Goal: Task Accomplishment & Management: Manage account settings

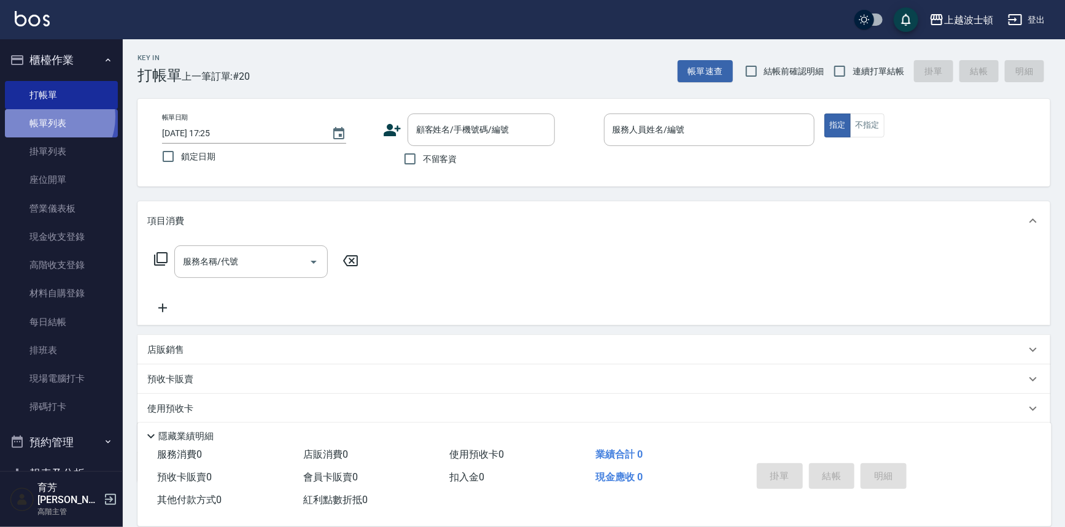
click at [49, 117] on link "帳單列表" at bounding box center [61, 123] width 113 height 28
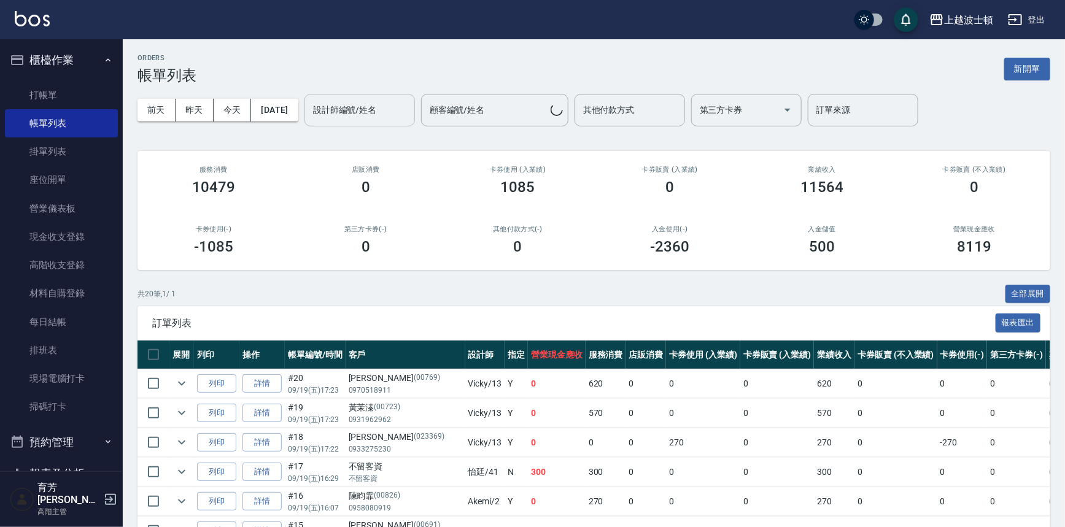
click at [370, 113] on input "設計師編號/姓名" at bounding box center [359, 109] width 99 height 21
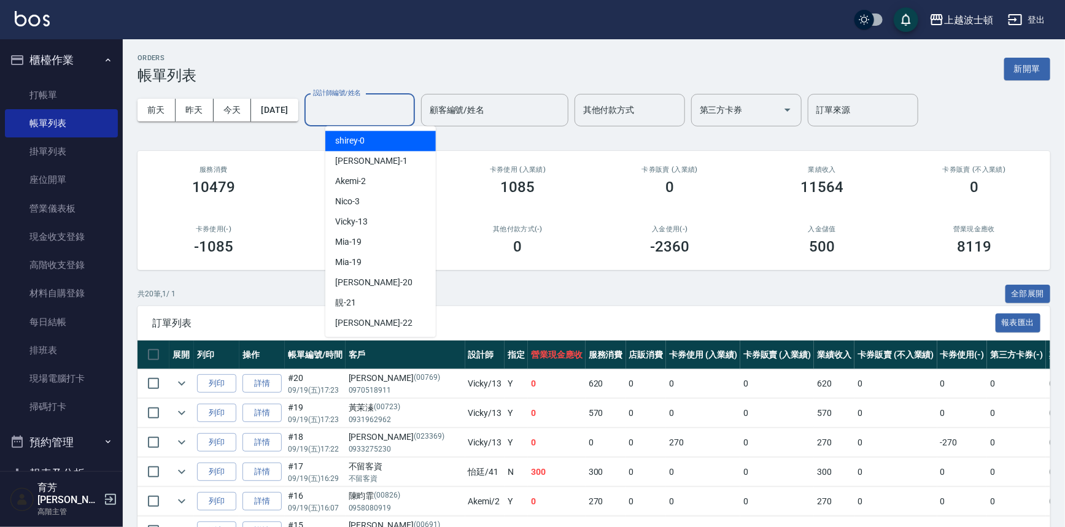
click at [372, 135] on div "shirey -0" at bounding box center [380, 141] width 111 height 20
type input "shirey-0"
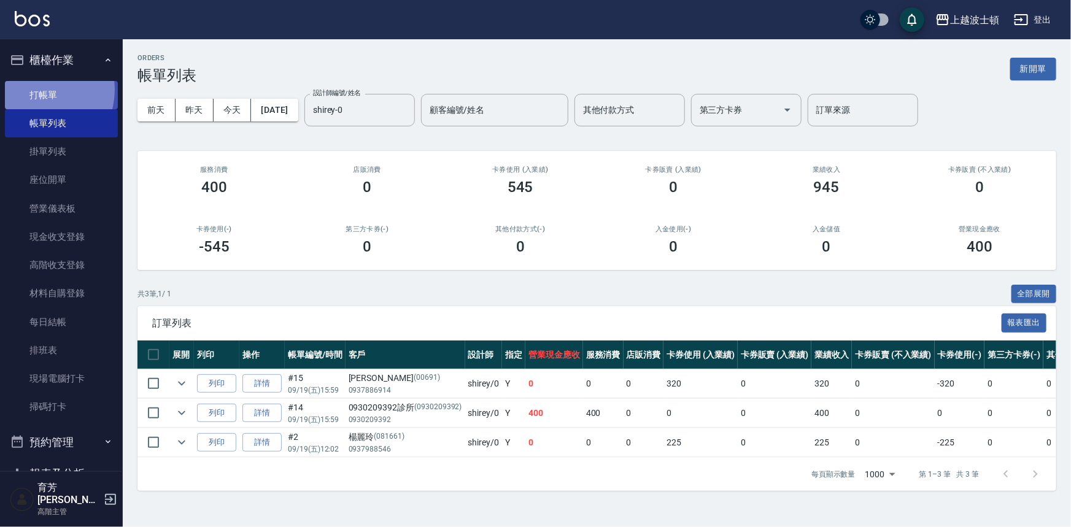
click at [38, 90] on link "打帳單" at bounding box center [61, 95] width 113 height 28
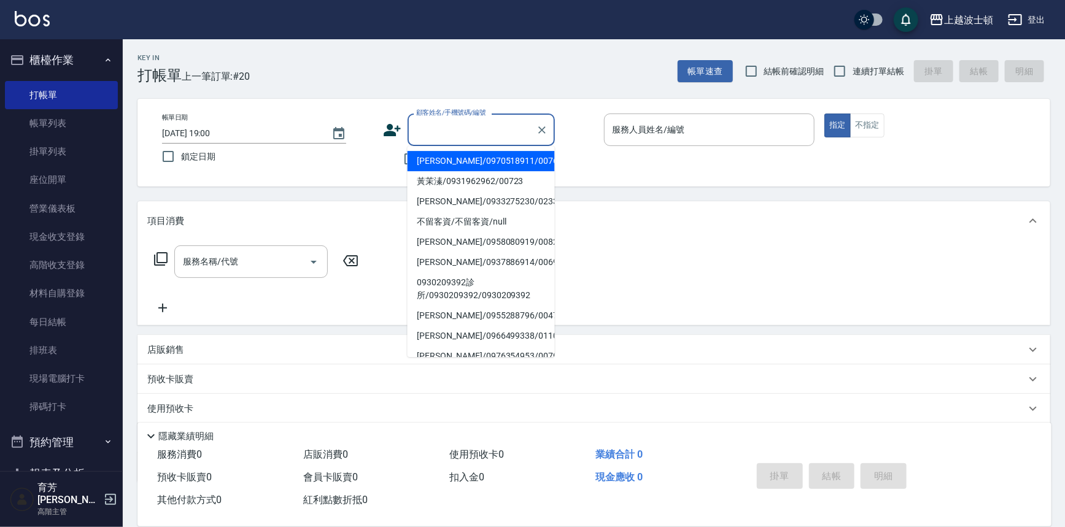
click at [491, 129] on input "顧客姓名/手機號碼/編號" at bounding box center [472, 129] width 118 height 21
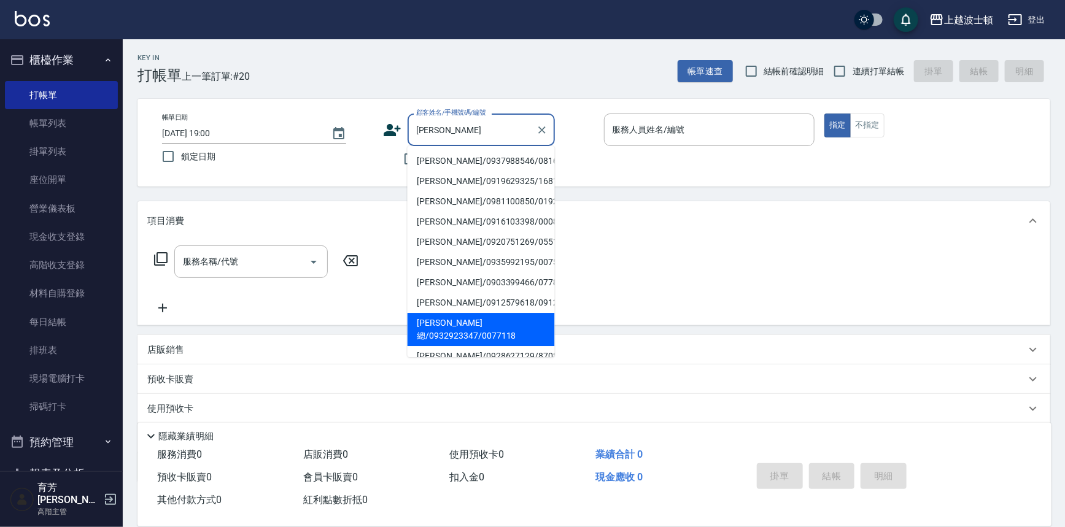
click at [491, 333] on li "楊總/0932923347/0077118" at bounding box center [481, 329] width 147 height 33
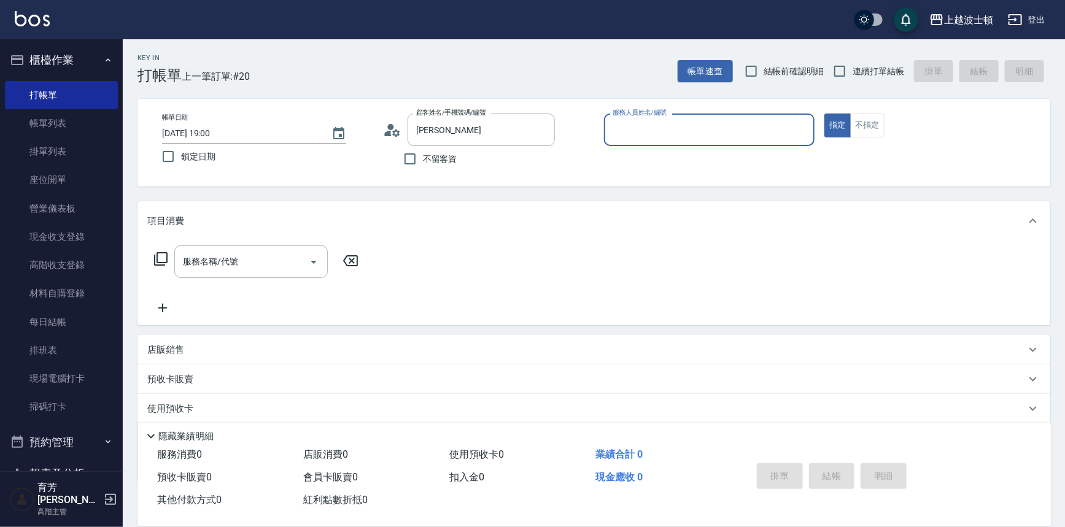
type input "楊總/0932923347/0077118"
type input "shirey-0"
click at [157, 255] on icon at bounding box center [161, 259] width 14 height 14
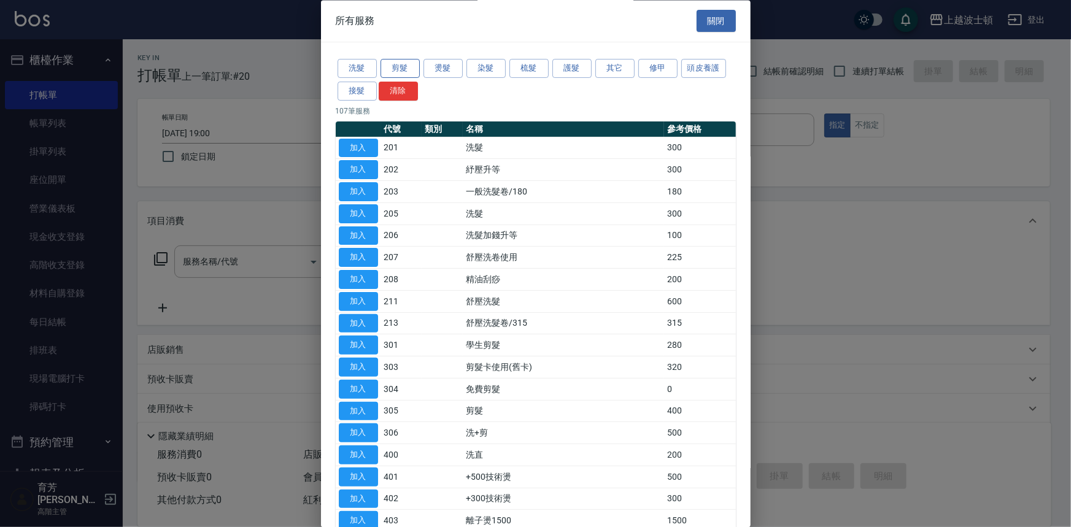
click at [408, 68] on button "剪髮" at bounding box center [400, 69] width 39 height 19
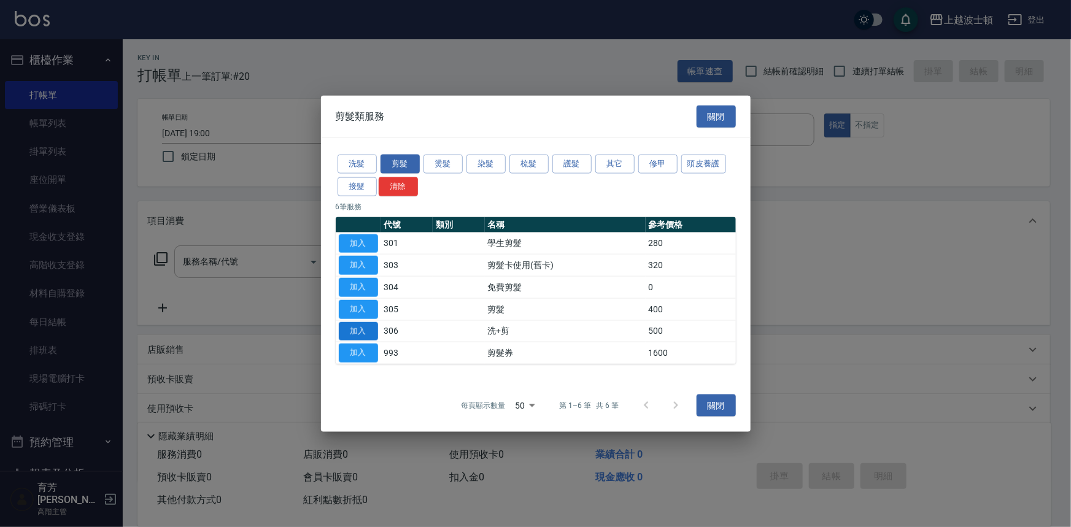
click at [347, 335] on button "加入" at bounding box center [358, 331] width 39 height 19
type input "洗+剪(306)"
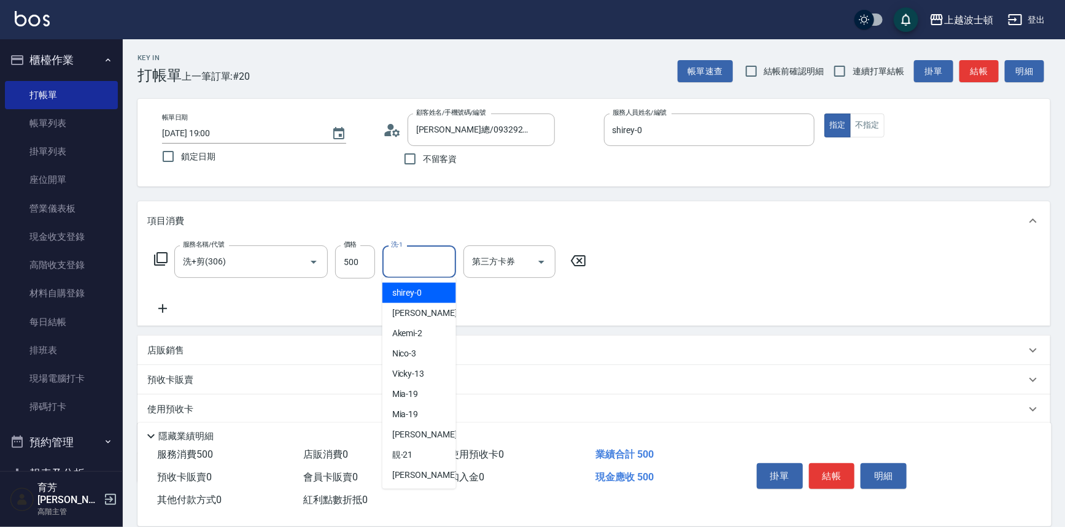
click at [436, 266] on input "洗-1" at bounding box center [419, 261] width 63 height 21
click at [432, 287] on div "shirey -0" at bounding box center [419, 293] width 74 height 20
type input "shirey-0"
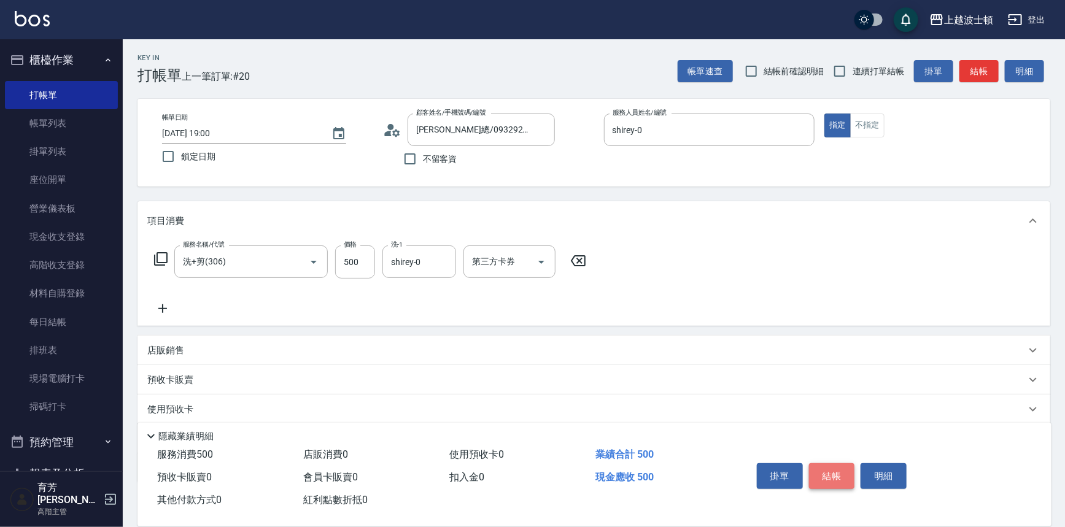
click at [824, 467] on button "結帳" at bounding box center [832, 476] width 46 height 26
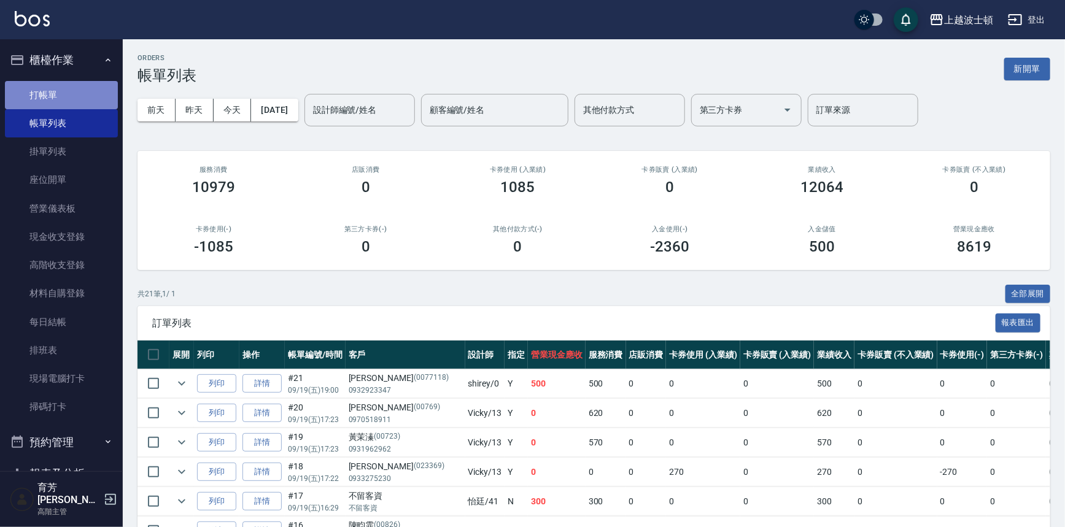
click at [61, 90] on link "打帳單" at bounding box center [61, 95] width 113 height 28
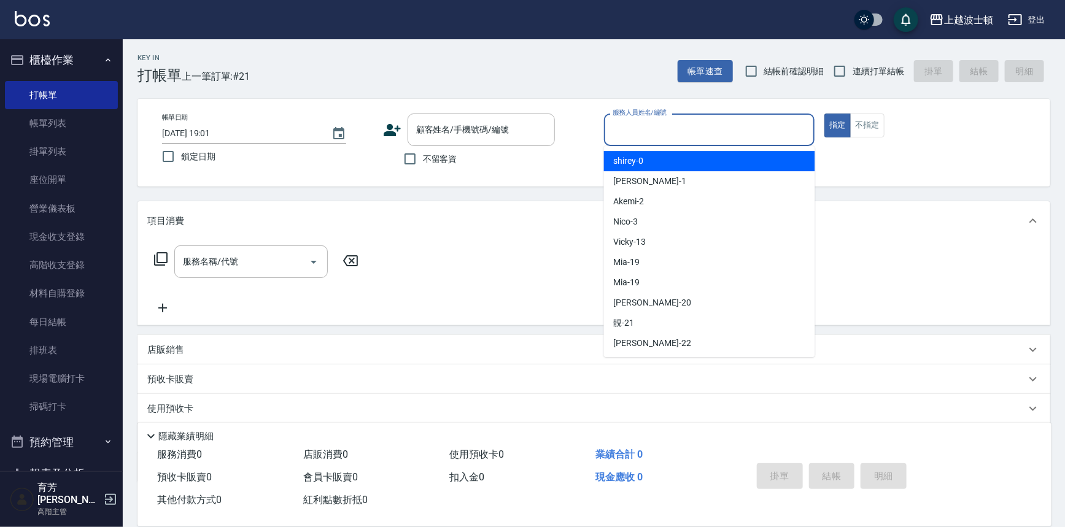
click at [631, 129] on input "服務人員姓名/編號" at bounding box center [710, 129] width 200 height 21
click at [637, 155] on span "shirey -0" at bounding box center [629, 161] width 30 height 13
type input "shirey-0"
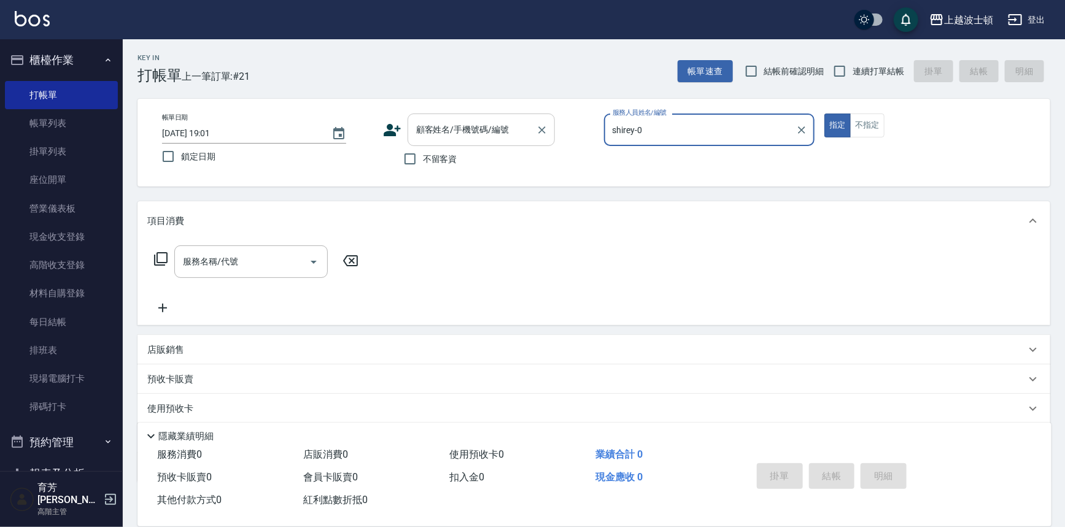
click at [494, 126] on input "顧客姓名/手機號碼/編號" at bounding box center [472, 129] width 118 height 21
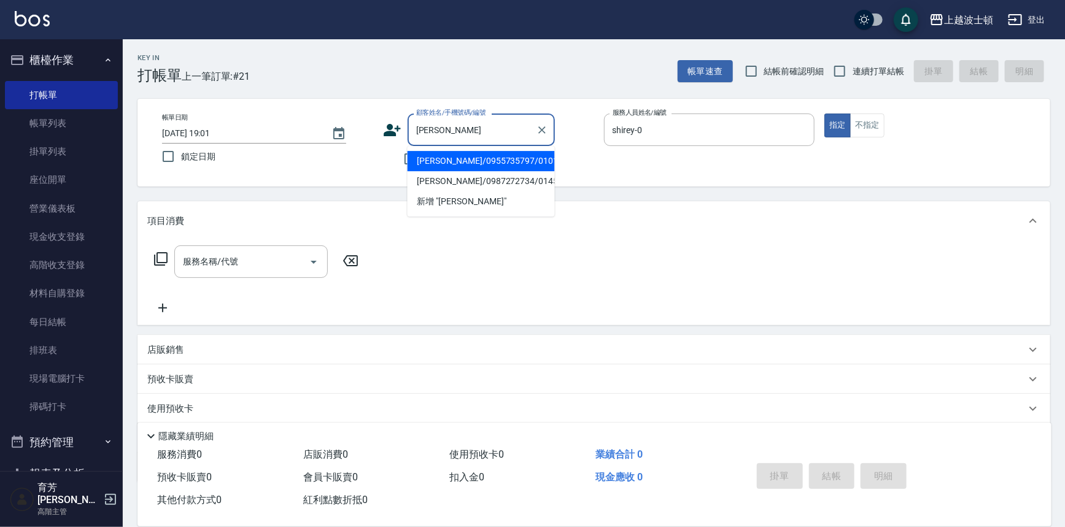
click at [488, 166] on li "張春玉/0955735797/010130" at bounding box center [481, 161] width 147 height 20
type input "張春玉/0955735797/010130"
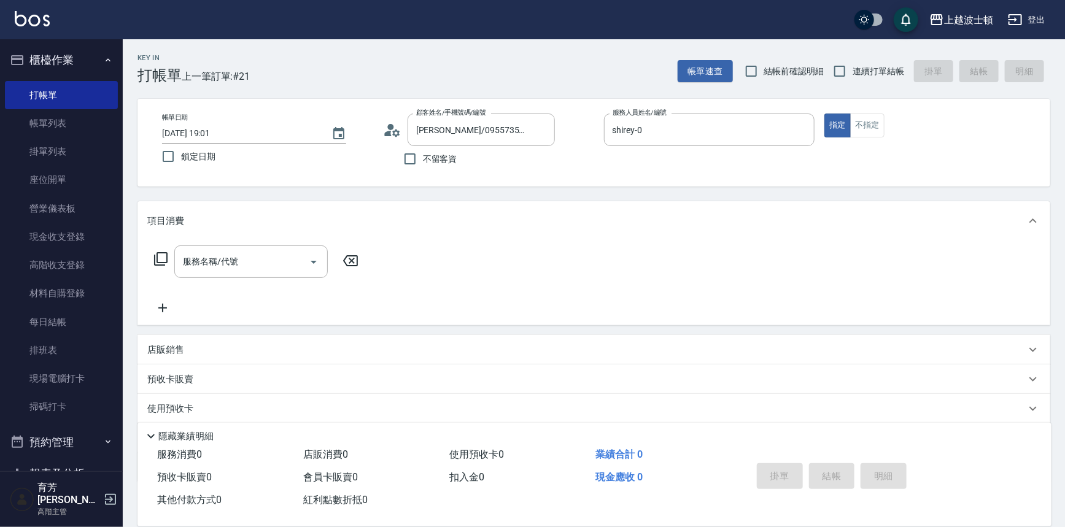
click at [158, 263] on icon at bounding box center [160, 259] width 15 height 15
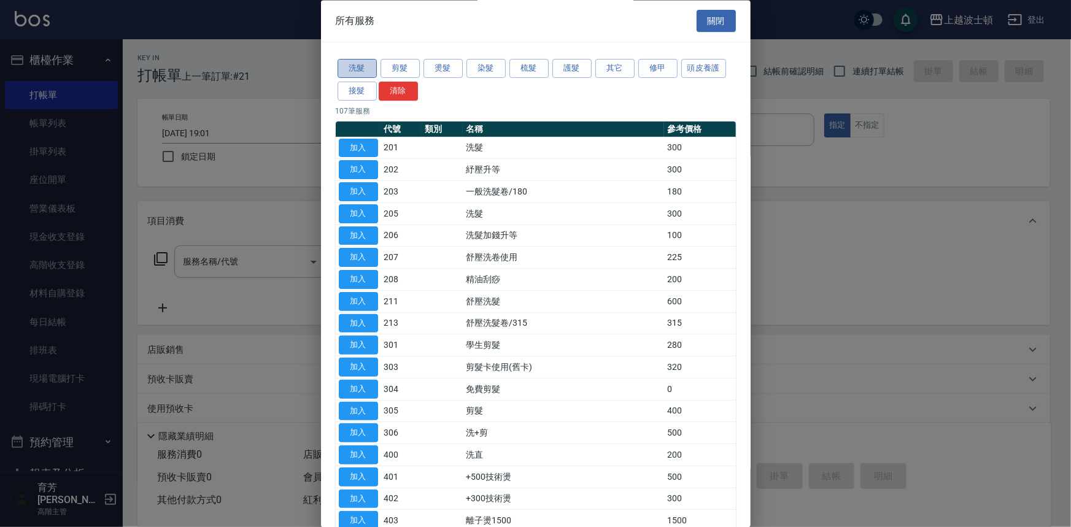
click at [371, 67] on button "洗髮" at bounding box center [357, 69] width 39 height 19
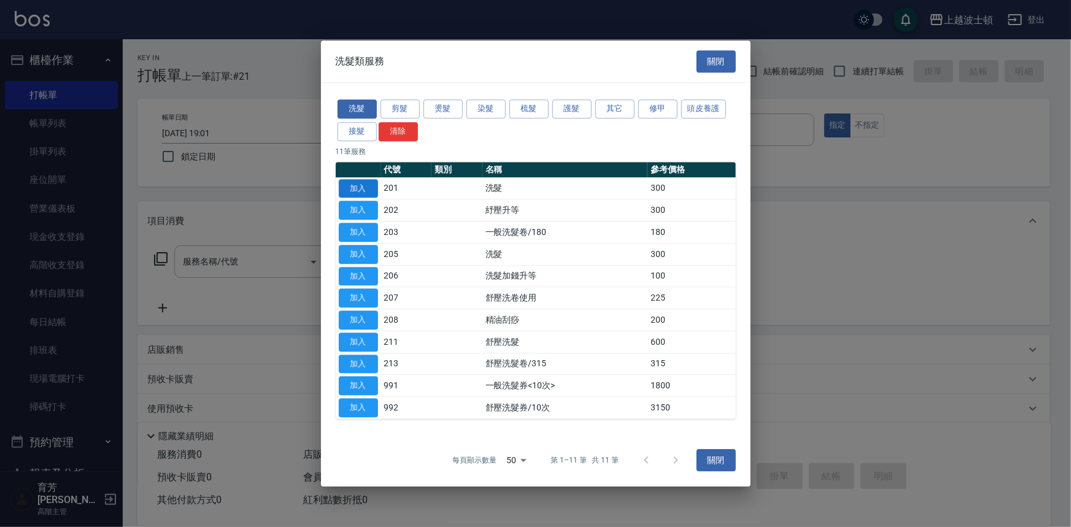
click at [361, 187] on button "加入" at bounding box center [358, 188] width 39 height 19
type input "洗髮(201)"
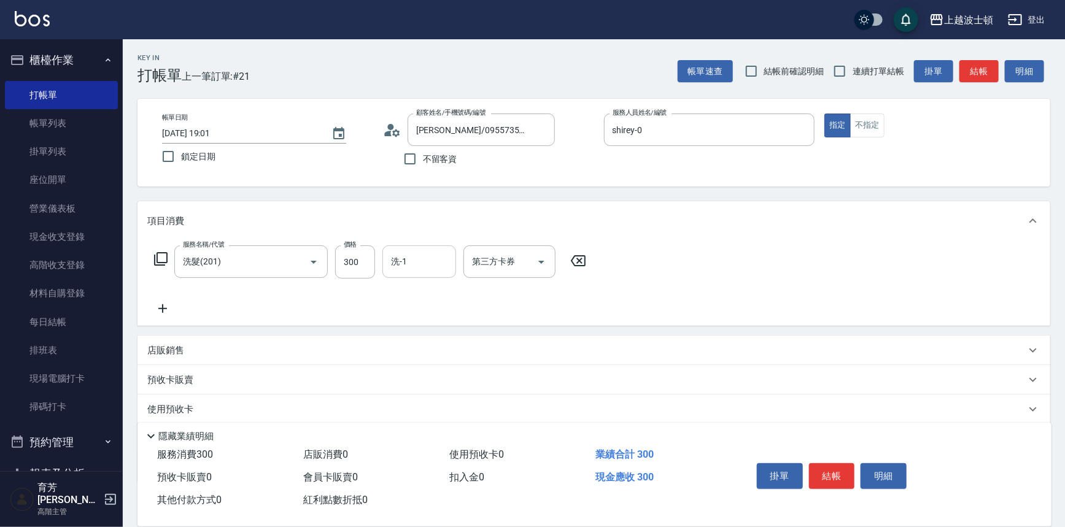
click at [432, 250] on div "洗-1" at bounding box center [419, 262] width 74 height 33
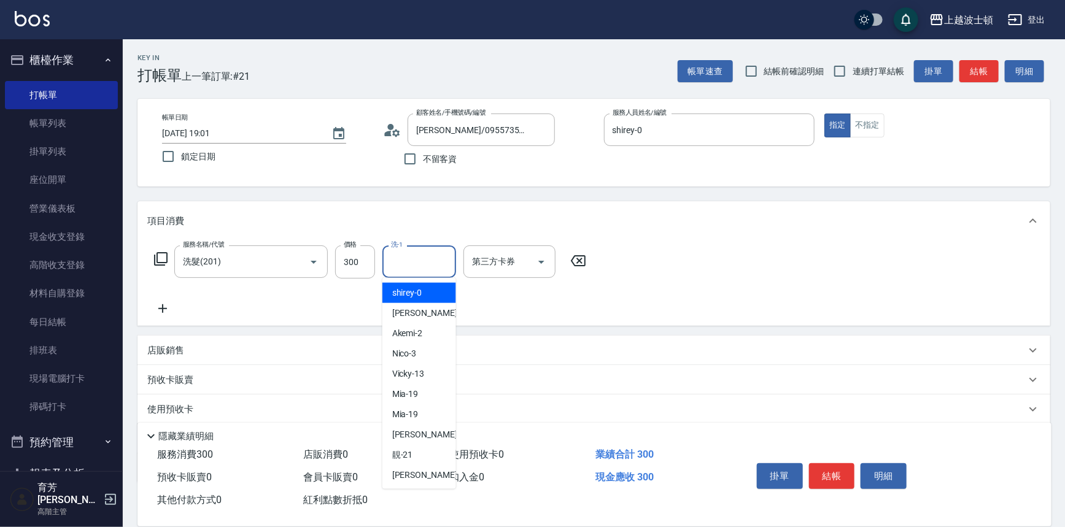
click at [429, 280] on ul "shirey -0 麥可 -1 Akemi -2 Nico -3 Vicky -13 Mia -19 Mia -19 燕如 -20 靚 -21 雅如 -22 …" at bounding box center [419, 383] width 74 height 211
click at [429, 287] on div "shirey -0" at bounding box center [419, 293] width 74 height 20
type input "shirey-0"
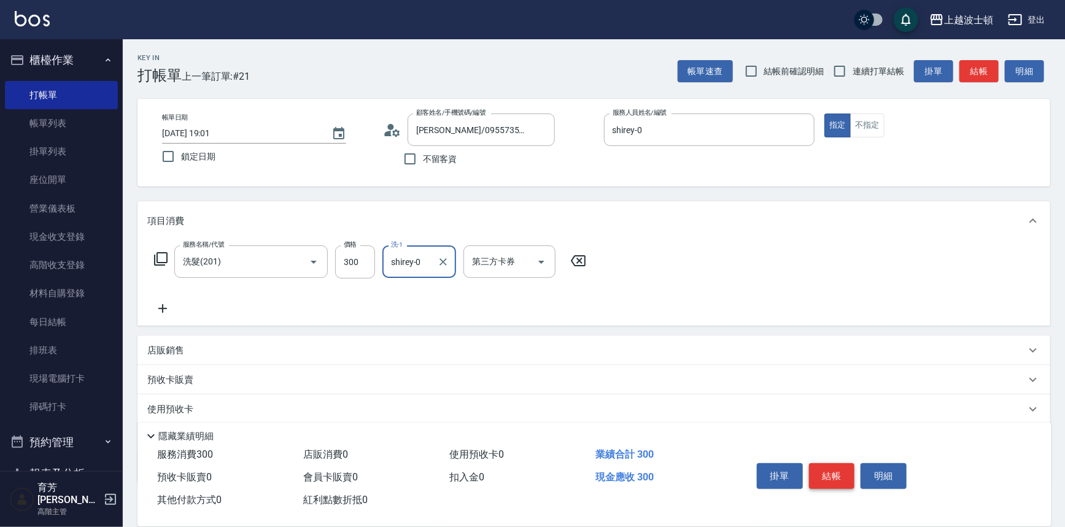
click at [844, 466] on button "結帳" at bounding box center [832, 476] width 46 height 26
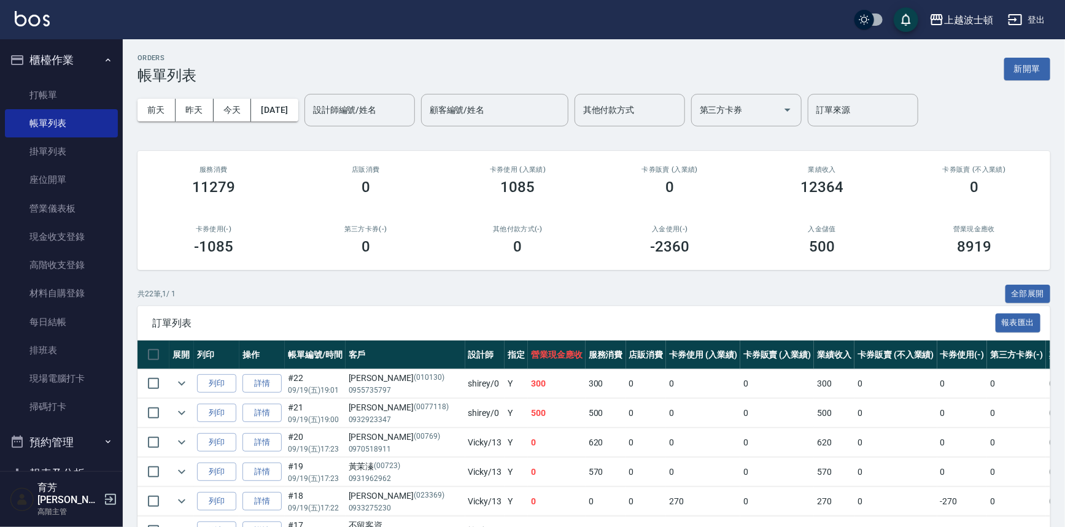
click at [47, 77] on ul "打帳單 帳單列表 掛單列表 座位開單 營業儀表板 現金收支登錄 高階收支登錄 材料自購登錄 每日結帳 排班表 現場電腦打卡 掃碼打卡" at bounding box center [61, 251] width 113 height 351
click at [47, 94] on link "打帳單" at bounding box center [61, 95] width 113 height 28
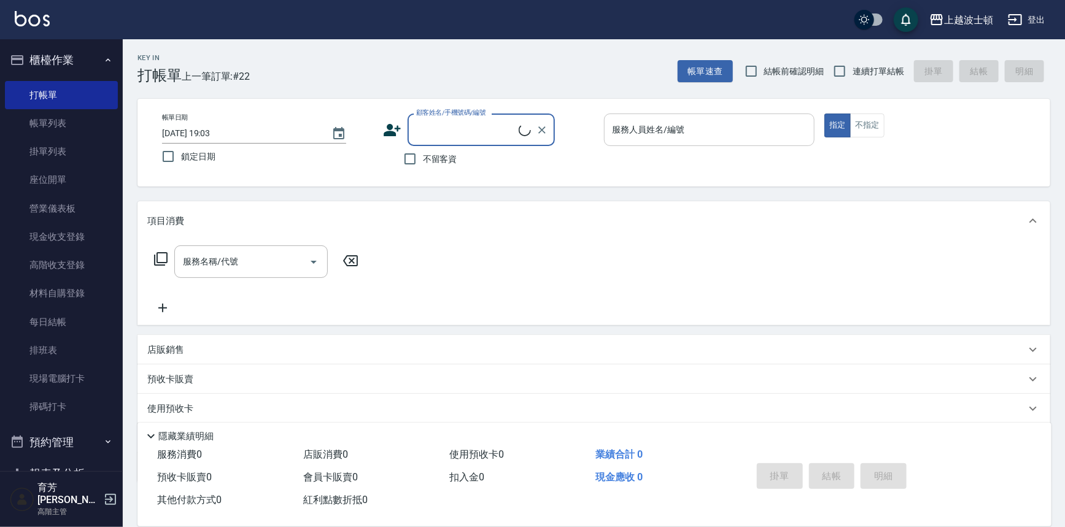
click at [720, 126] on input "服務人員姓名/編號" at bounding box center [710, 129] width 200 height 21
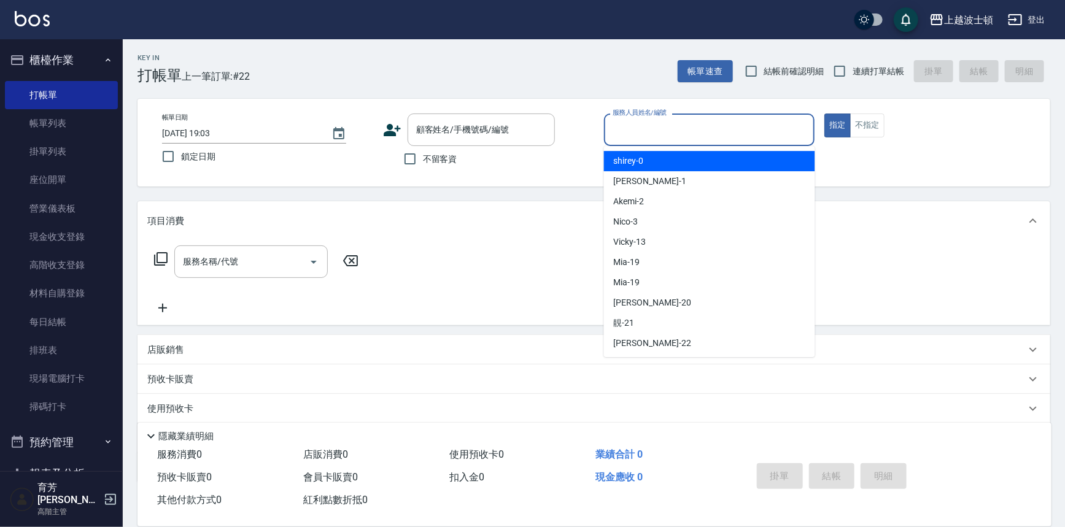
click at [718, 161] on div "shirey -0" at bounding box center [709, 161] width 211 height 20
type input "shirey-0"
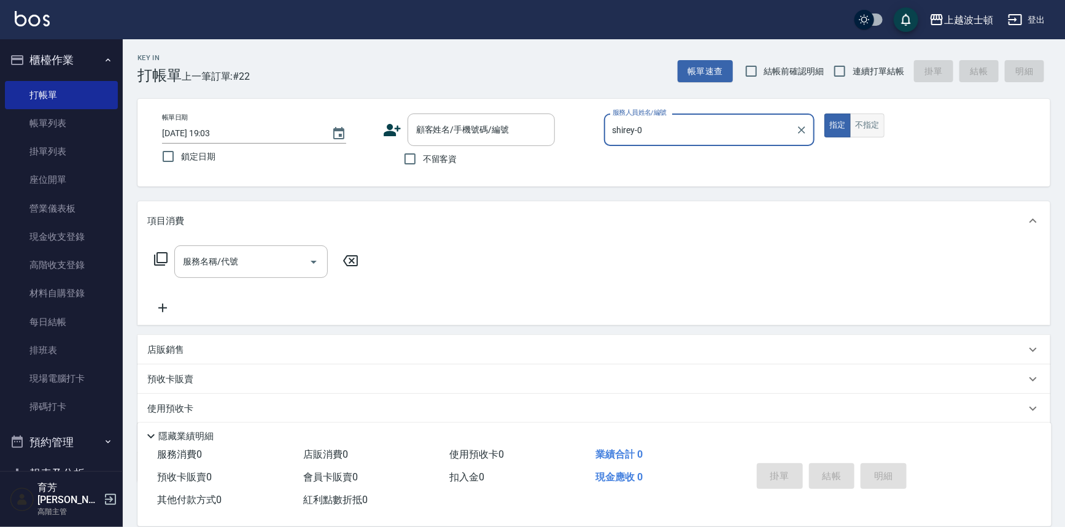
click at [871, 130] on button "不指定" at bounding box center [867, 126] width 34 height 24
click at [424, 163] on span "不留客資" at bounding box center [440, 159] width 34 height 13
click at [423, 163] on input "不留客資" at bounding box center [410, 159] width 26 height 26
checkbox input "true"
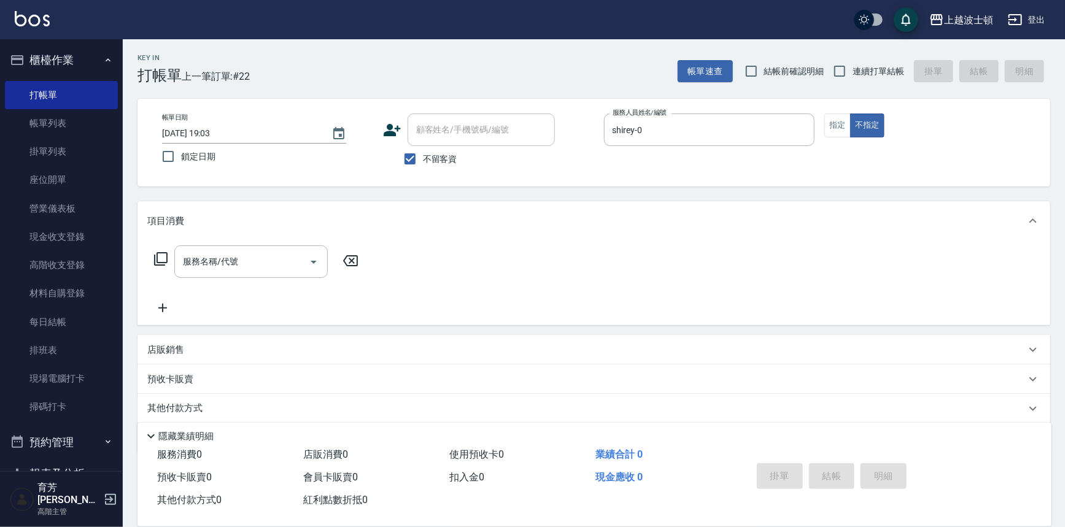
click at [160, 262] on icon at bounding box center [160, 259] width 15 height 15
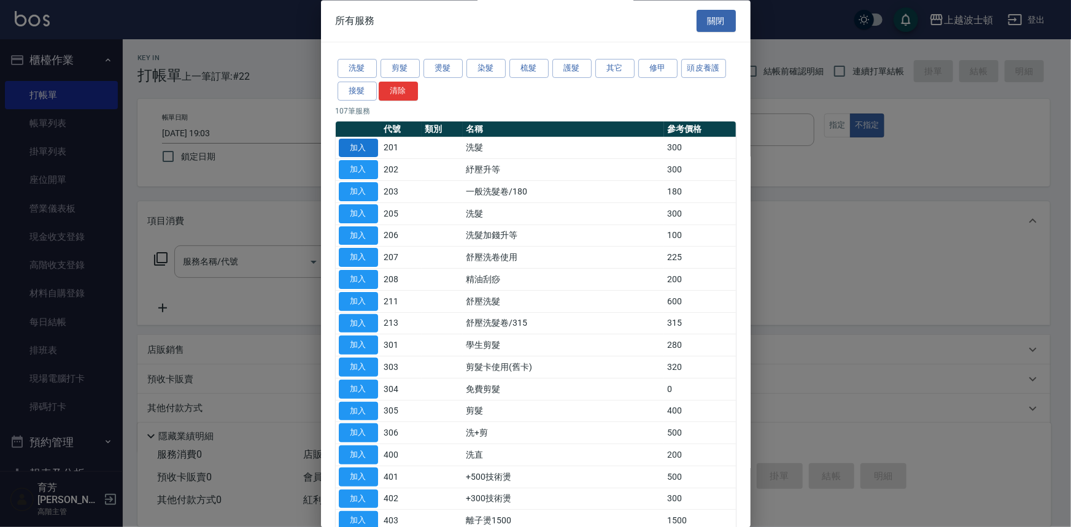
click at [355, 147] on button "加入" at bounding box center [358, 148] width 39 height 19
type input "洗髮(201)"
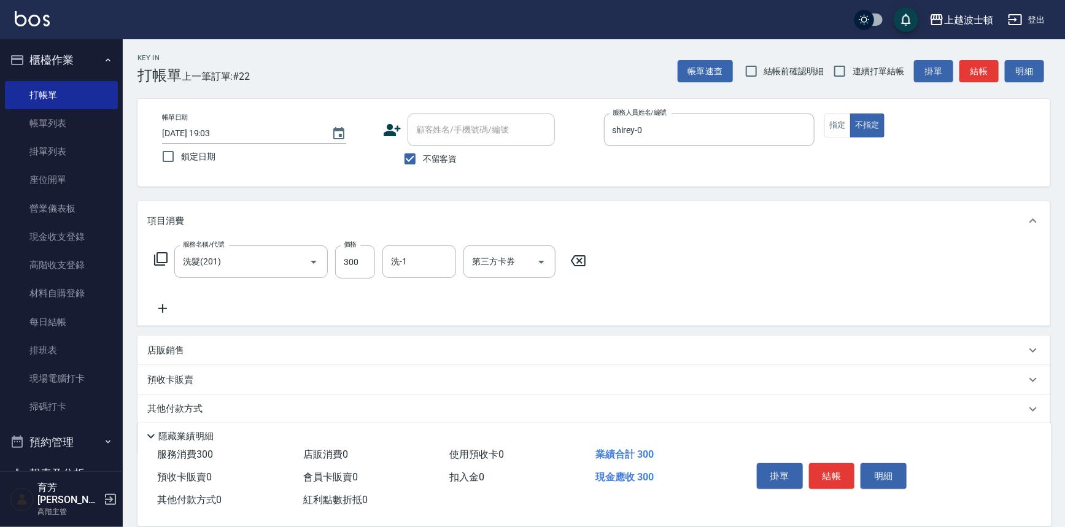
click at [417, 263] on input "洗-1" at bounding box center [419, 261] width 63 height 21
click at [403, 314] on span "雅如 -22" at bounding box center [430, 313] width 77 height 13
type input "雅如-22"
click at [157, 262] on icon at bounding box center [161, 259] width 14 height 14
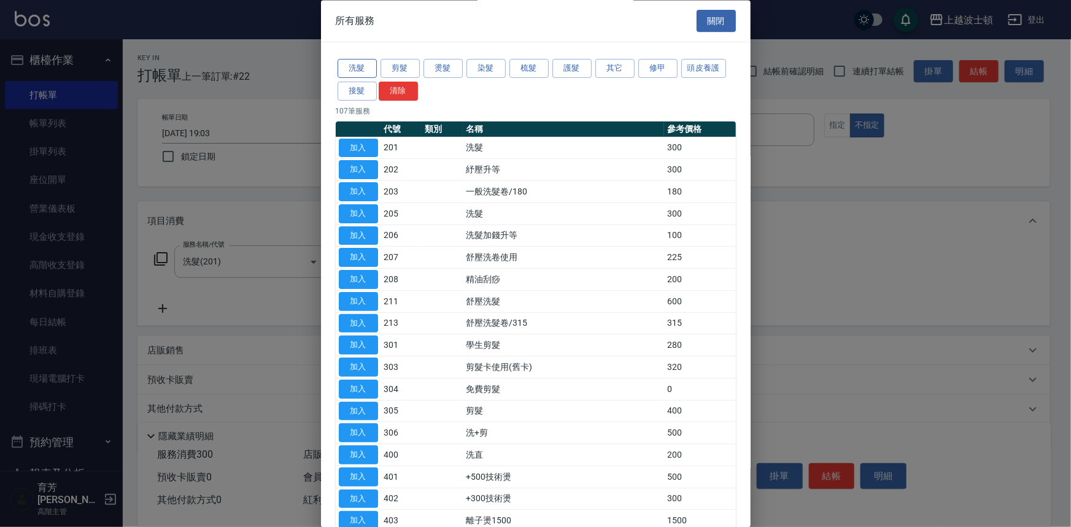
click at [349, 69] on button "洗髮" at bounding box center [357, 69] width 39 height 19
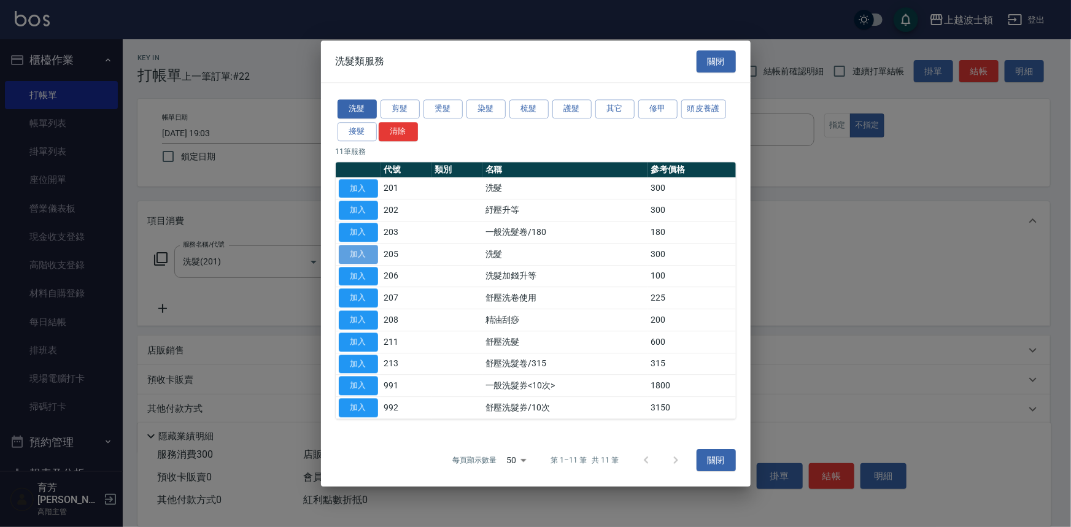
click at [353, 253] on button "加入" at bounding box center [358, 254] width 39 height 19
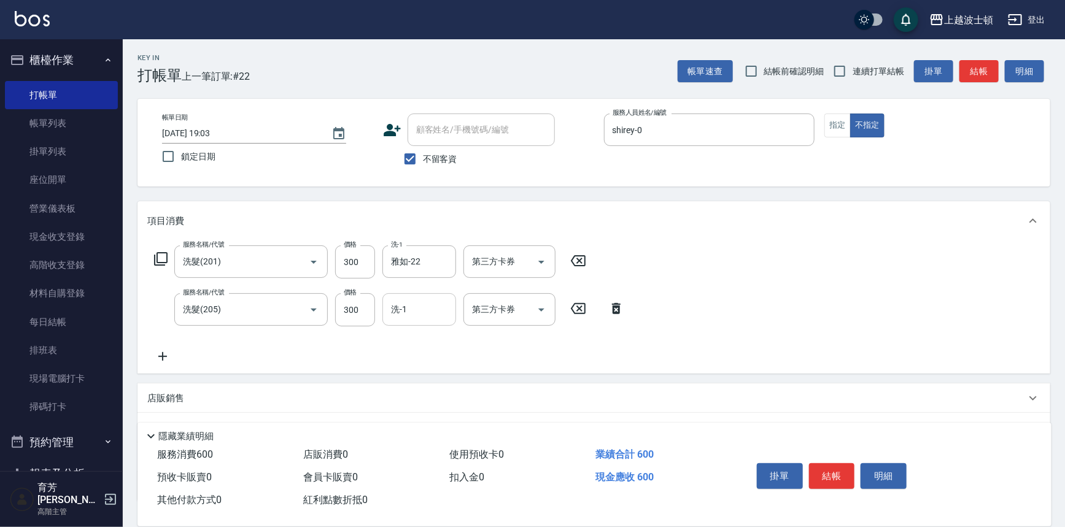
click at [409, 311] on input "洗-1" at bounding box center [419, 309] width 63 height 21
click at [413, 365] on span "雅如 -22" at bounding box center [430, 361] width 77 height 13
click at [443, 263] on icon "Clear" at bounding box center [443, 262] width 12 height 12
type input "雅如-22"
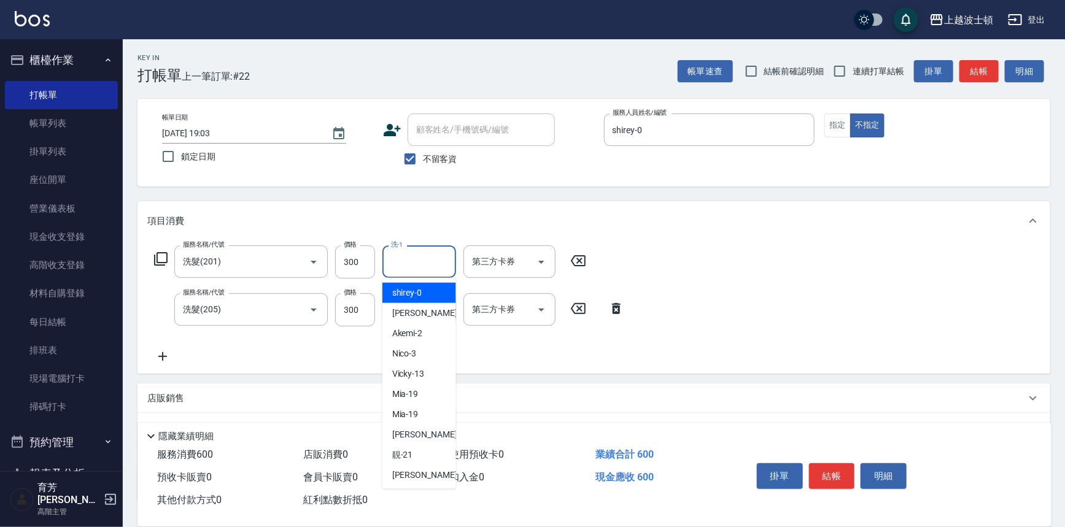
click at [421, 265] on input "洗-1" at bounding box center [419, 261] width 63 height 21
click at [419, 294] on span "shirey -0" at bounding box center [407, 293] width 30 height 13
type input "shirey-0"
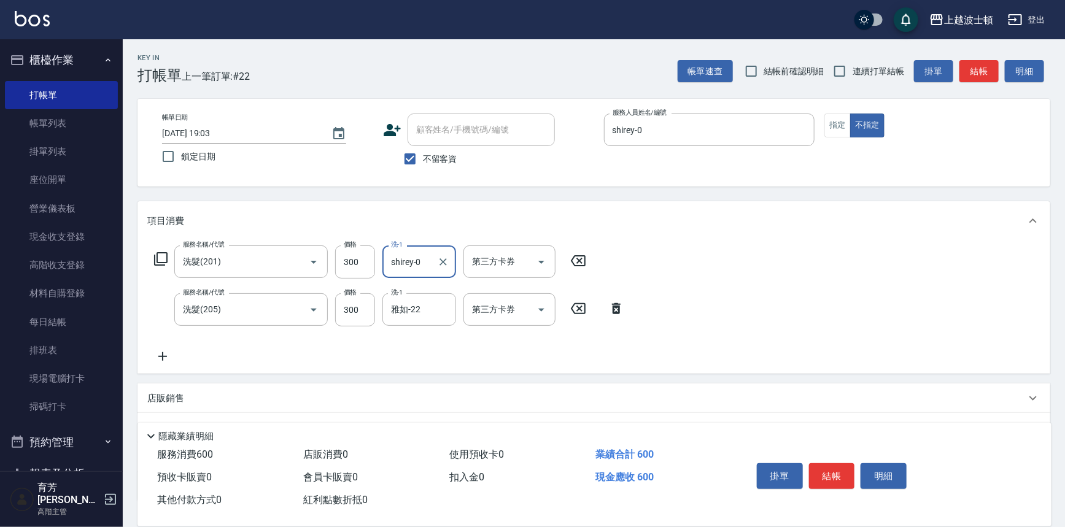
click at [163, 265] on icon at bounding box center [161, 259] width 14 height 14
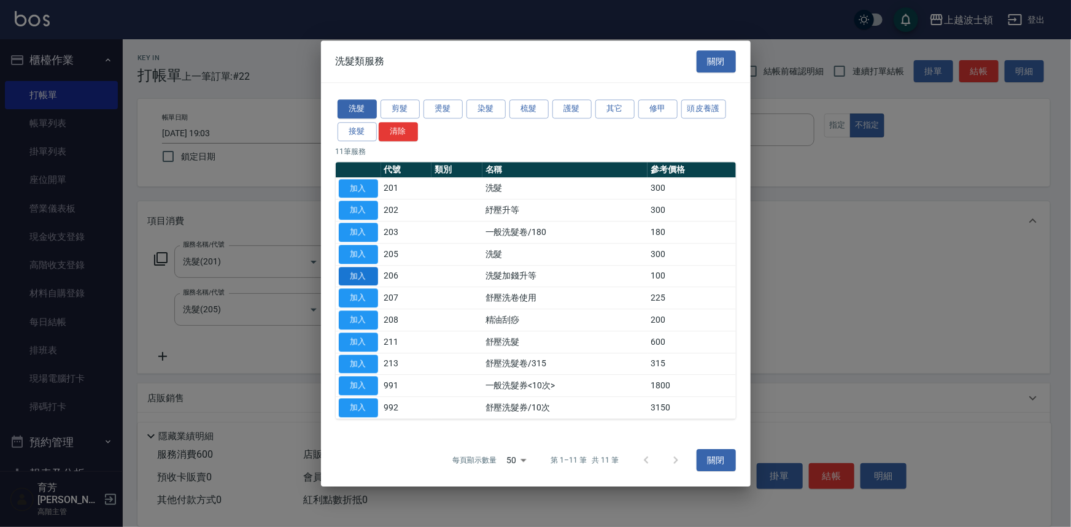
click at [373, 277] on button "加入" at bounding box center [358, 276] width 39 height 19
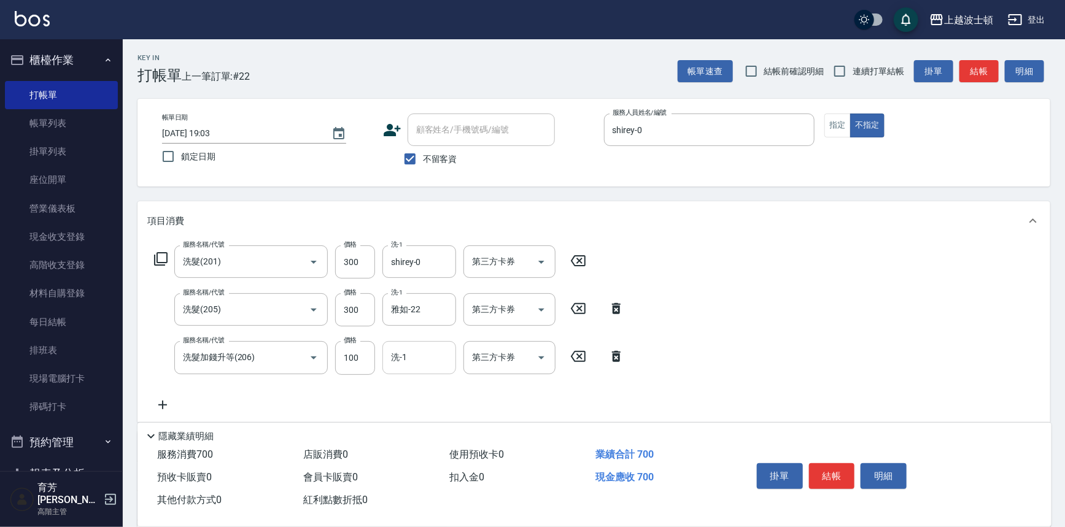
click at [416, 368] on div "洗-1" at bounding box center [419, 357] width 74 height 33
click at [424, 411] on div "雅如 -22" at bounding box center [419, 409] width 74 height 20
type input "雅如-22"
click at [837, 476] on button "結帳" at bounding box center [832, 476] width 46 height 26
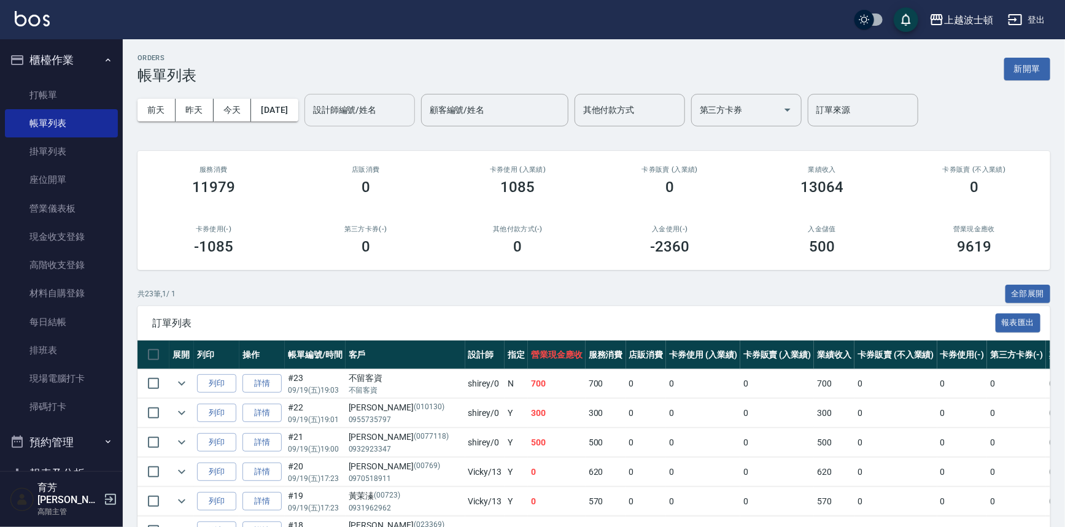
click at [401, 114] on input "設計師編號/姓名" at bounding box center [359, 109] width 99 height 21
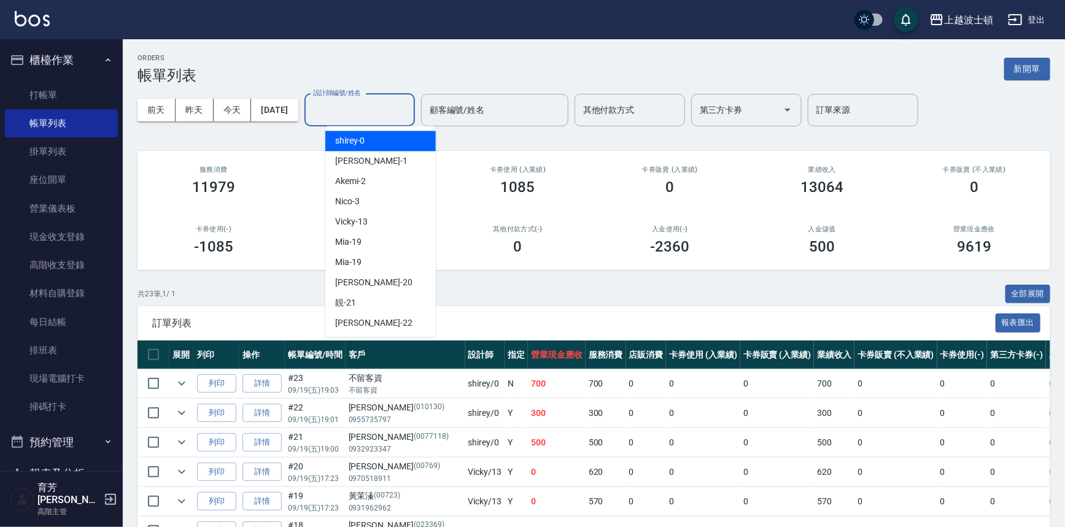
click at [395, 142] on div "shirey -0" at bounding box center [380, 141] width 111 height 20
type input "shirey-0"
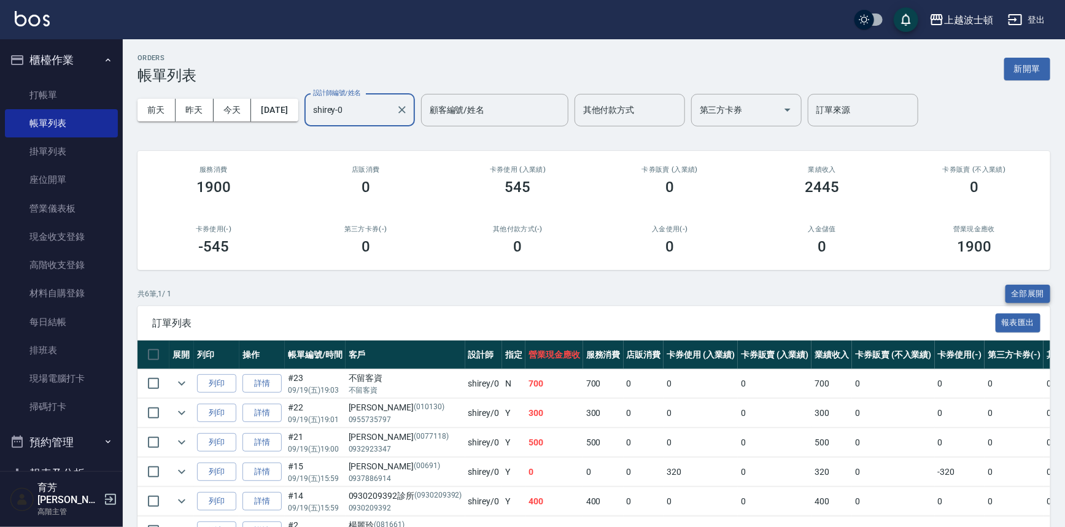
click at [1037, 297] on button "全部展開" at bounding box center [1028, 294] width 45 height 19
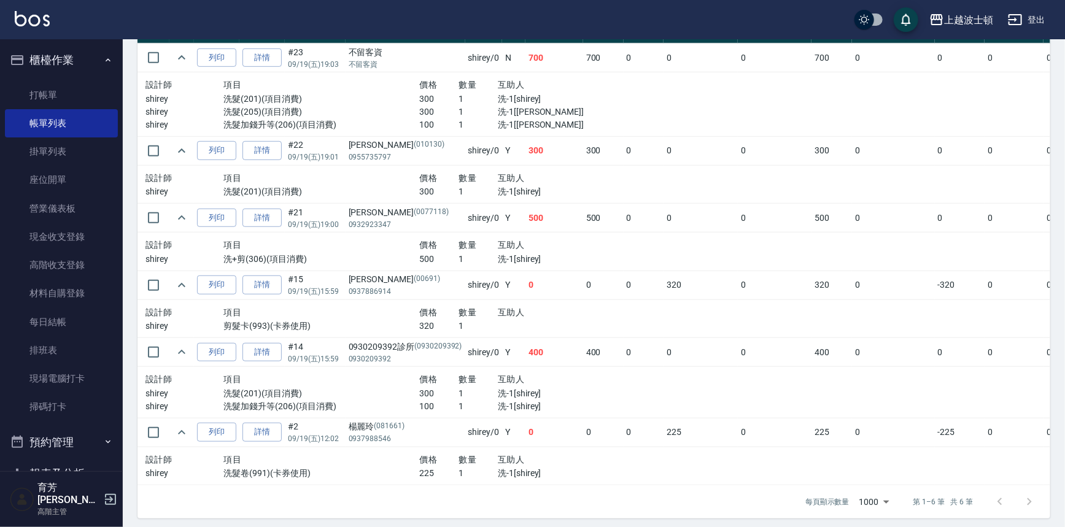
scroll to position [339, 0]
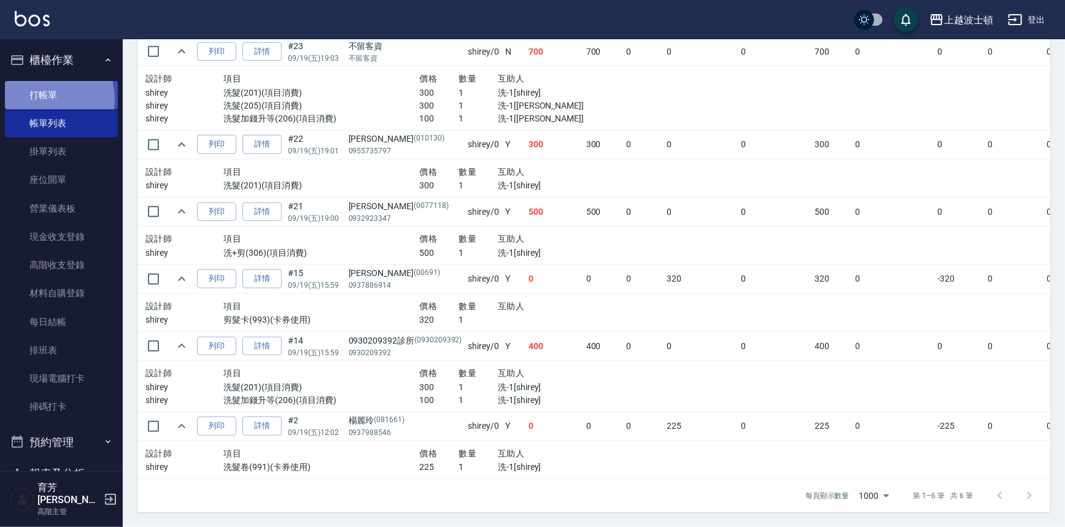
click at [45, 99] on link "打帳單" at bounding box center [61, 95] width 113 height 28
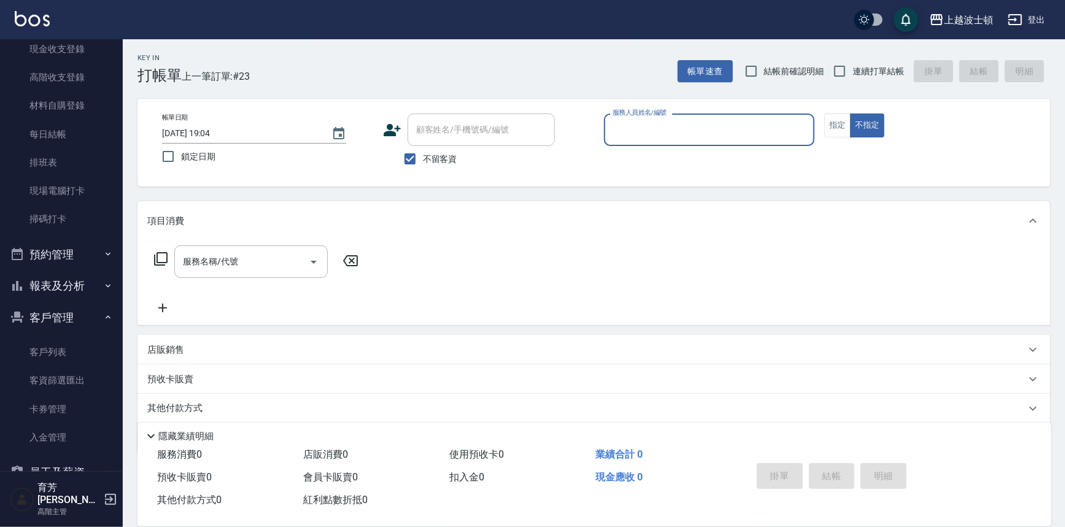
scroll to position [196, 0]
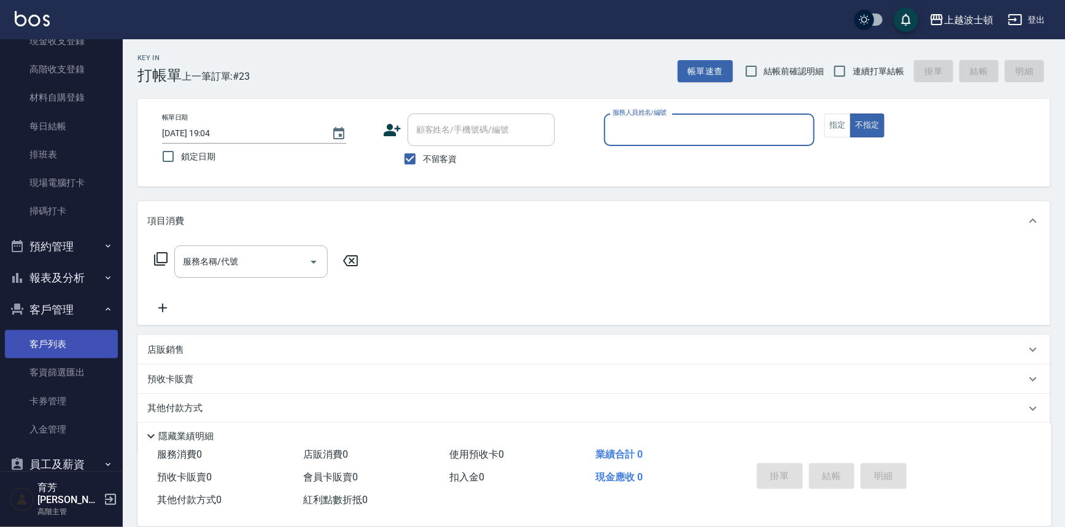
click at [68, 336] on link "客戶列表" at bounding box center [61, 344] width 113 height 28
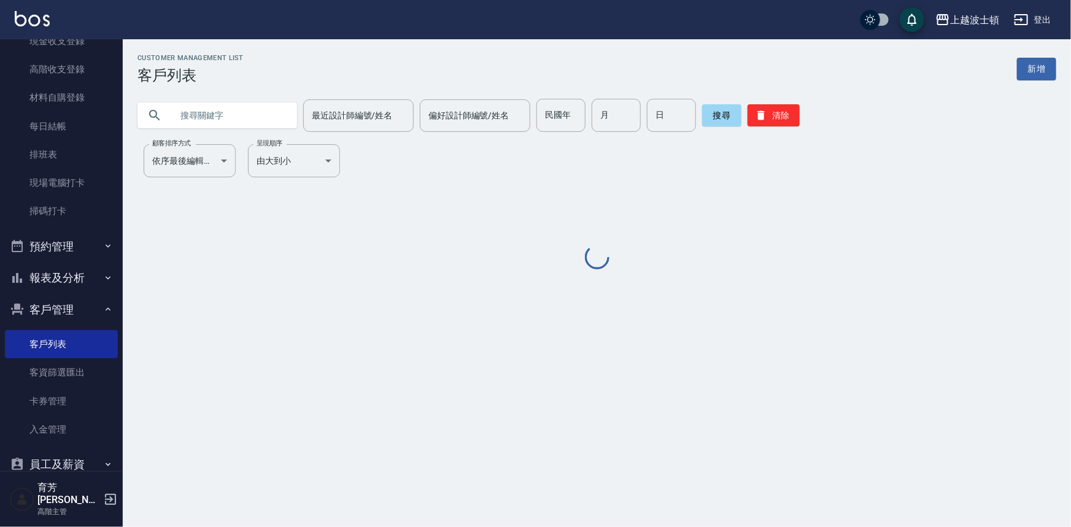
click at [246, 114] on input "text" at bounding box center [229, 115] width 115 height 33
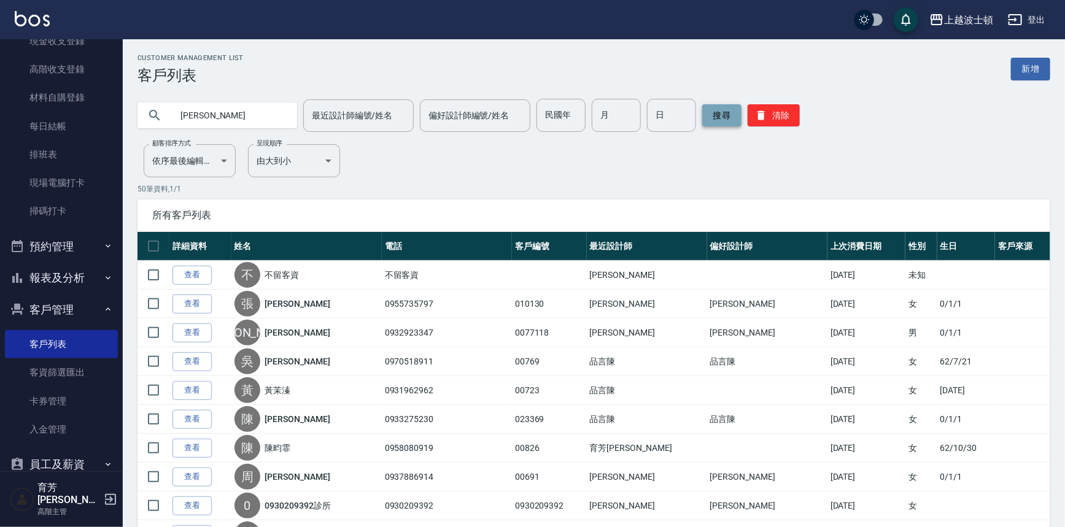
type input "蔡淑"
click at [720, 121] on button "搜尋" at bounding box center [721, 115] width 39 height 22
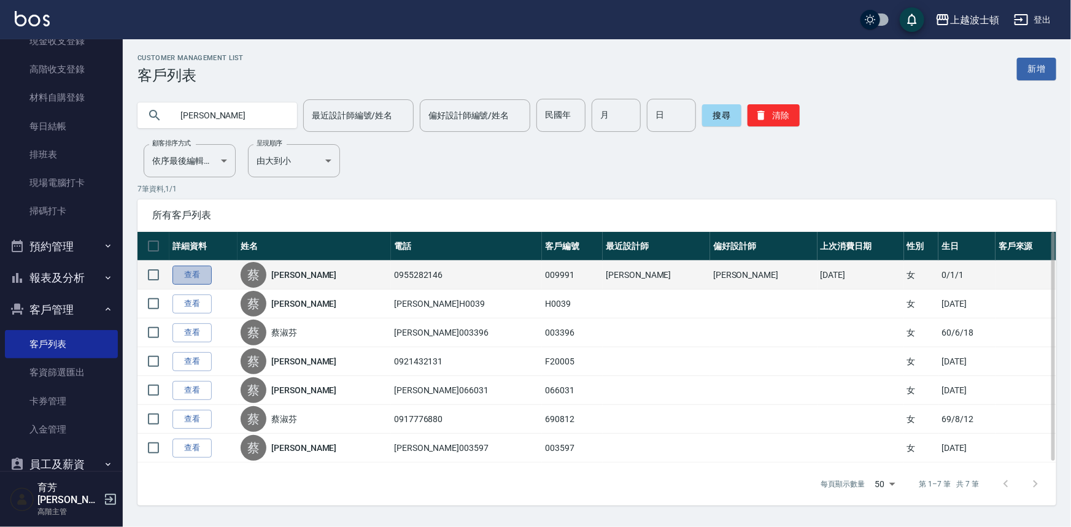
click at [192, 270] on link "查看" at bounding box center [192, 275] width 39 height 19
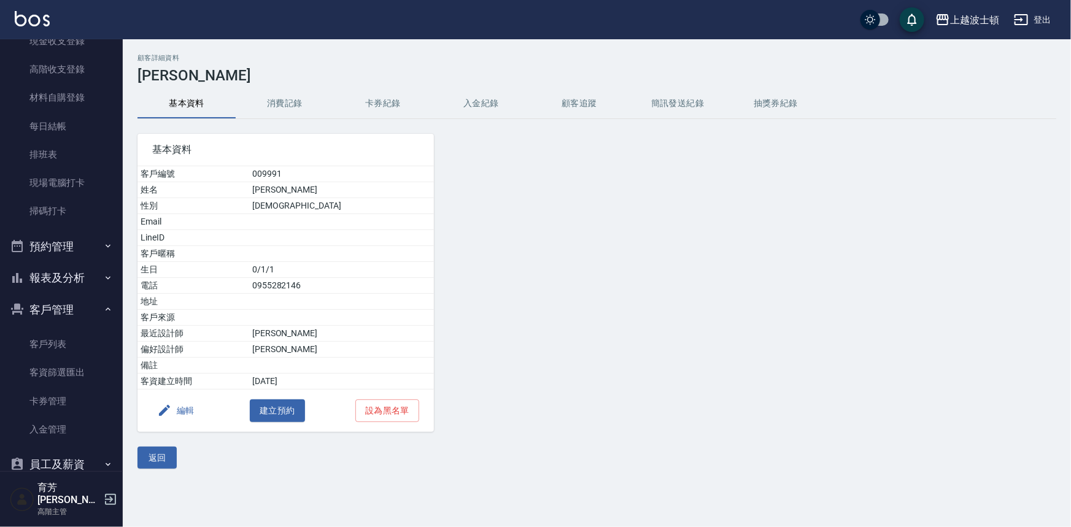
click at [291, 104] on button "消費記錄" at bounding box center [285, 103] width 98 height 29
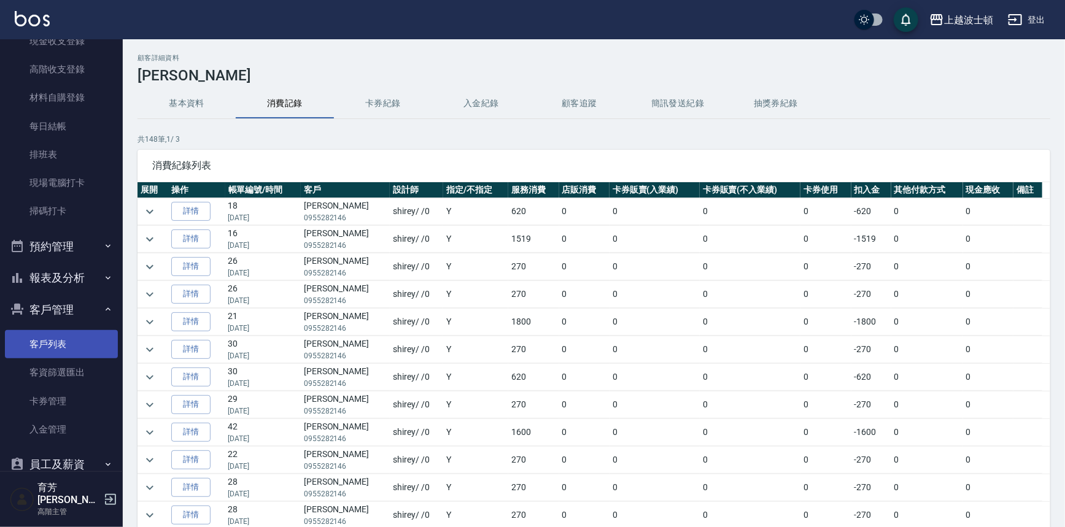
click at [41, 351] on link "客戶列表" at bounding box center [61, 344] width 113 height 28
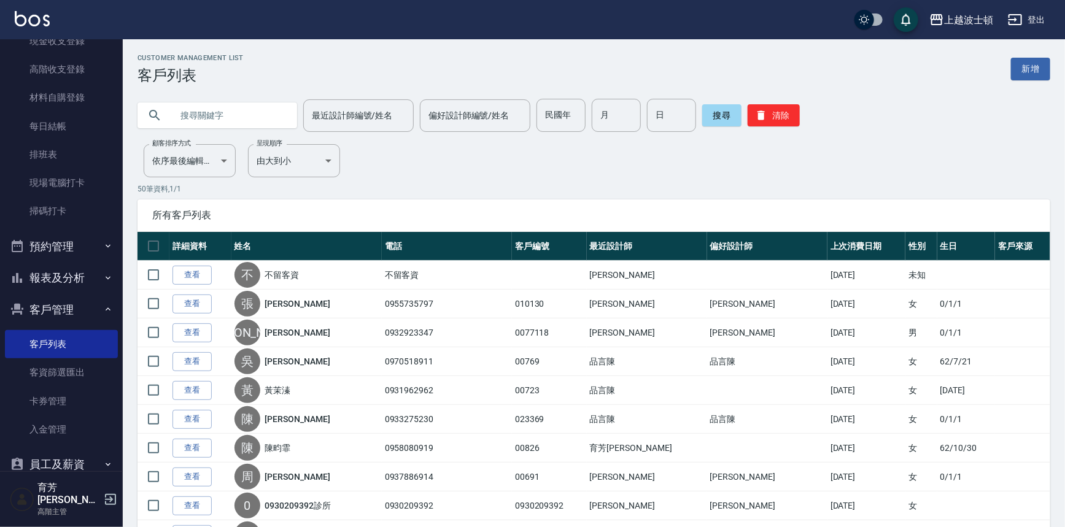
click at [195, 113] on input "text" at bounding box center [229, 115] width 115 height 33
click at [719, 122] on button "搜尋" at bounding box center [721, 115] width 39 height 22
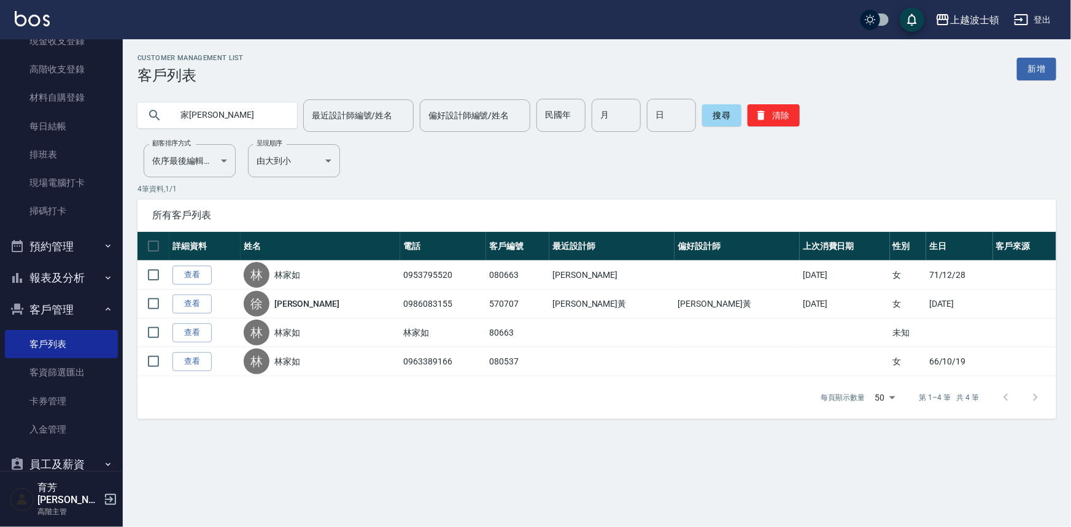
click at [204, 117] on input "家如" at bounding box center [229, 115] width 115 height 33
type input "家"
type input "蔡淑"
click at [718, 114] on button "搜尋" at bounding box center [721, 115] width 39 height 22
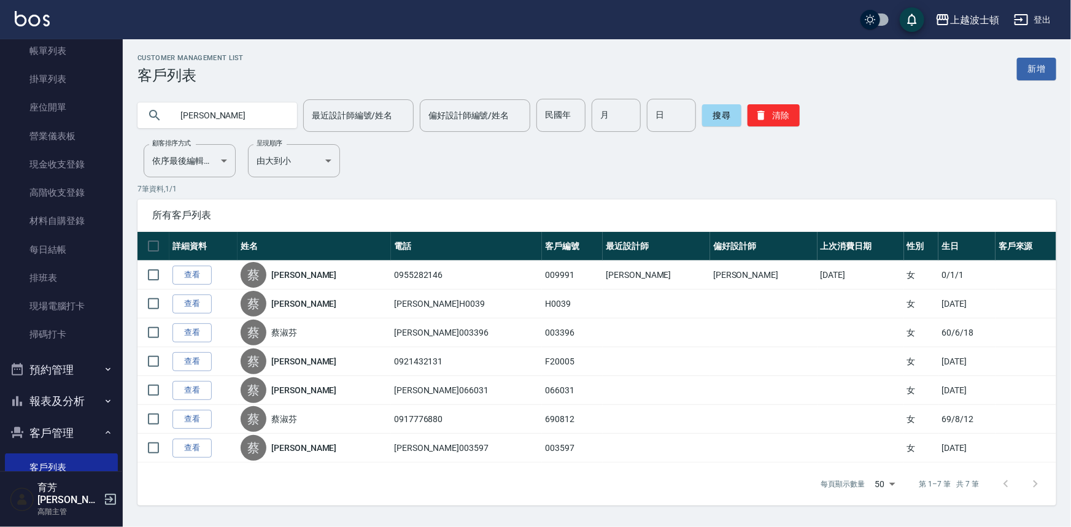
scroll to position [63, 0]
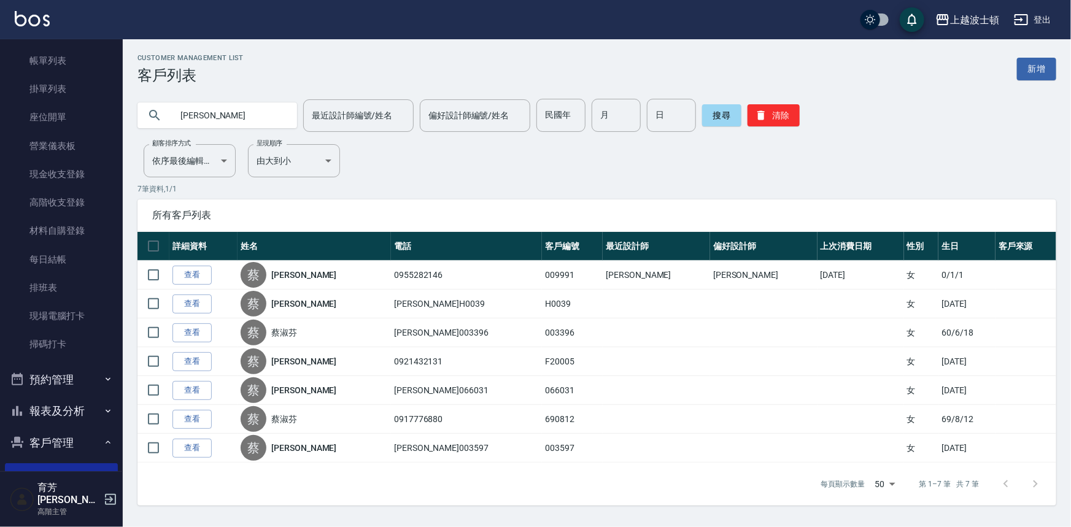
click at [130, 84] on div "蔡淑 最近設計師編號/姓名 最近設計師編號/姓名 偏好設計師編號/姓名 偏好設計師編號/姓名 民國年 民國年 月 月 日 日 搜尋 清除" at bounding box center [590, 108] width 934 height 48
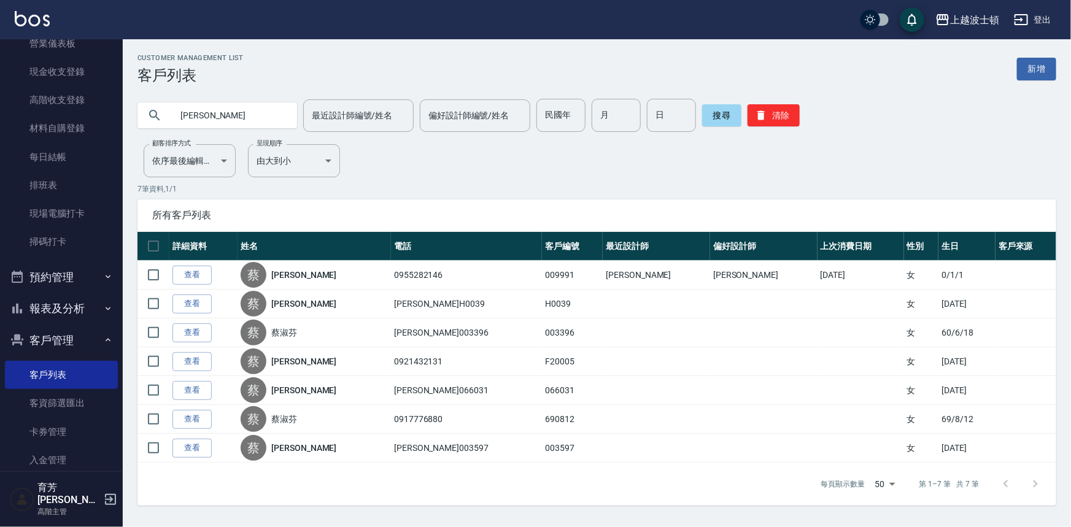
scroll to position [174, 0]
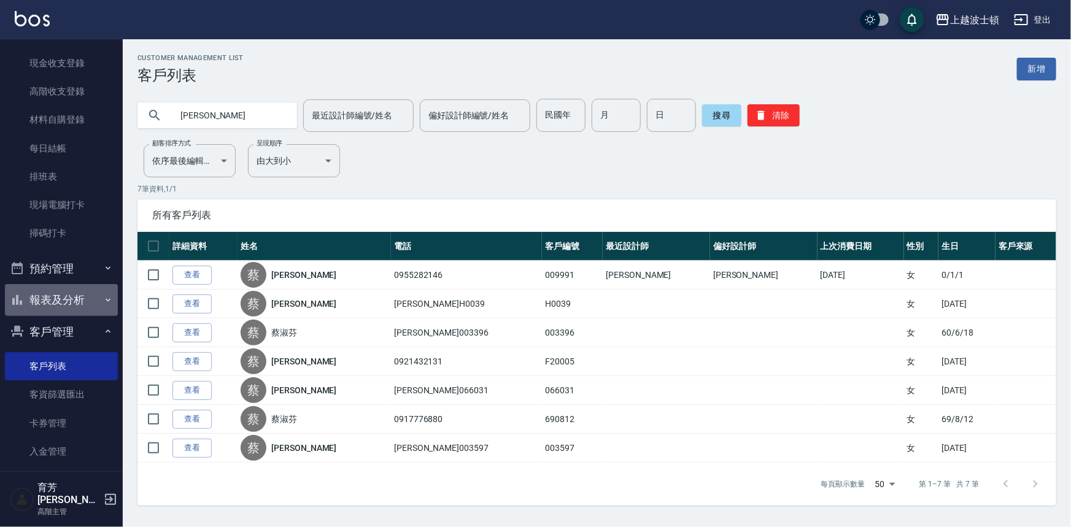
click at [103, 301] on icon "button" at bounding box center [108, 300] width 10 height 10
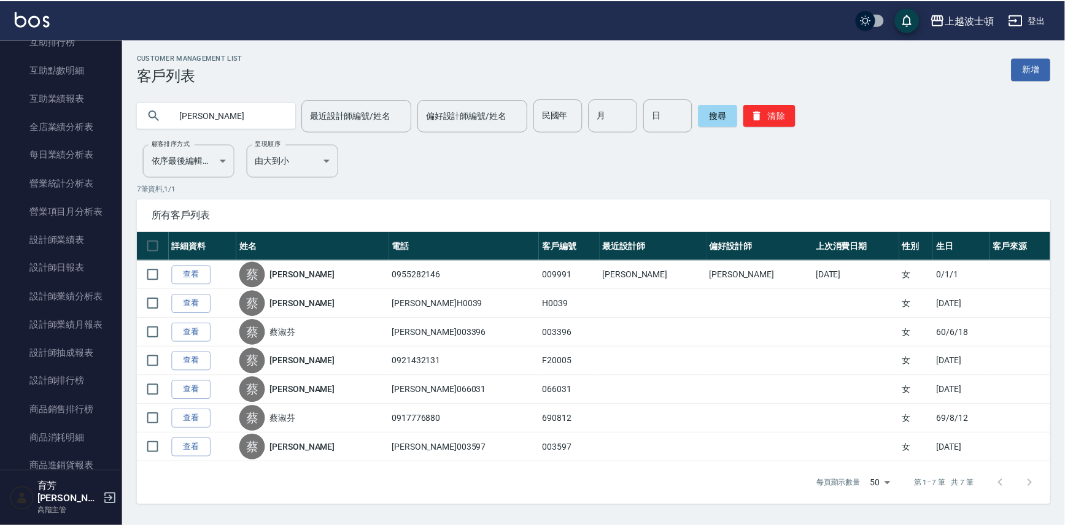
scroll to position [674, 0]
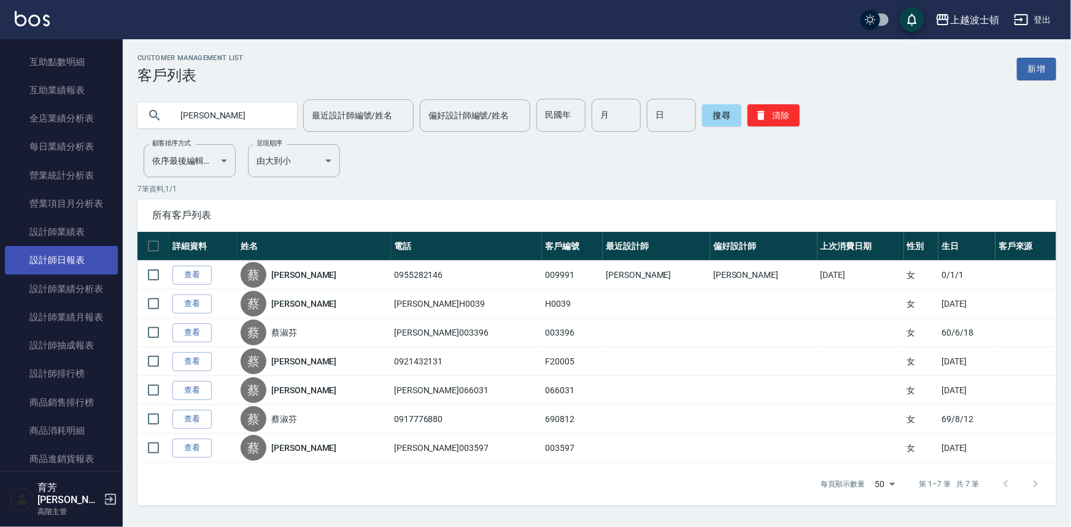
click at [95, 264] on link "設計師日報表" at bounding box center [61, 260] width 113 height 28
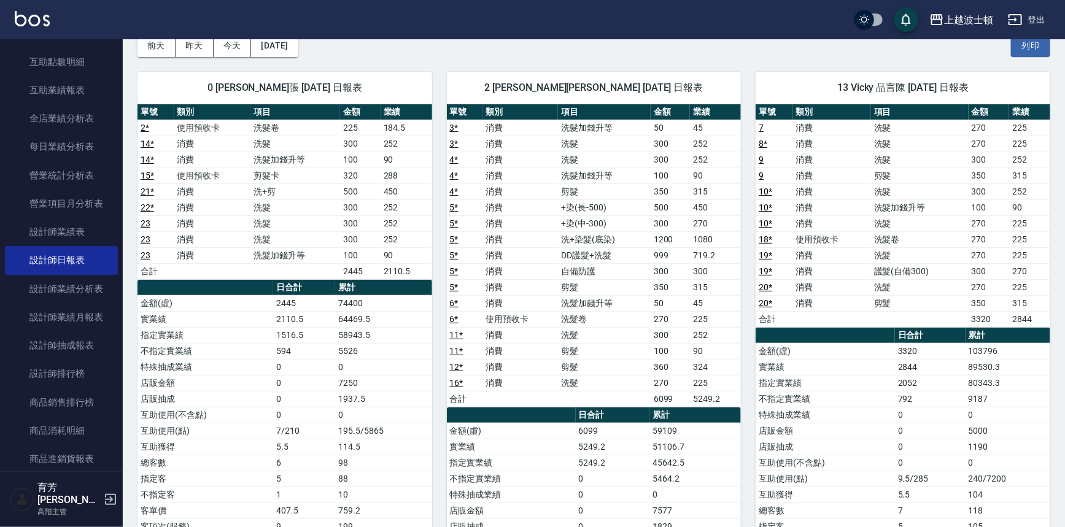
scroll to position [66, 0]
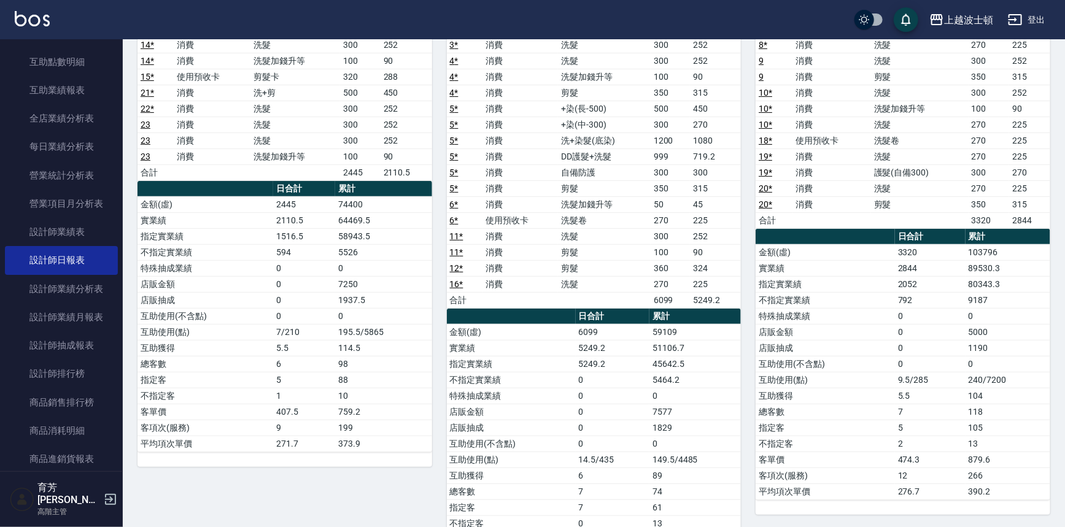
scroll to position [0, 0]
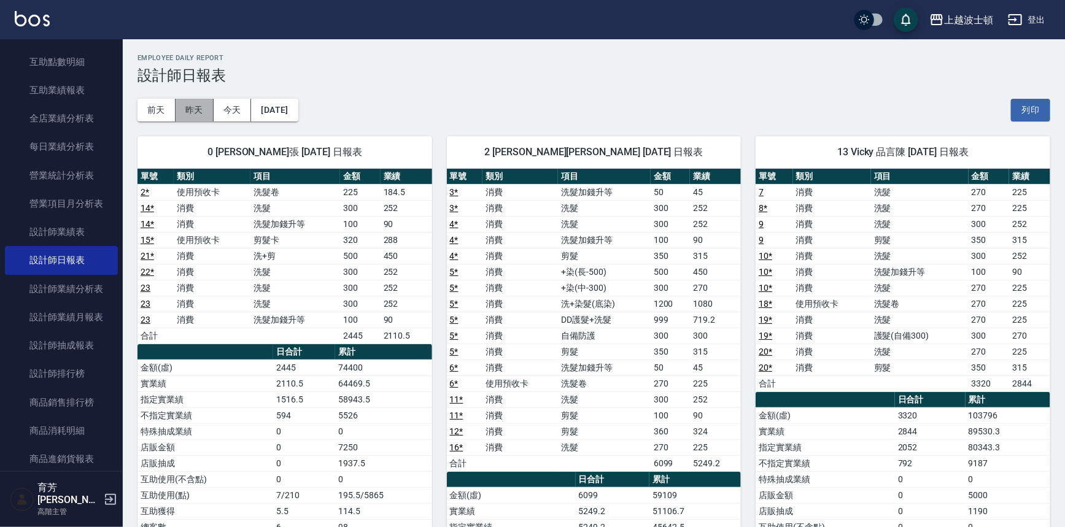
click at [196, 112] on button "昨天" at bounding box center [195, 110] width 38 height 23
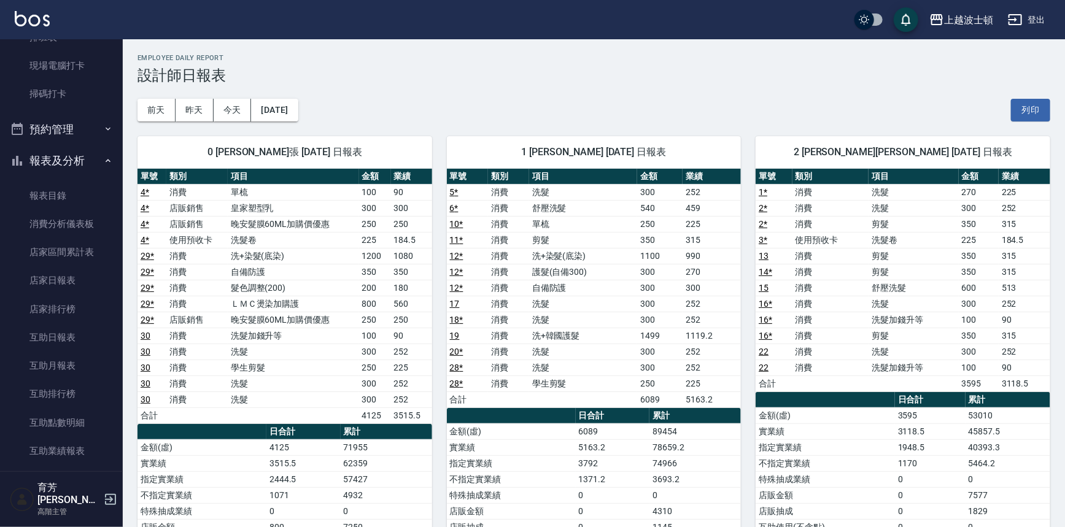
scroll to position [286, 0]
click at [104, 180] on button "報表及分析" at bounding box center [61, 188] width 113 height 32
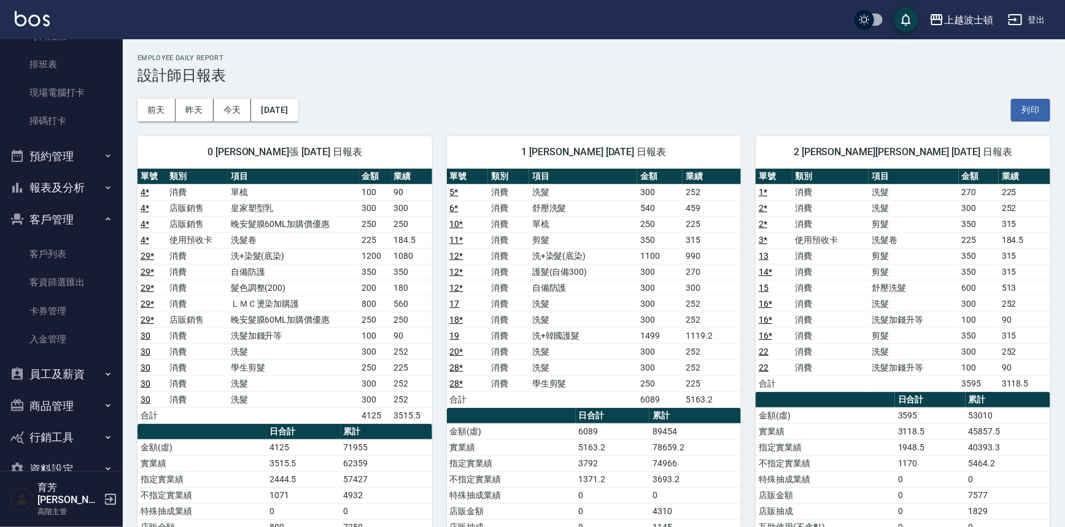
drag, startPoint x: 116, startPoint y: 219, endPoint x: 120, endPoint y: 76, distance: 143.1
click at [120, 76] on nav "櫃檯作業 打帳單 帳單列表 掛單列表 座位開單 營業儀表板 現金收支登錄 高階收支登錄 材料自購登錄 每日結帳 排班表 現場電腦打卡 掃碼打卡 預約管理 預約…" at bounding box center [61, 255] width 123 height 432
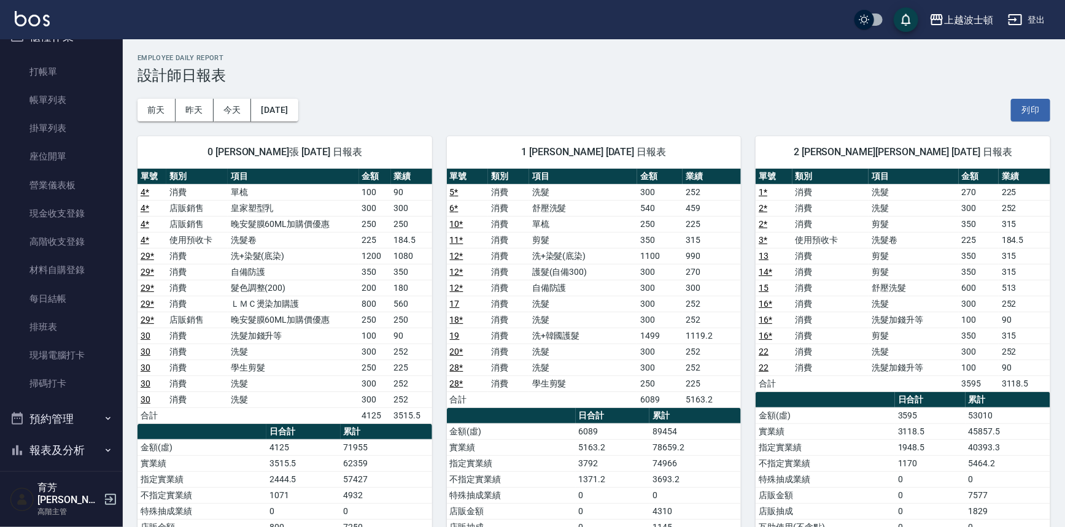
scroll to position [2, 0]
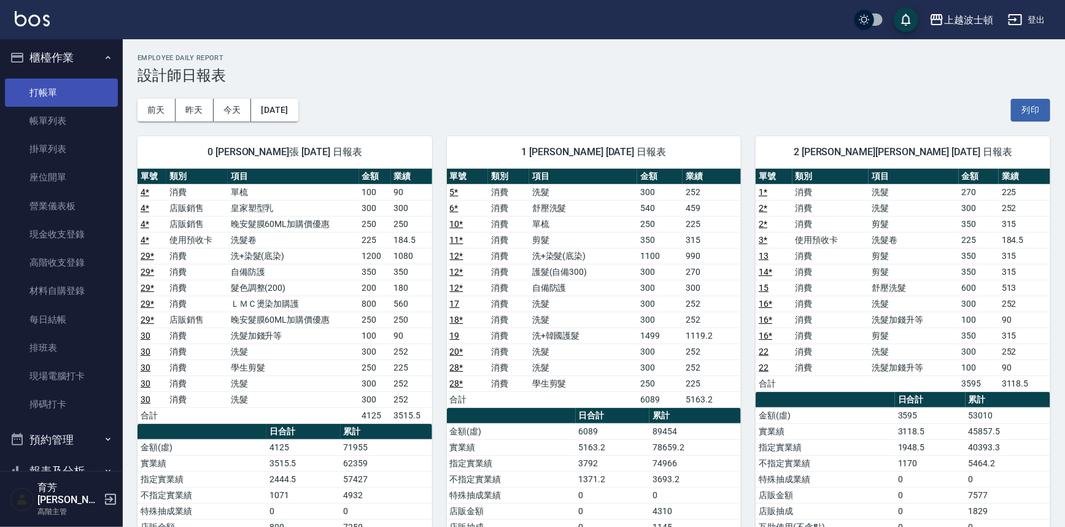
click at [73, 83] on link "打帳單" at bounding box center [61, 93] width 113 height 28
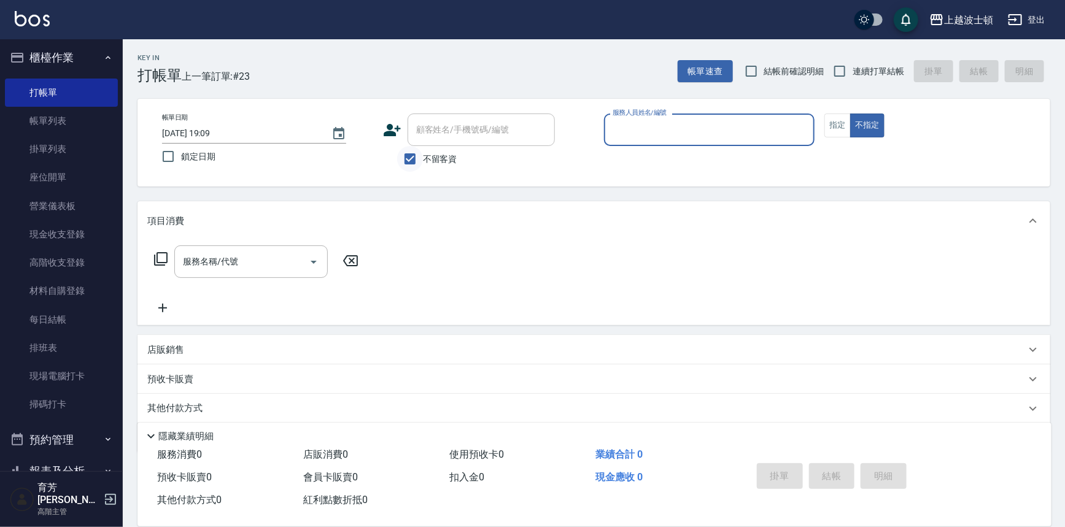
click at [401, 156] on input "不留客資" at bounding box center [410, 159] width 26 height 26
checkbox input "false"
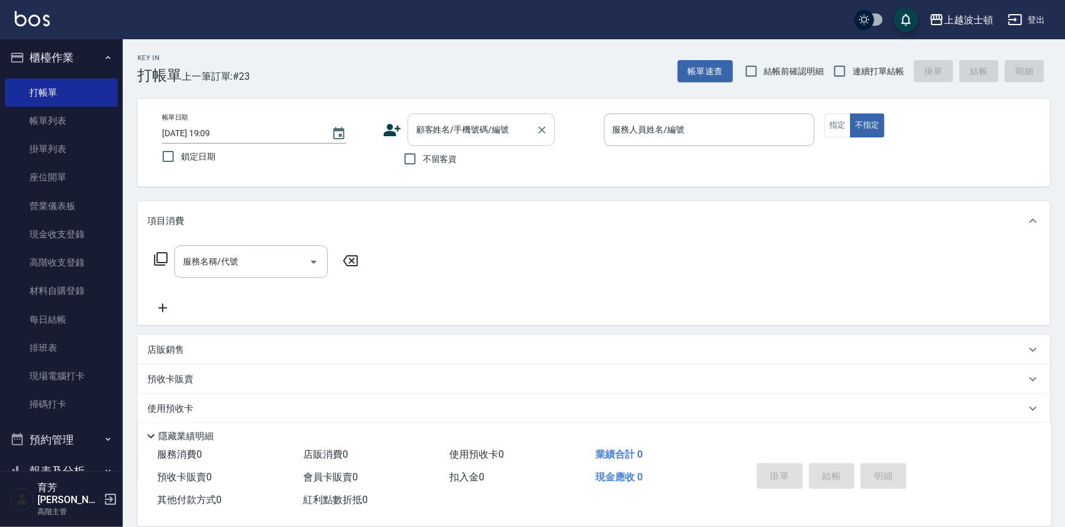
click at [424, 141] on div "顧客姓名/手機號碼/編號" at bounding box center [481, 130] width 147 height 33
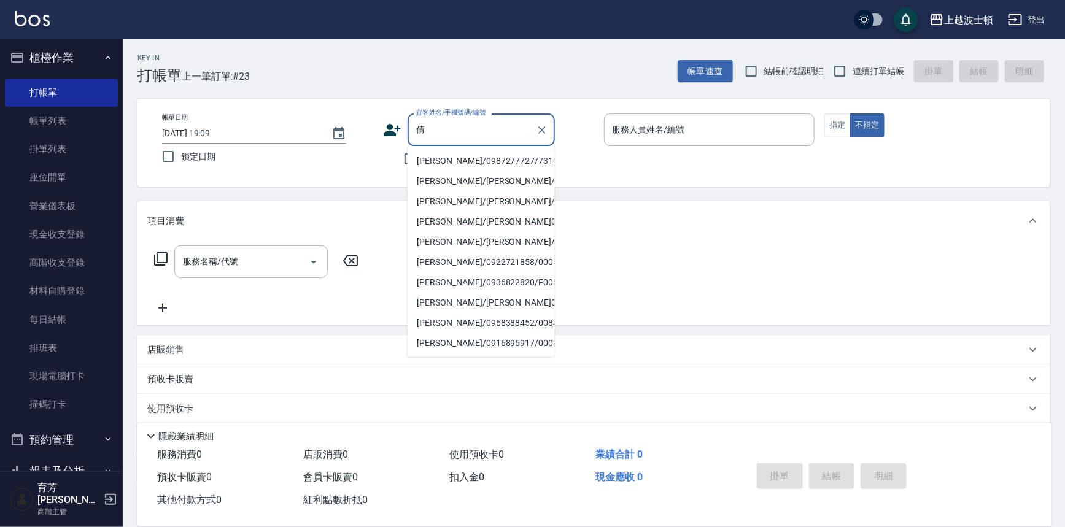
click at [440, 162] on li "林倩芸/0987277727/731022" at bounding box center [481, 161] width 147 height 20
type input "林倩芸/0987277727/731022"
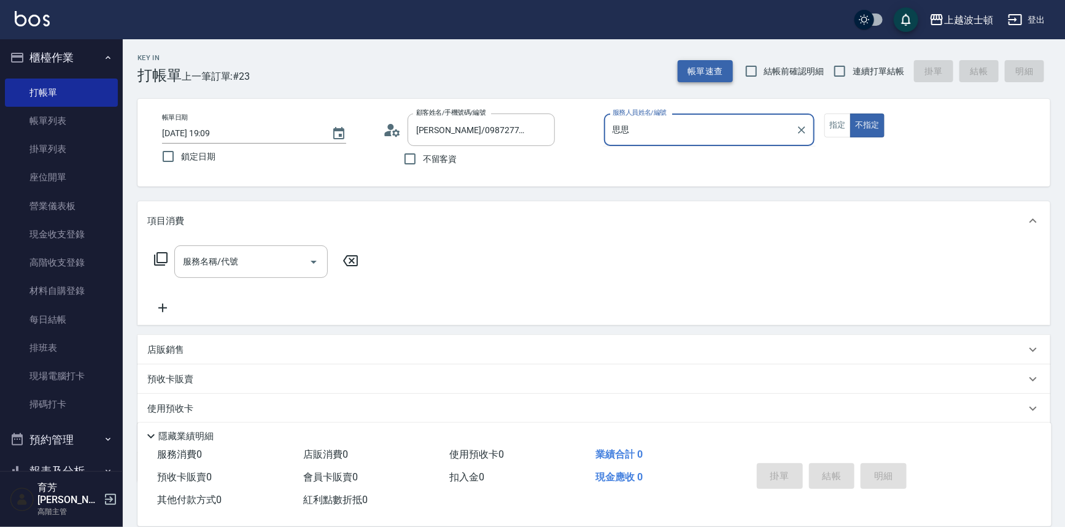
type input "思"
type input "怡廷-41"
type button "false"
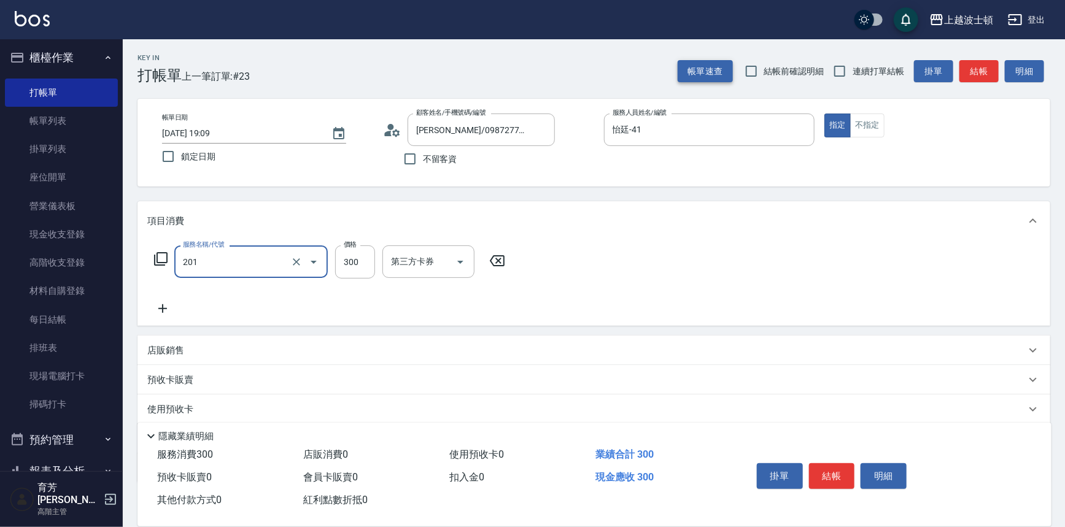
type input "洗髮(201)"
type input "270"
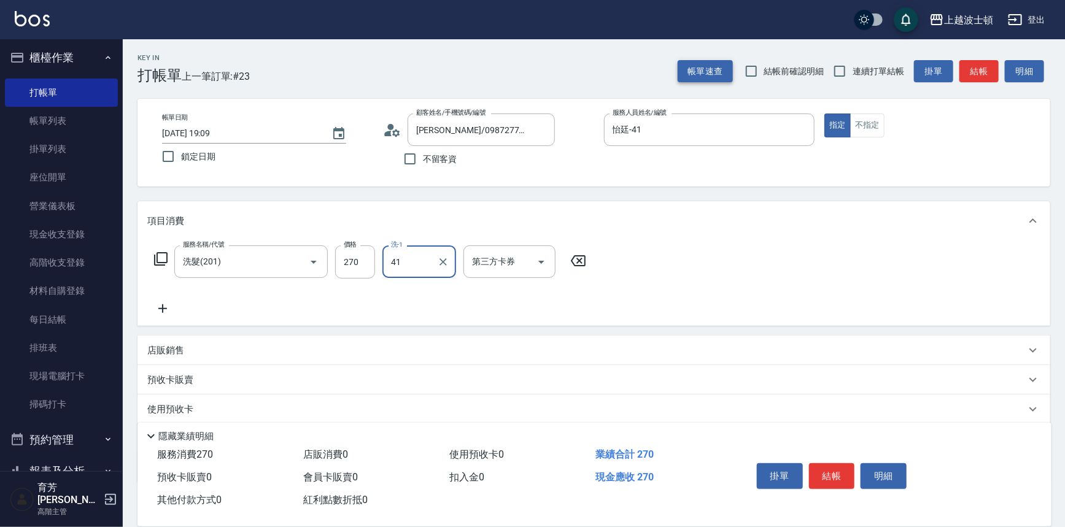
type input "怡廷-41"
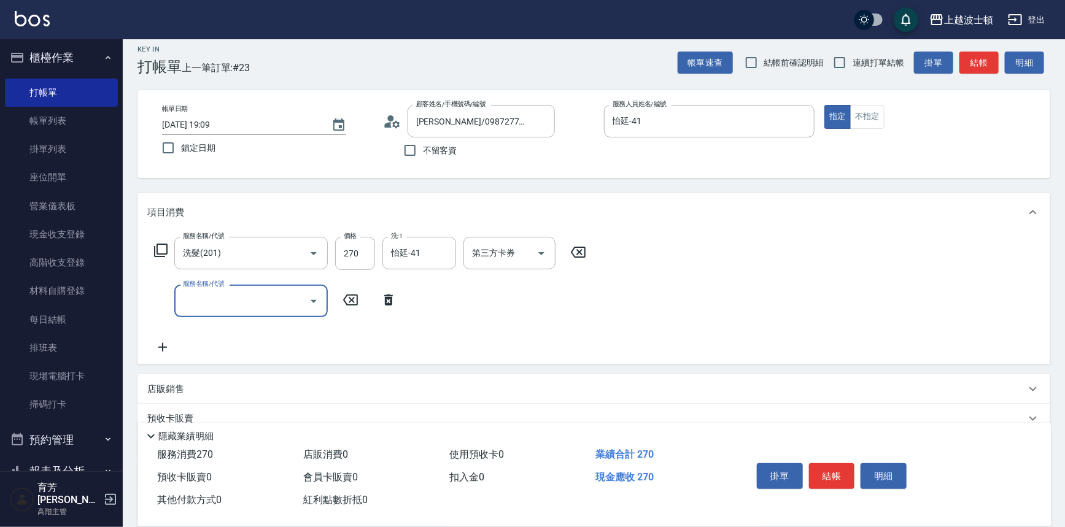
scroll to position [118, 0]
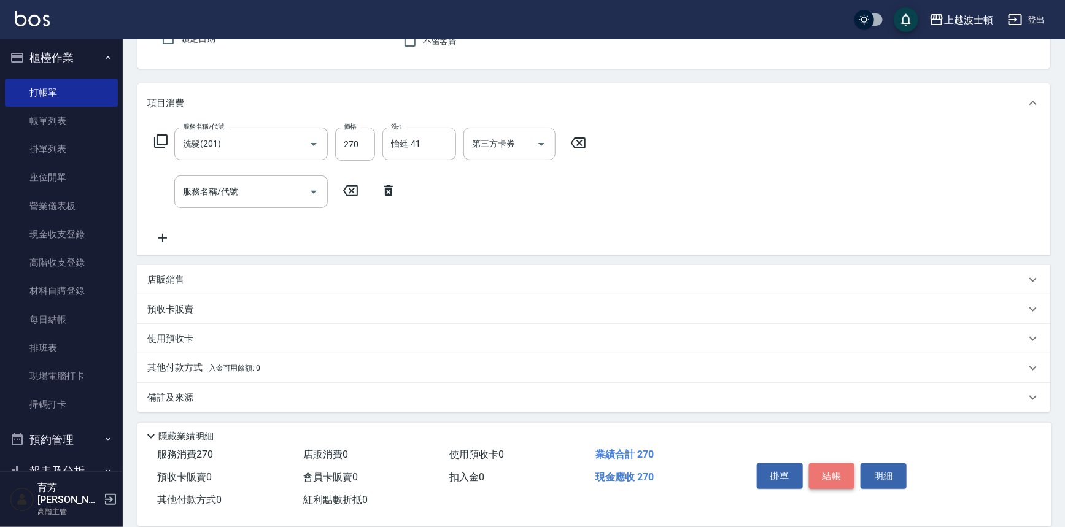
click at [839, 467] on button "結帳" at bounding box center [832, 476] width 46 height 26
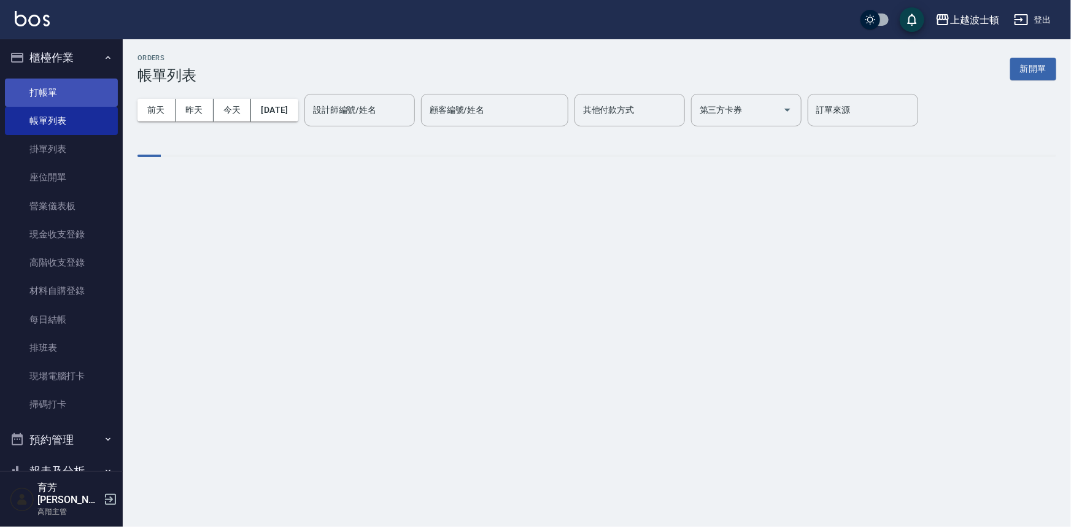
click at [56, 93] on link "打帳單" at bounding box center [61, 93] width 113 height 28
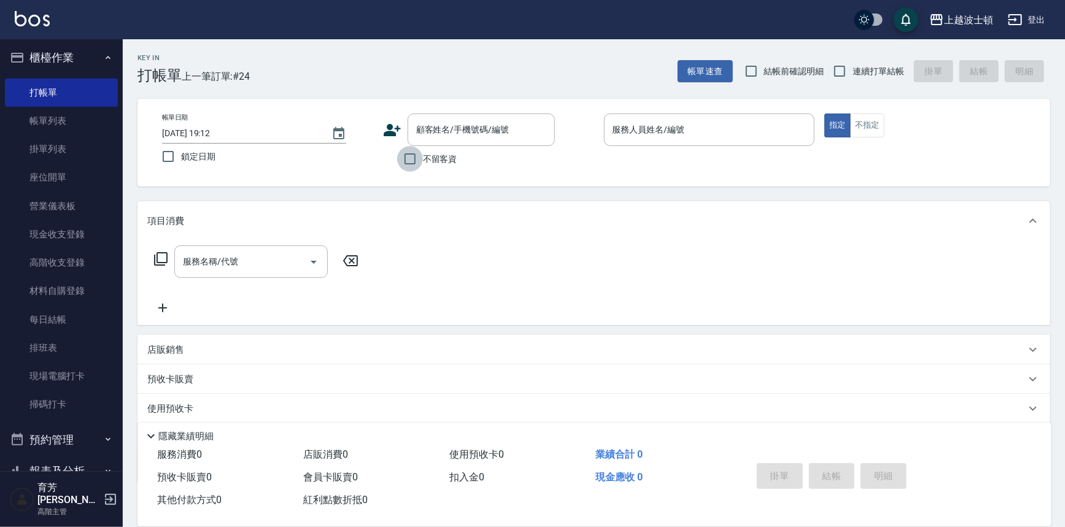
click at [408, 161] on input "不留客資" at bounding box center [410, 159] width 26 height 26
checkbox input "true"
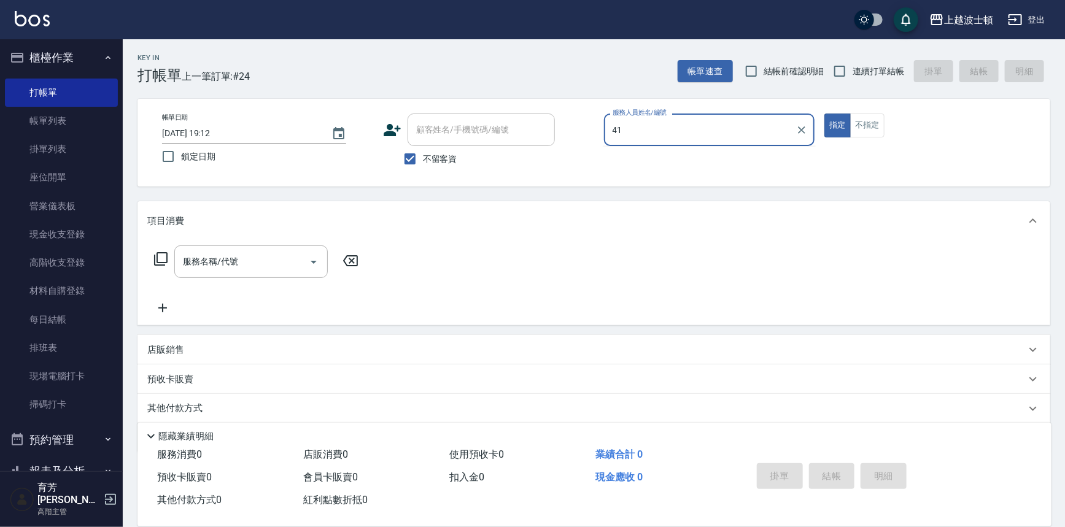
type input "怡廷-41"
type button "true"
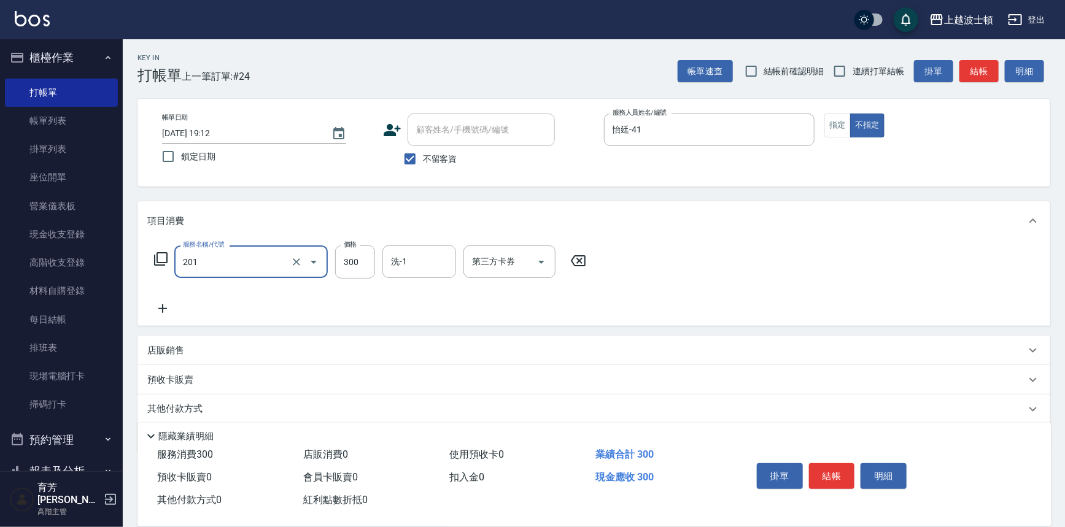
type input "洗髮(201)"
type input "怡廷-41"
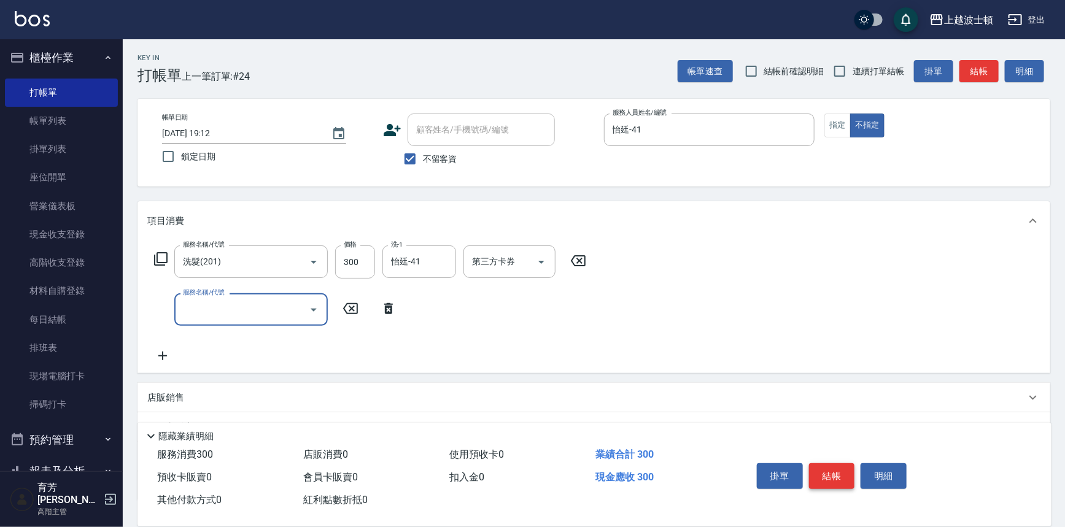
click at [835, 483] on button "結帳" at bounding box center [832, 476] width 46 height 26
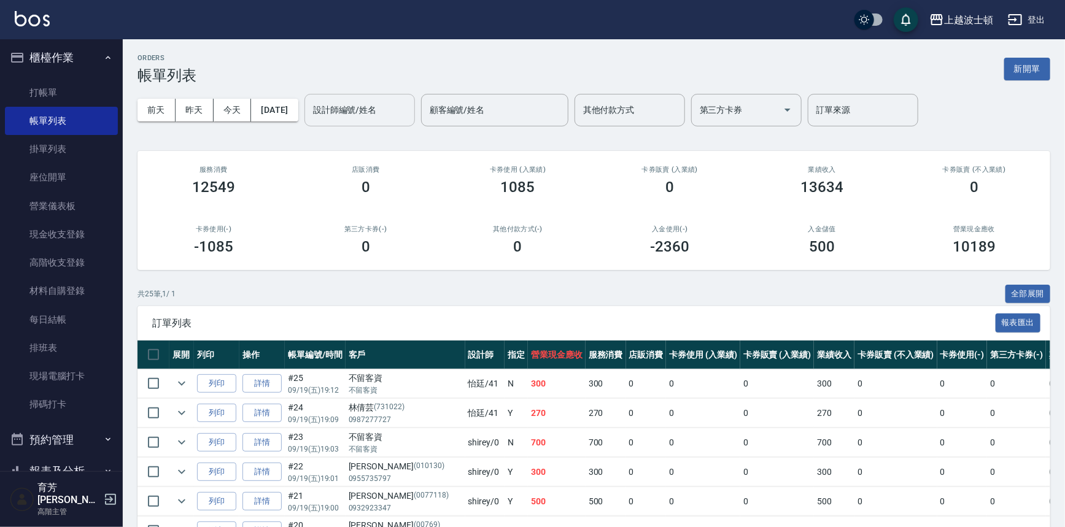
click at [347, 118] on input "設計師編號/姓名" at bounding box center [359, 109] width 99 height 21
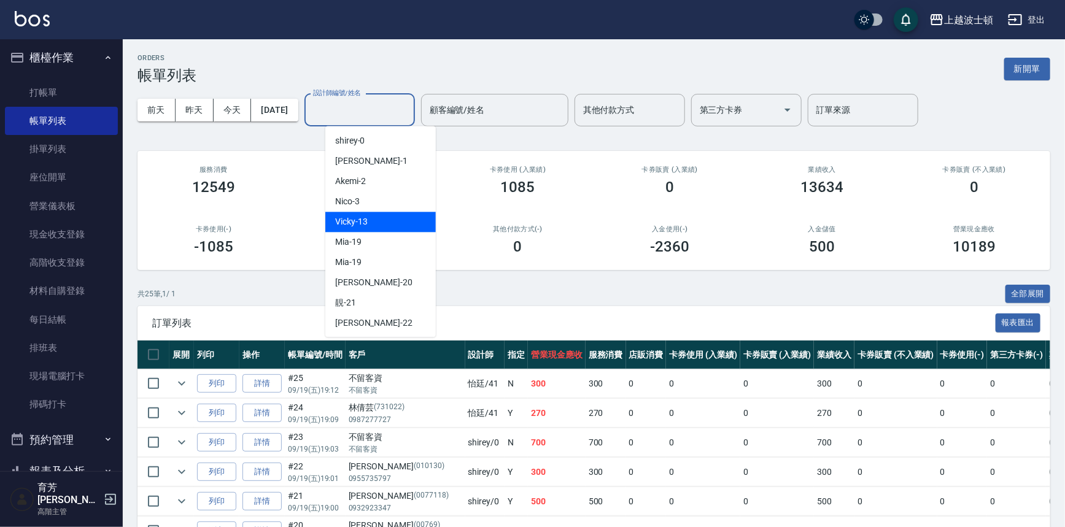
click at [359, 227] on span "Vicky -13" at bounding box center [351, 221] width 33 height 13
type input "Vicky-13"
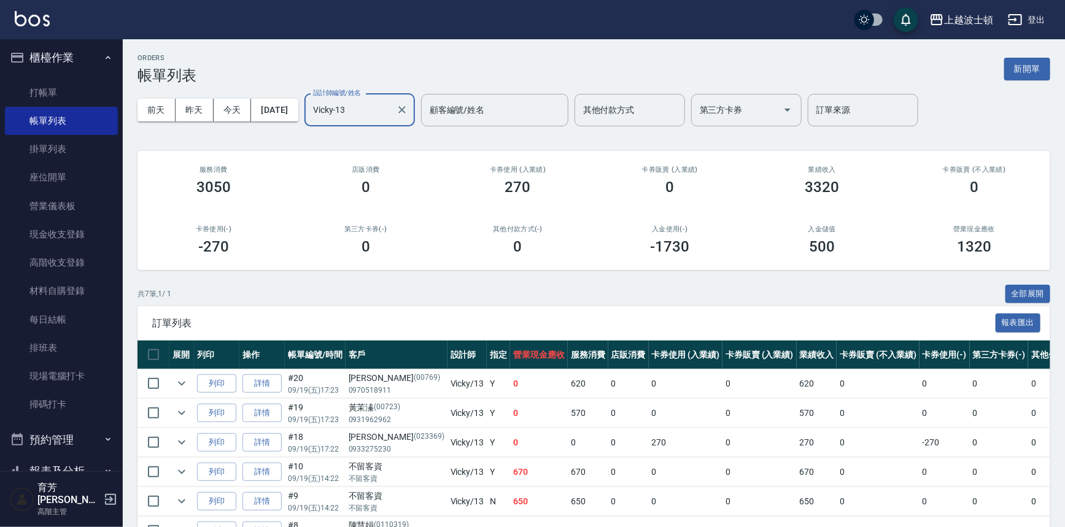
scroll to position [104, 0]
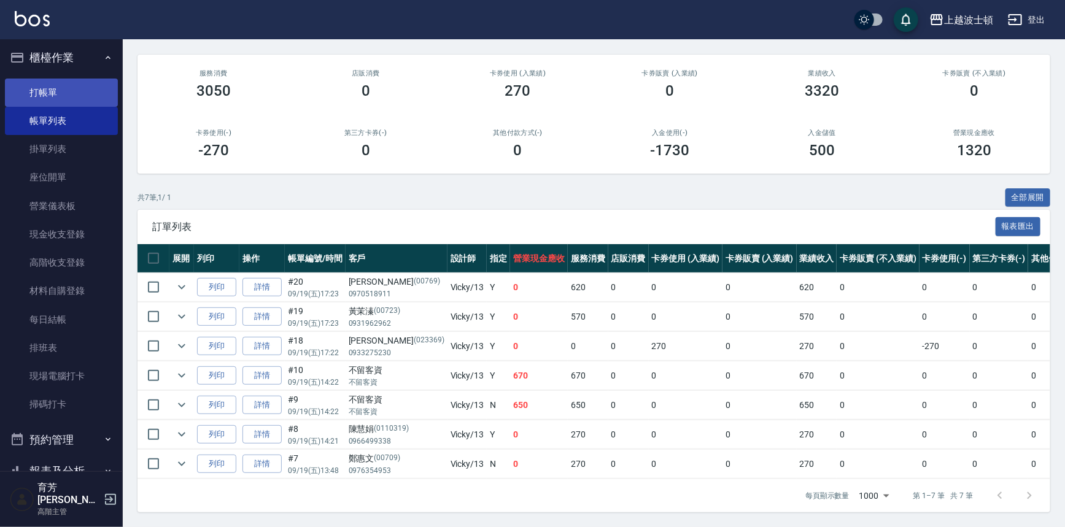
click at [48, 93] on link "打帳單" at bounding box center [61, 93] width 113 height 28
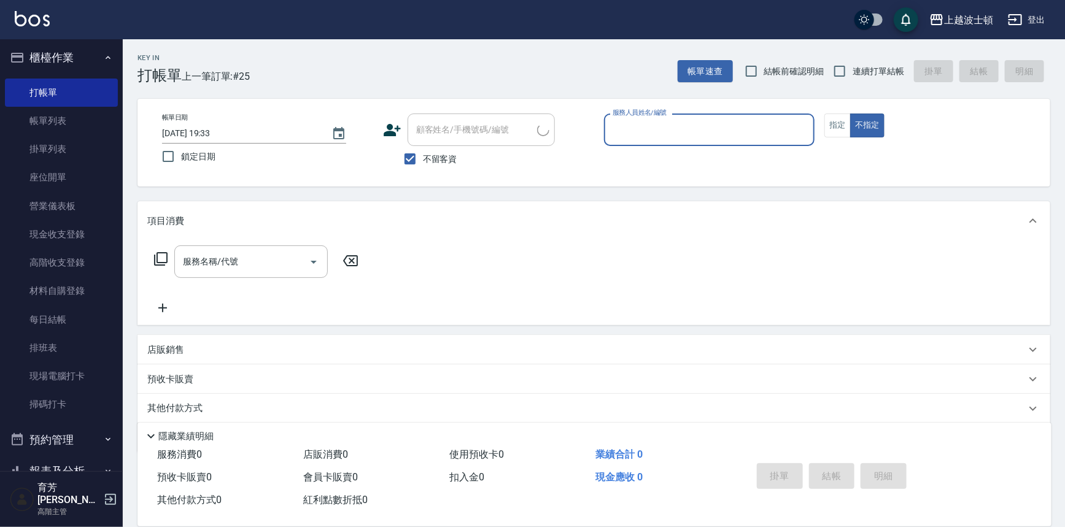
click at [436, 157] on span "不留客資" at bounding box center [440, 159] width 34 height 13
click at [423, 157] on input "不留客資" at bounding box center [410, 159] width 26 height 26
checkbox input "false"
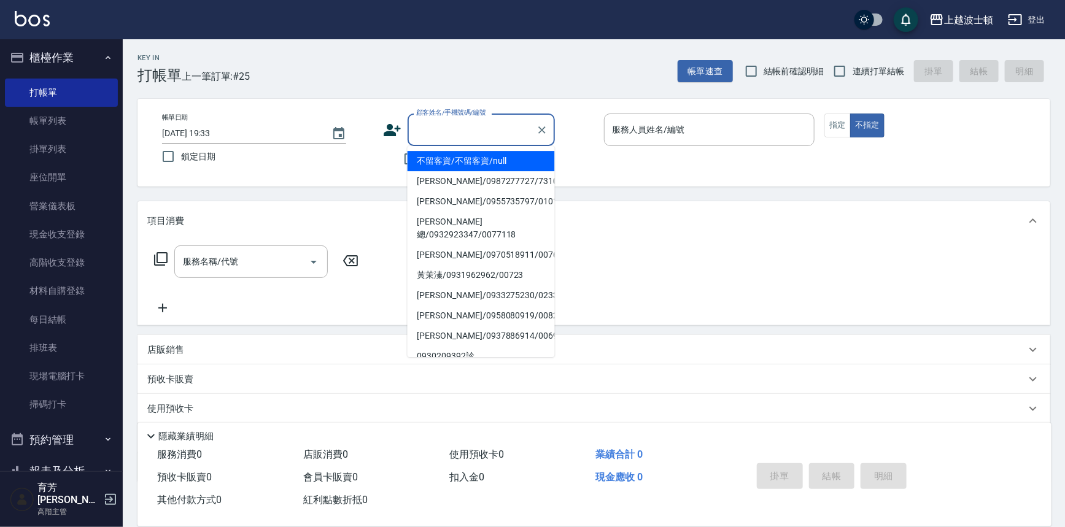
click at [438, 131] on input "顧客姓名/手機號碼/編號" at bounding box center [472, 129] width 118 height 21
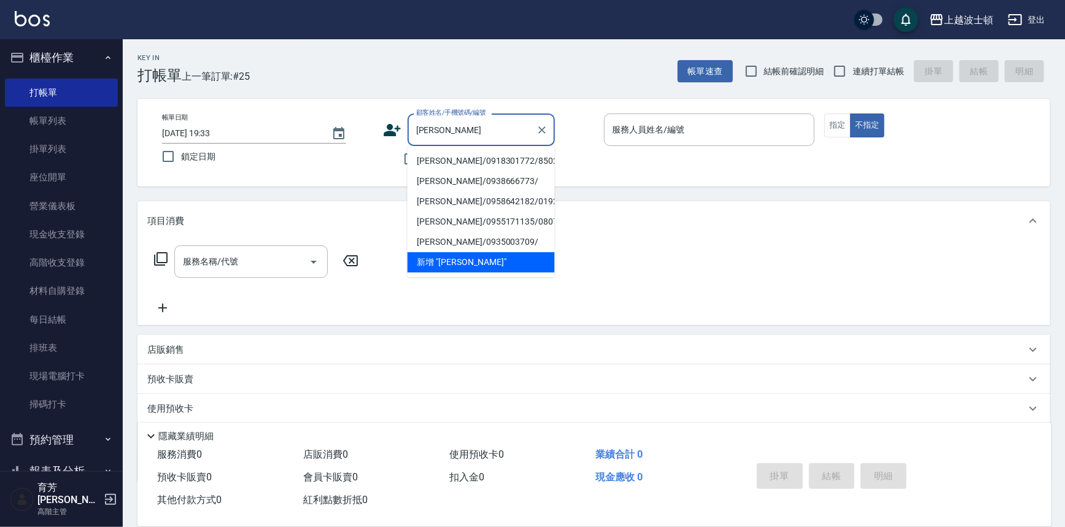
click at [440, 158] on li "李詩慧/0918301772/850201" at bounding box center [481, 161] width 147 height 20
type input "李詩慧/0918301772/850201"
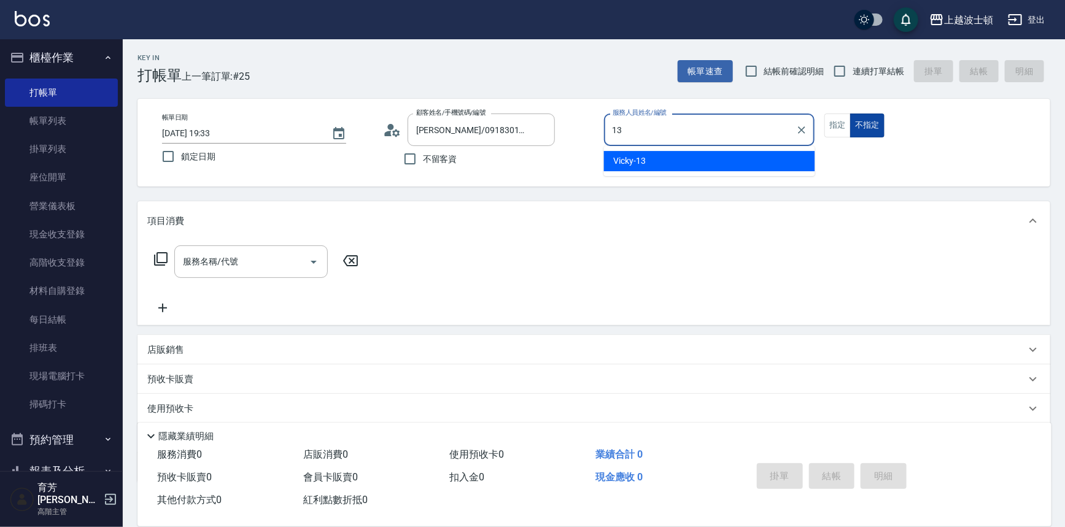
type input "Vicky-13"
type button "false"
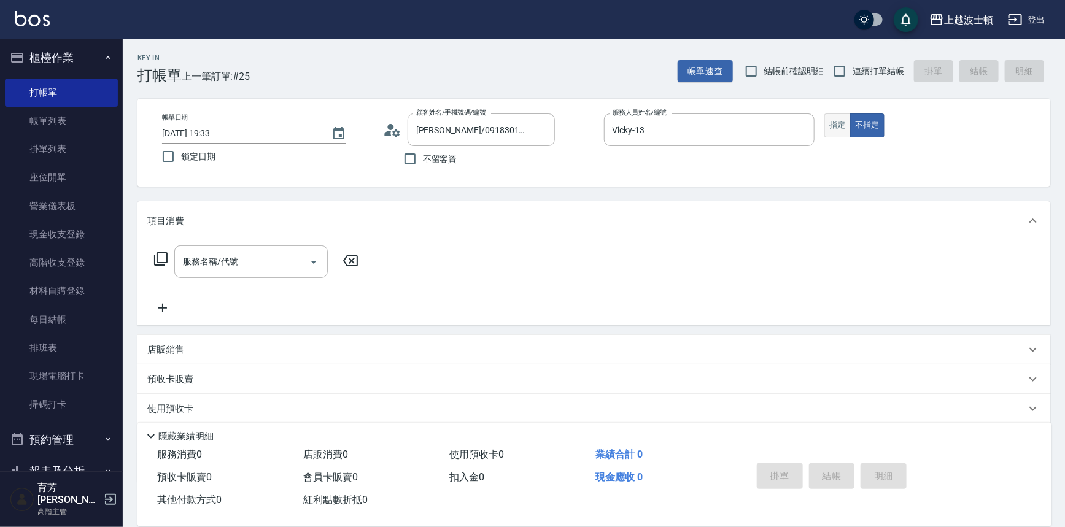
click at [835, 127] on button "指定" at bounding box center [837, 126] width 26 height 24
click at [290, 263] on input "服務名稱/代號" at bounding box center [242, 261] width 124 height 21
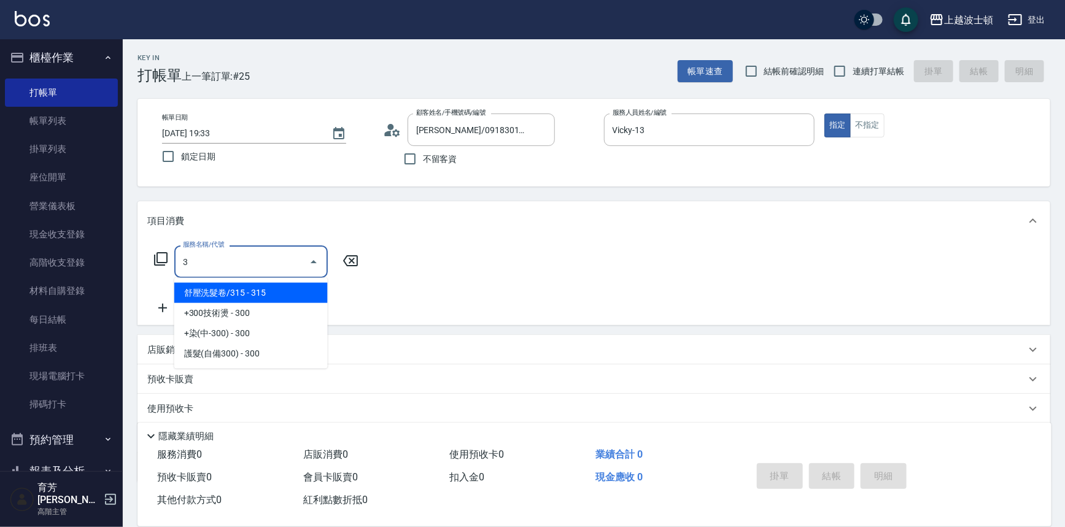
drag, startPoint x: 190, startPoint y: 258, endPoint x: 160, endPoint y: 266, distance: 31.1
click at [160, 266] on div "服務名稱/代號 3 服務名稱/代號" at bounding box center [256, 262] width 219 height 33
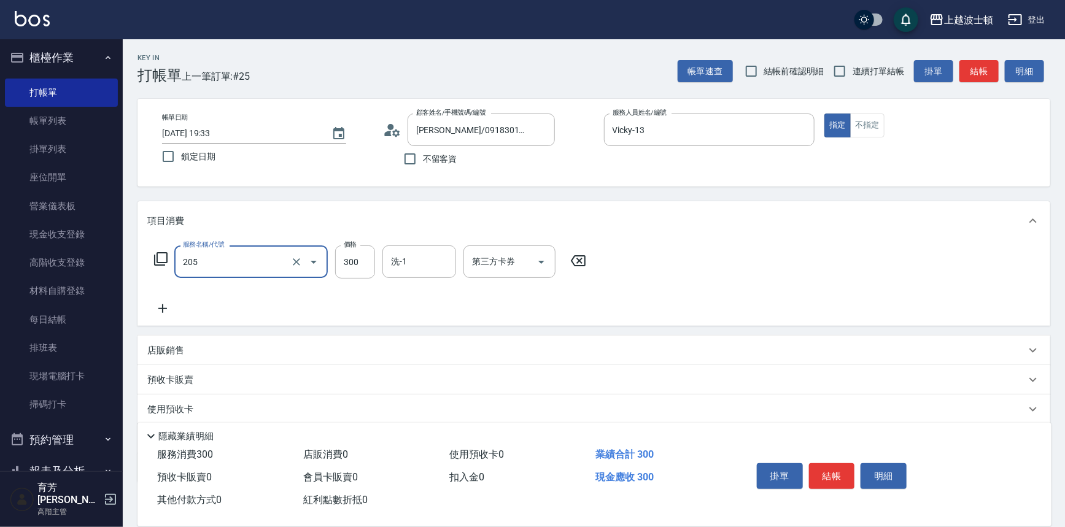
type input "洗髮(205)"
click at [161, 306] on icon at bounding box center [162, 308] width 31 height 15
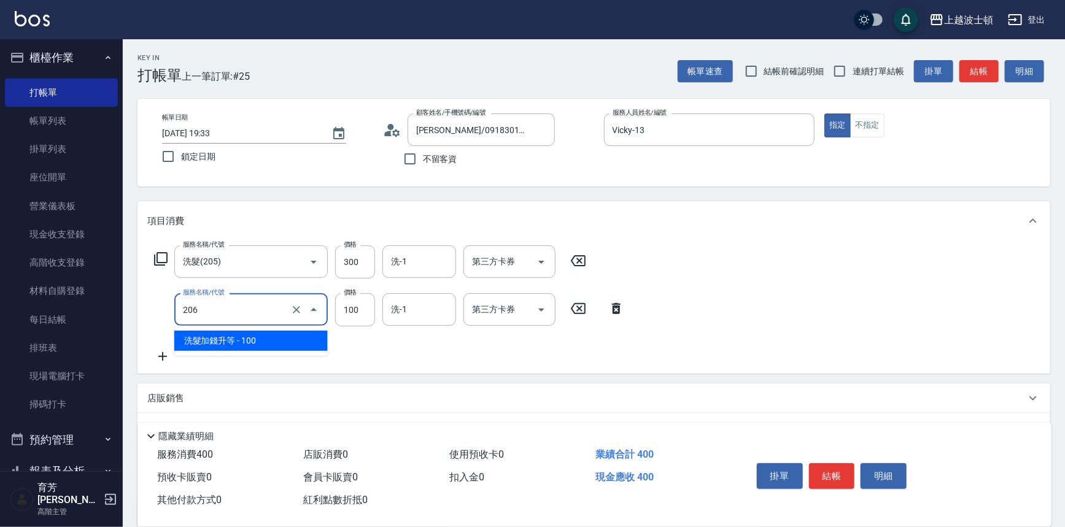
drag, startPoint x: 221, startPoint y: 317, endPoint x: 184, endPoint y: 320, distance: 37.6
click at [184, 320] on div "206 服務名稱/代號" at bounding box center [250, 309] width 153 height 33
click at [204, 313] on input "206" at bounding box center [234, 309] width 108 height 21
drag, startPoint x: 204, startPoint y: 313, endPoint x: 171, endPoint y: 313, distance: 33.2
click at [171, 313] on div "服務名稱/代號 206 服務名稱/代號 價格 100 價格 洗-1 洗-1 第三方卡券 第三方卡券" at bounding box center [389, 309] width 484 height 33
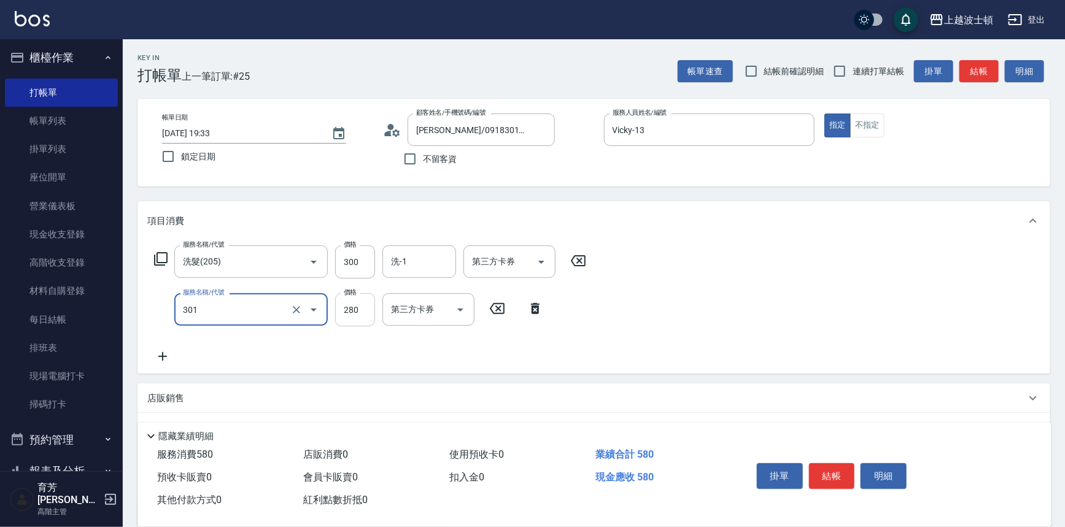
type input "學生剪髮(301)"
click at [371, 314] on input "280" at bounding box center [355, 309] width 40 height 33
type input "100"
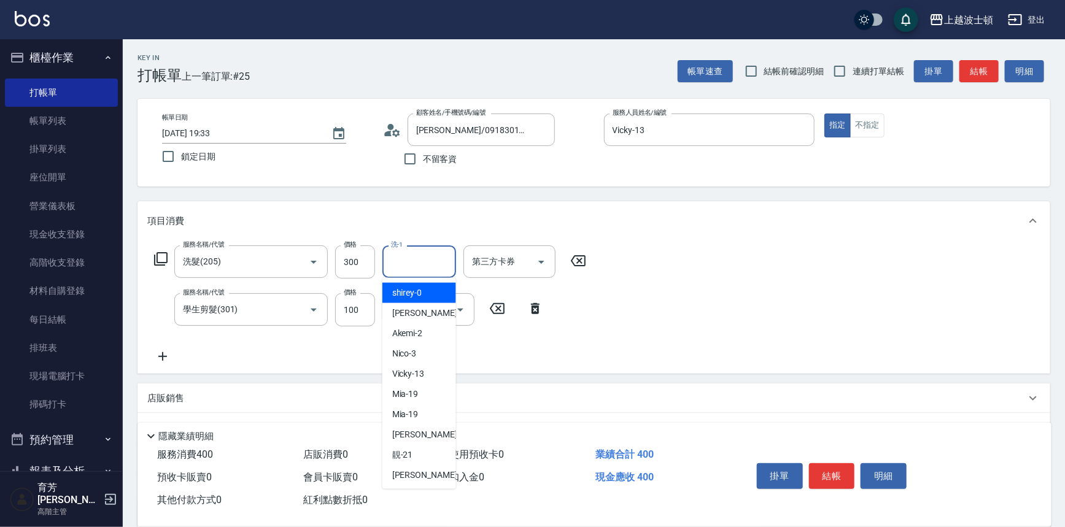
click at [391, 265] on input "洗-1" at bounding box center [419, 261] width 63 height 21
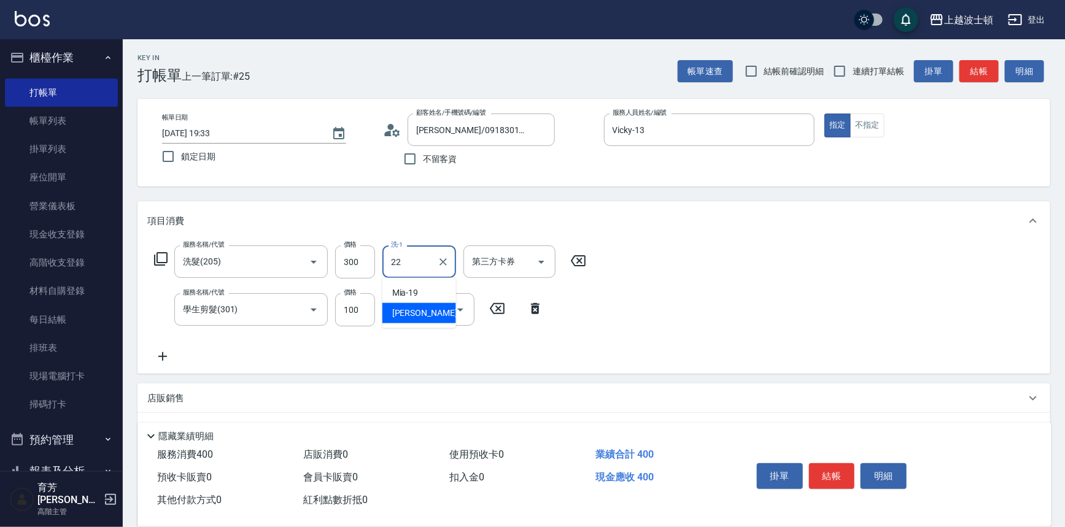
type input "雅如-22"
click at [816, 476] on button "結帳" at bounding box center [832, 476] width 46 height 26
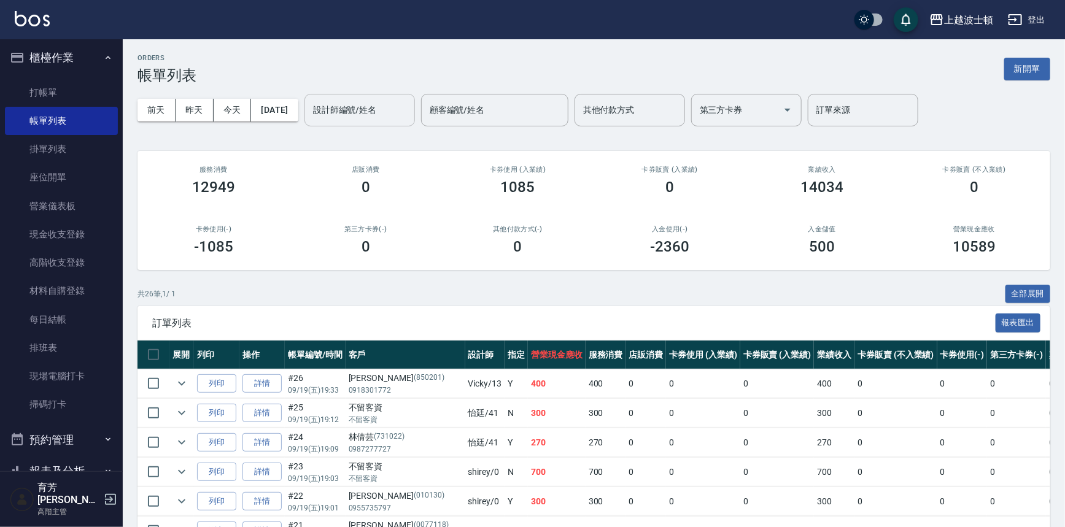
click at [384, 117] on input "設計師編號/姓名" at bounding box center [359, 109] width 99 height 21
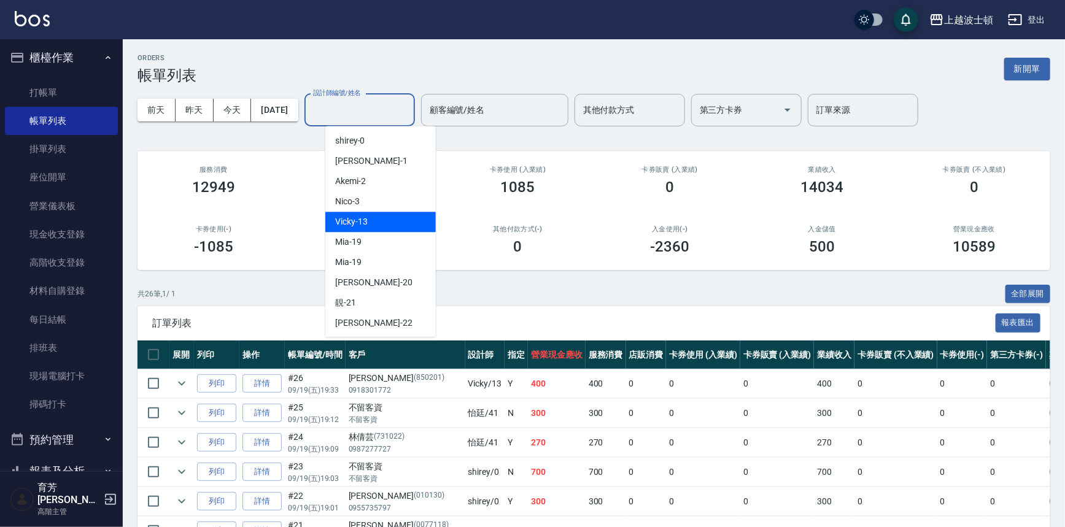
click at [351, 222] on span "Vicky -13" at bounding box center [351, 221] width 33 height 13
type input "Vicky-13"
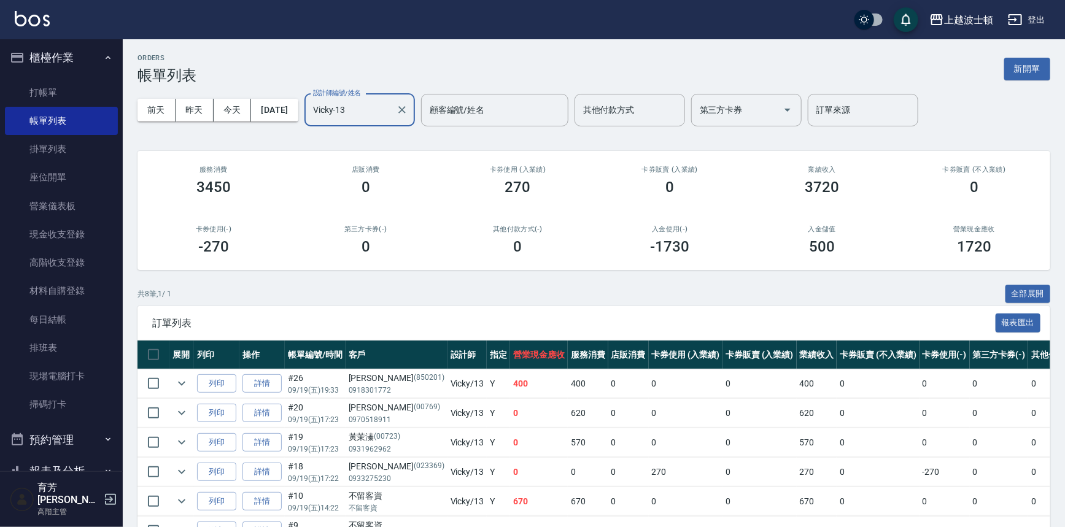
scroll to position [133, 0]
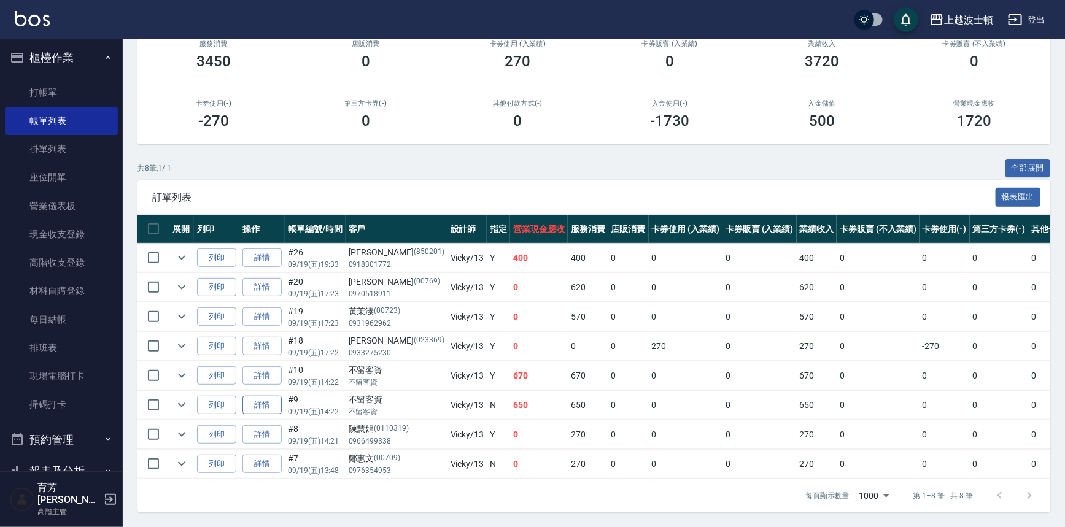
click at [276, 401] on link "詳情" at bounding box center [261, 405] width 39 height 19
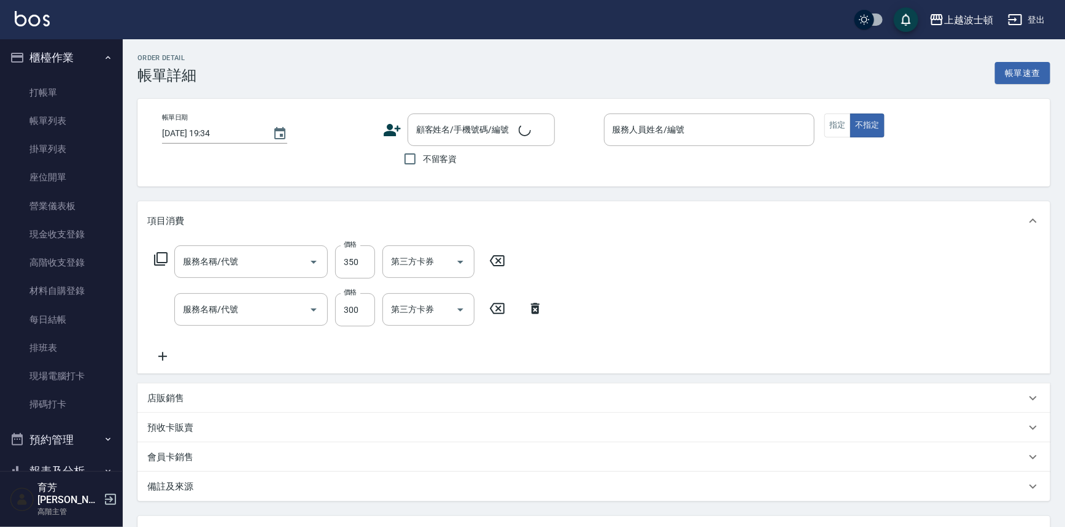
type input "2025/09/19 14:22"
checkbox input "true"
type input "Vicky-13"
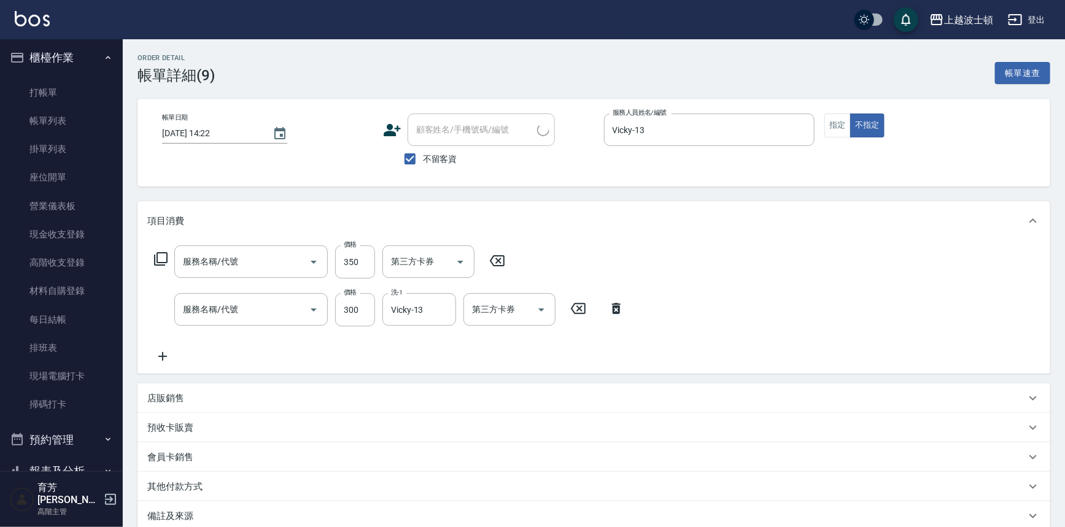
type input "剪髮(305)"
type input "洗髮(205)"
click at [160, 356] on icon at bounding box center [162, 356] width 31 height 15
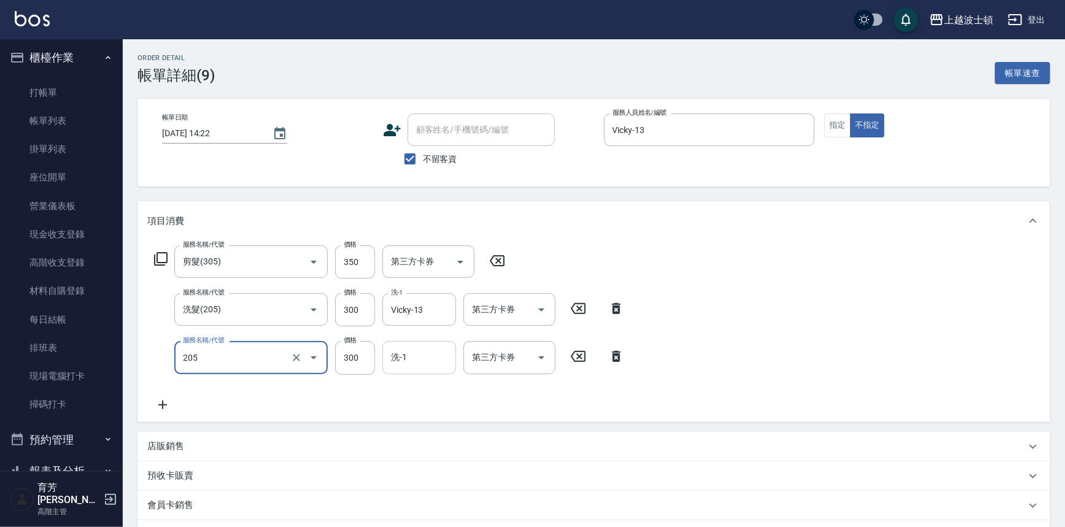
type input "洗髮(205)"
click at [401, 361] on input "洗-1" at bounding box center [419, 357] width 63 height 21
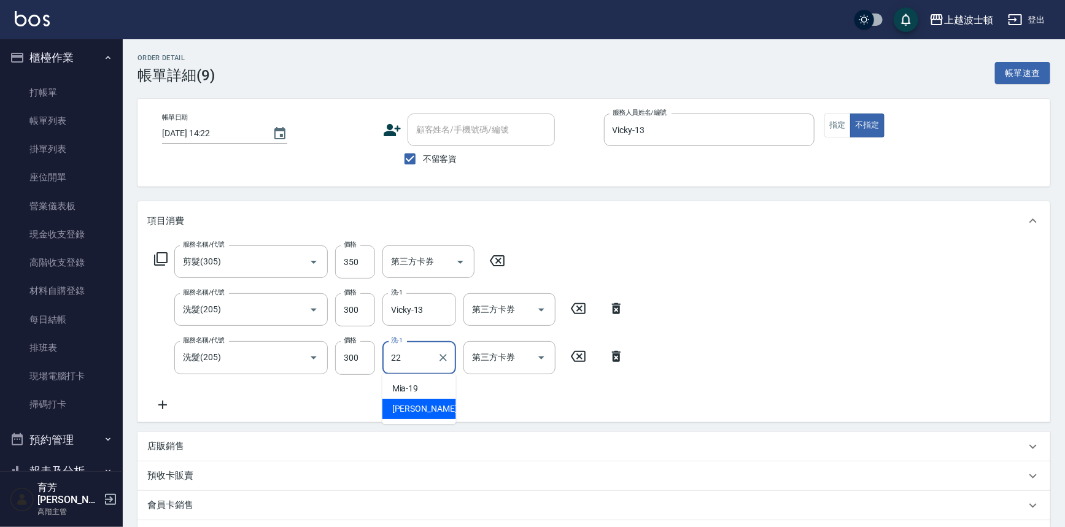
type input "雅如-22"
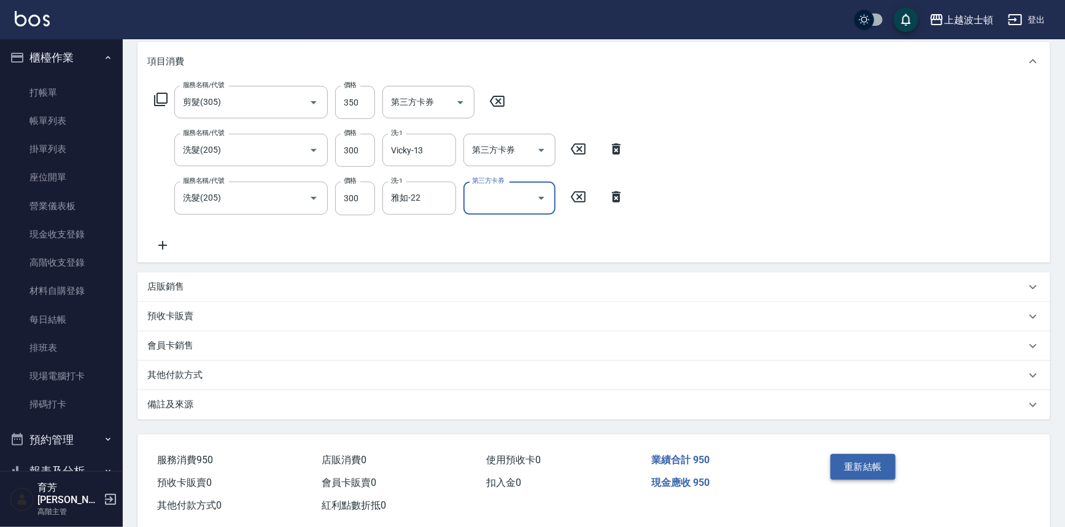
click at [856, 469] on button "重新結帳" at bounding box center [863, 467] width 65 height 26
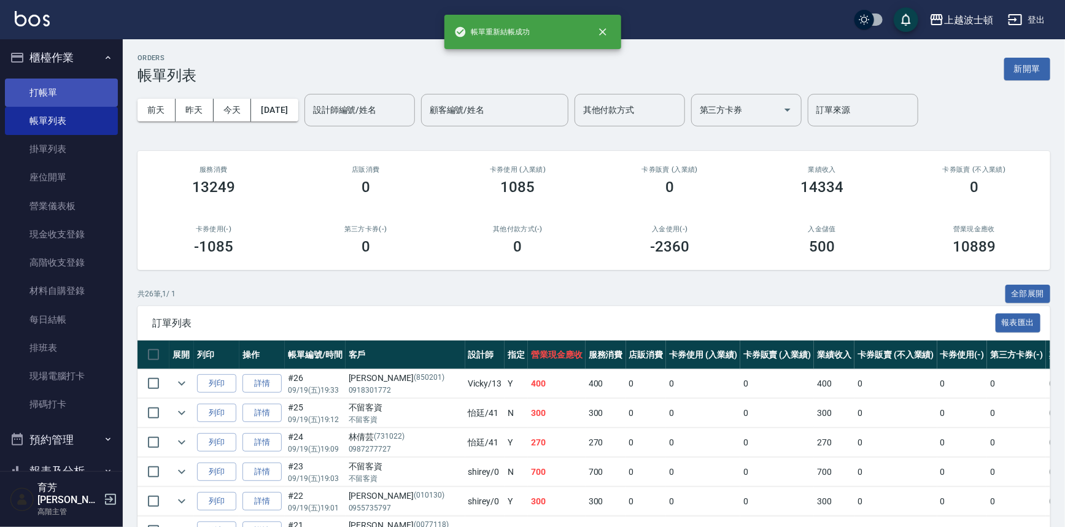
click at [40, 87] on link "打帳單" at bounding box center [61, 93] width 113 height 28
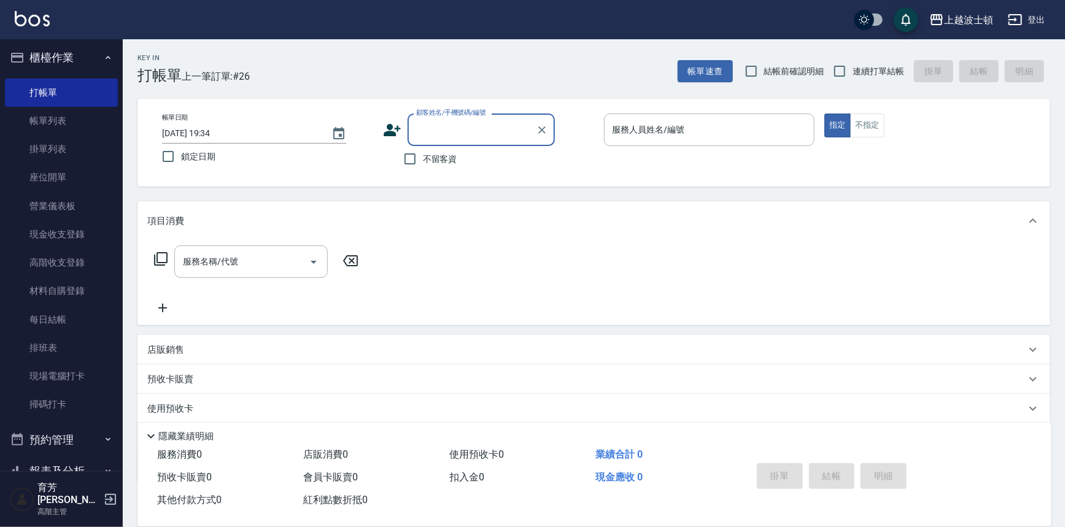
click at [429, 166] on label "不留客資" at bounding box center [427, 159] width 60 height 26
click at [423, 166] on input "不留客資" at bounding box center [410, 159] width 26 height 26
checkbox input "true"
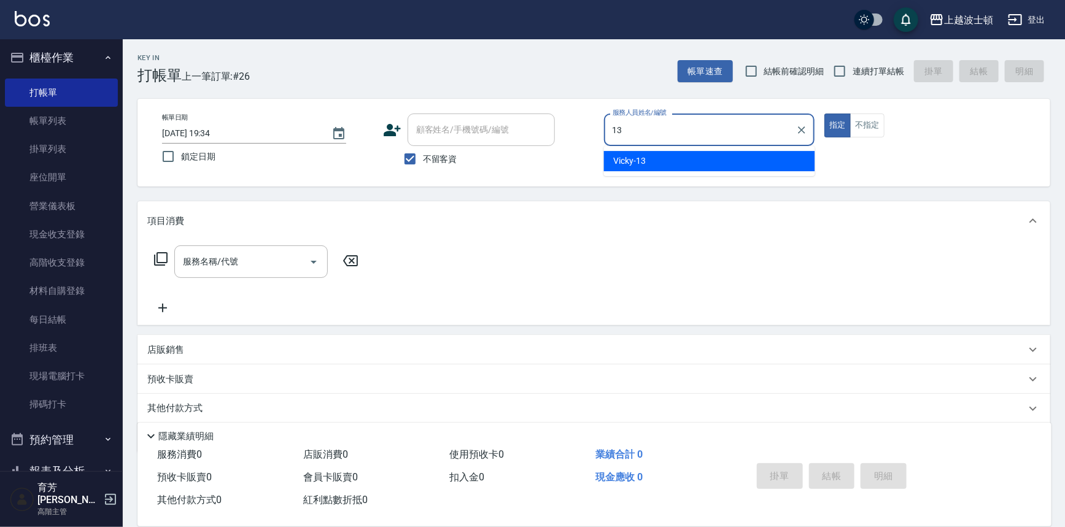
type input "Vicky-13"
type button "true"
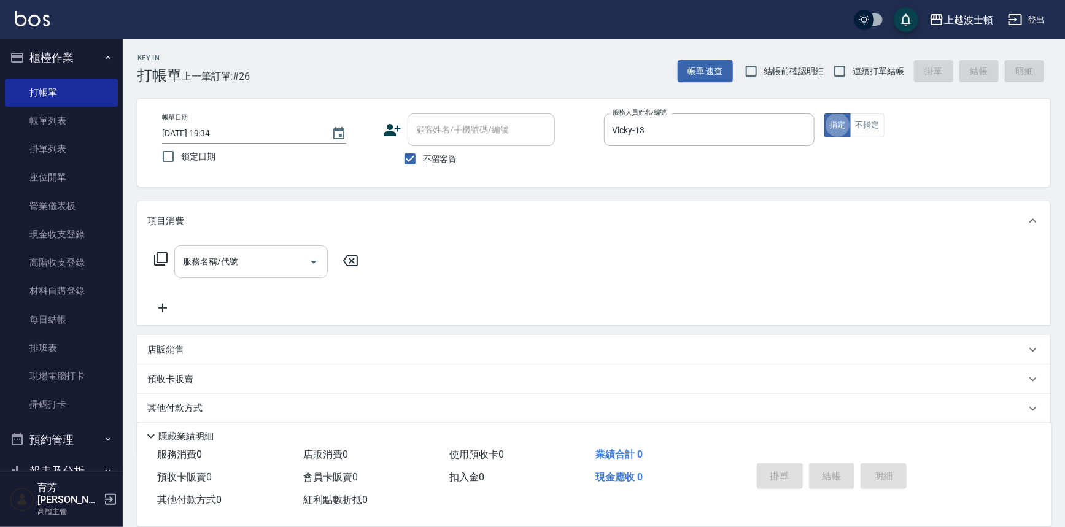
drag, startPoint x: 249, startPoint y: 241, endPoint x: 245, endPoint y: 257, distance: 16.4
click at [249, 244] on div "服務名稱/代號 服務名稱/代號" at bounding box center [594, 283] width 913 height 85
click at [245, 257] on input "服務名稱/代號" at bounding box center [242, 261] width 124 height 21
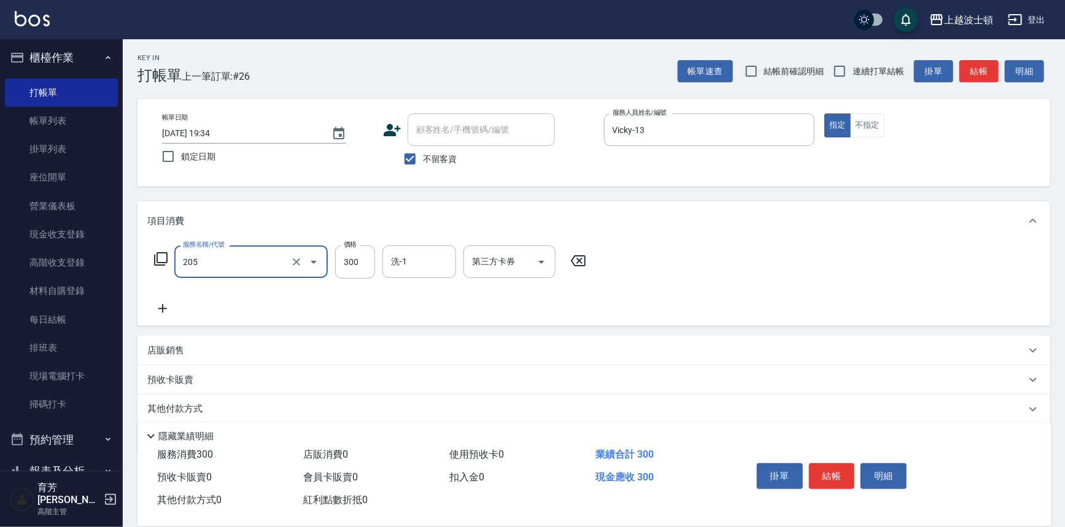
type input "洗髮(205)"
click at [166, 311] on icon at bounding box center [162, 308] width 31 height 15
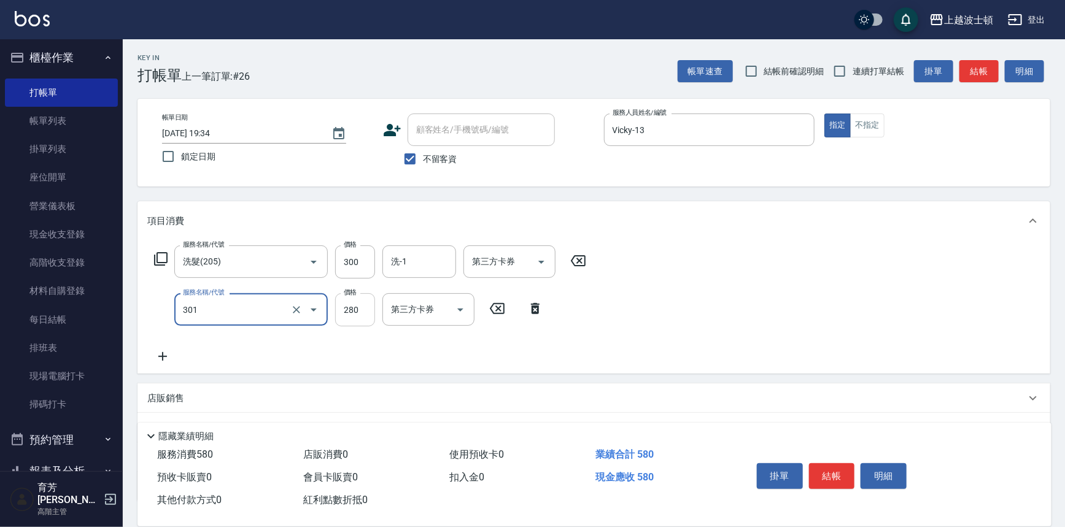
type input "學生剪髮(301)"
click at [344, 307] on input "280" at bounding box center [355, 309] width 40 height 33
type input "250"
click at [422, 257] on input "洗-1" at bounding box center [419, 261] width 63 height 21
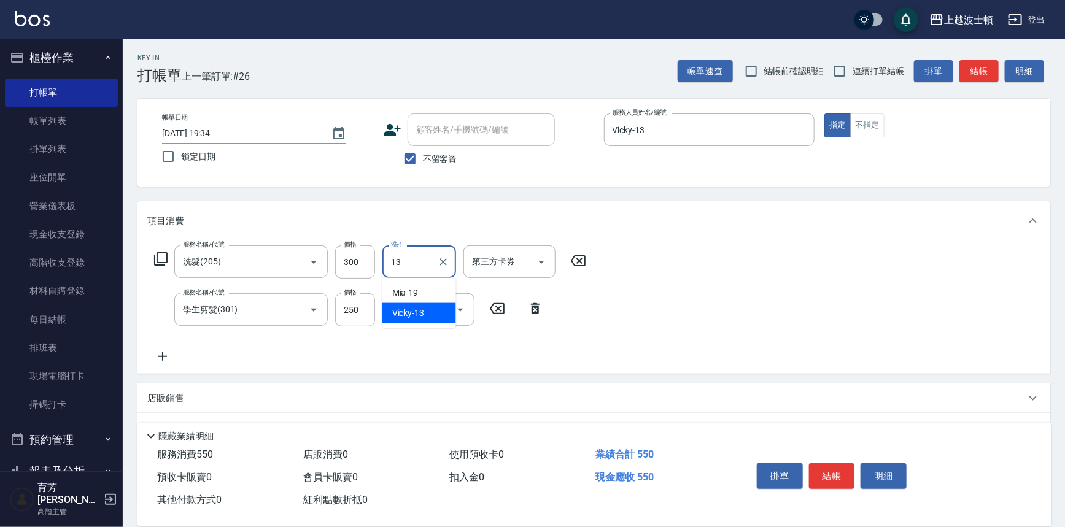
type input "Vicky-13"
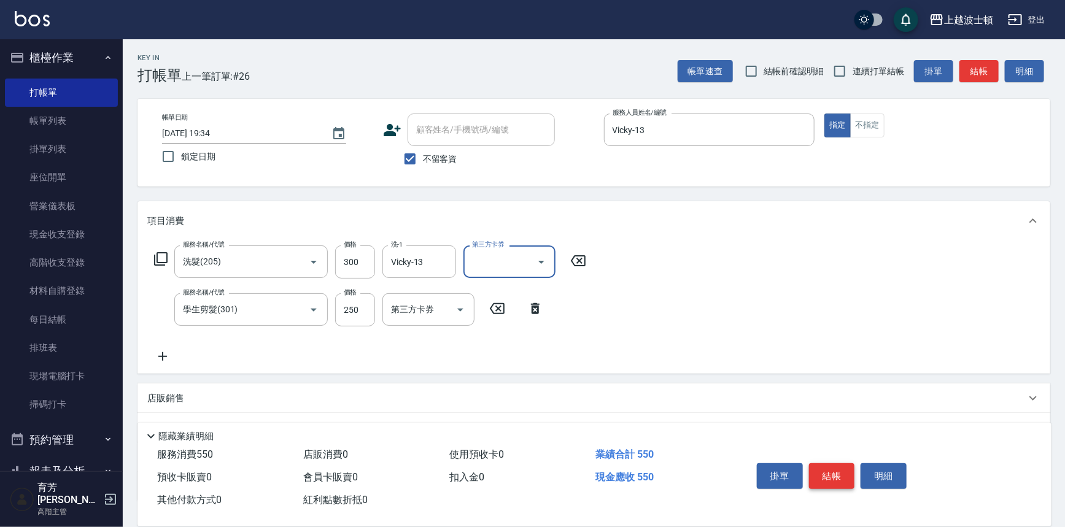
click at [821, 468] on button "結帳" at bounding box center [832, 476] width 46 height 26
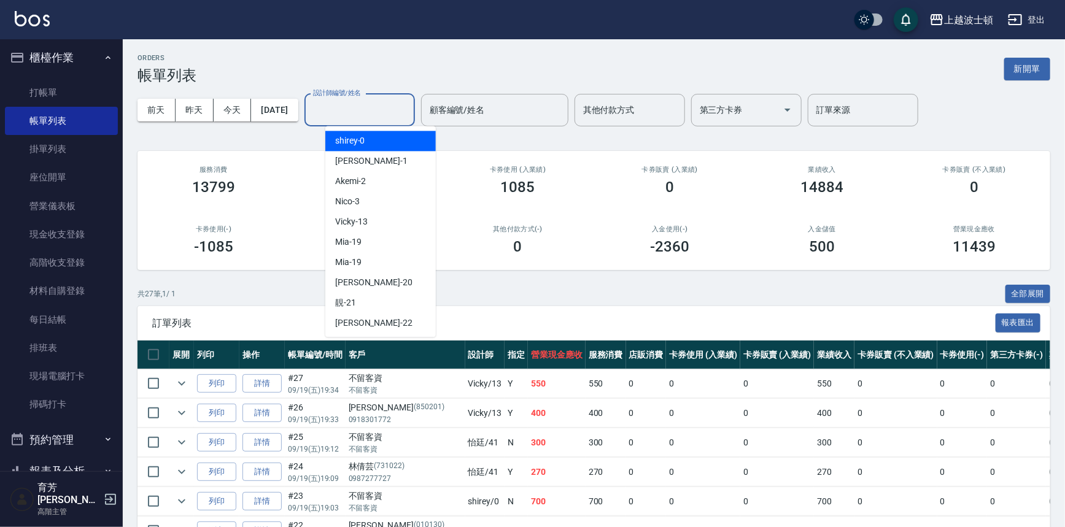
click at [399, 114] on input "設計師編號/姓名" at bounding box center [359, 109] width 99 height 21
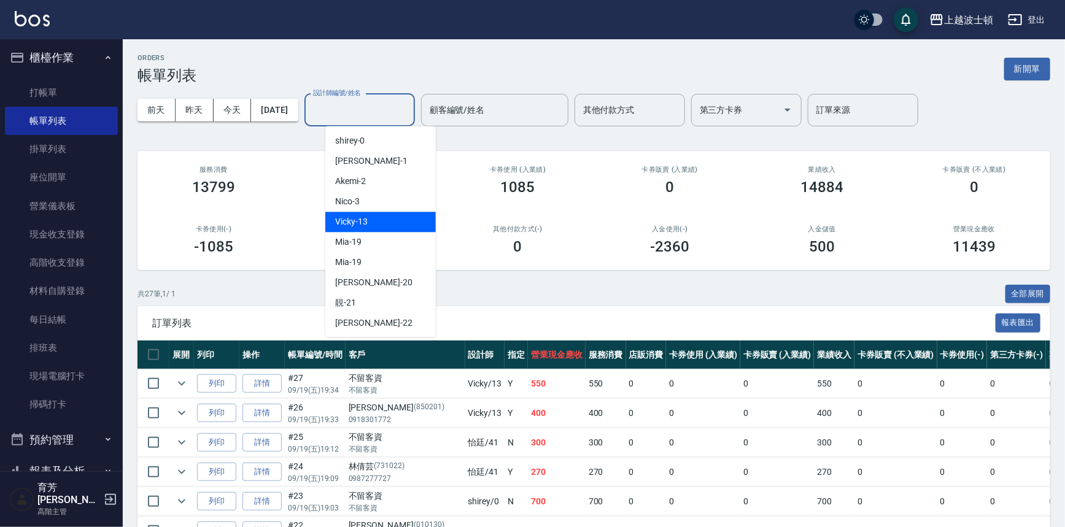
click at [382, 230] on div "Vicky -13" at bounding box center [380, 222] width 111 height 20
type input "Vicky-13"
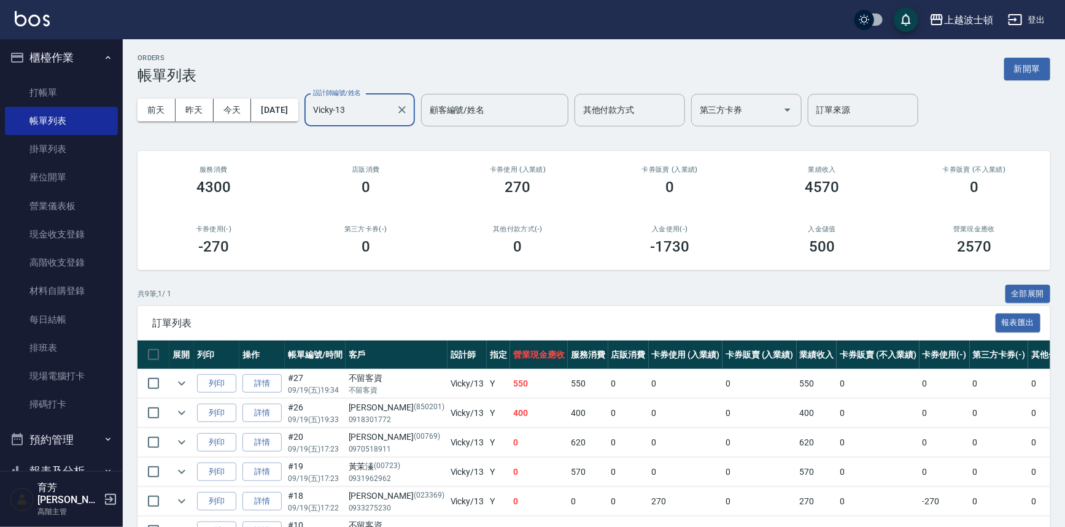
scroll to position [162, 0]
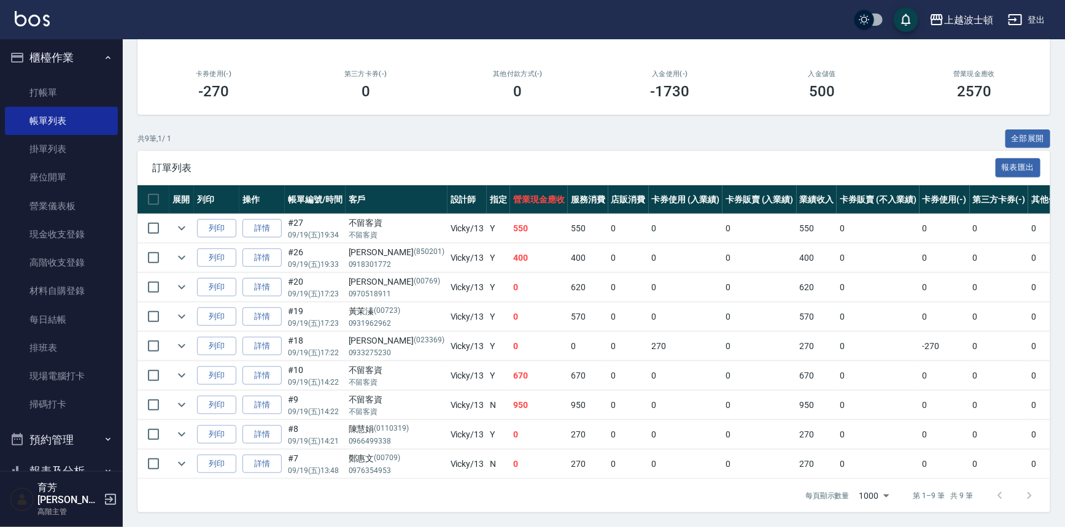
click at [56, 61] on button "櫃檯作業" at bounding box center [61, 58] width 113 height 32
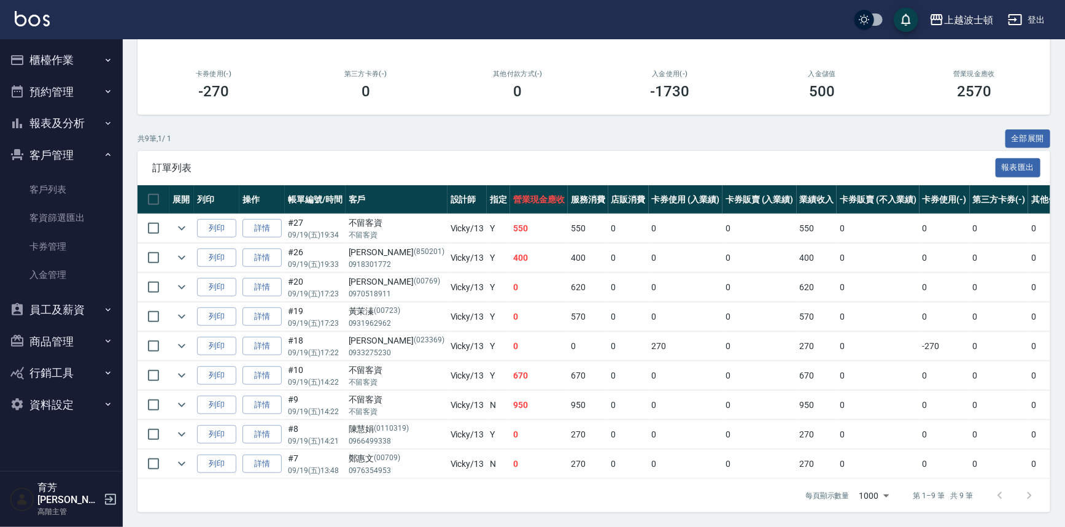
scroll to position [0, 0]
click at [58, 149] on button "客戶管理" at bounding box center [61, 155] width 113 height 32
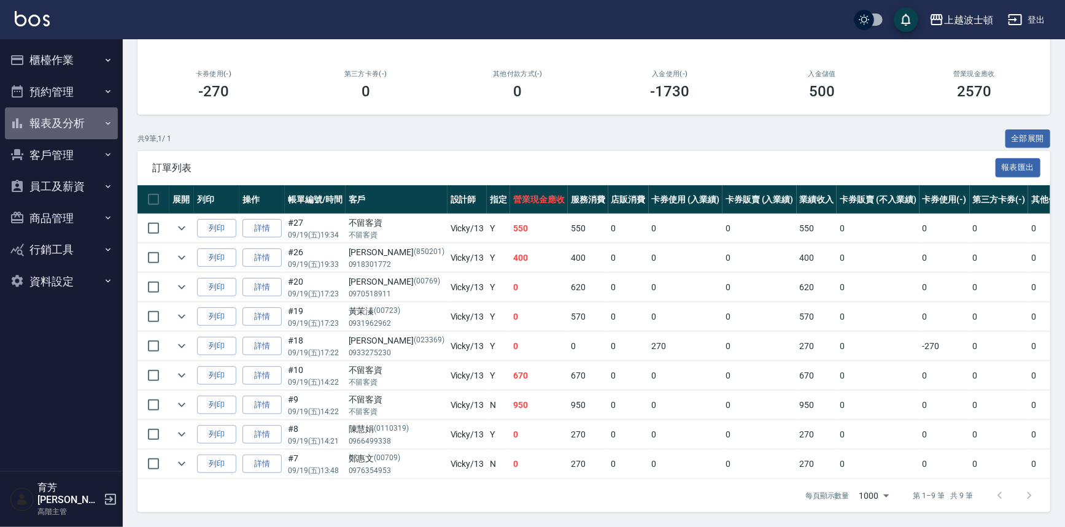
click at [63, 115] on button "報表及分析" at bounding box center [61, 123] width 113 height 32
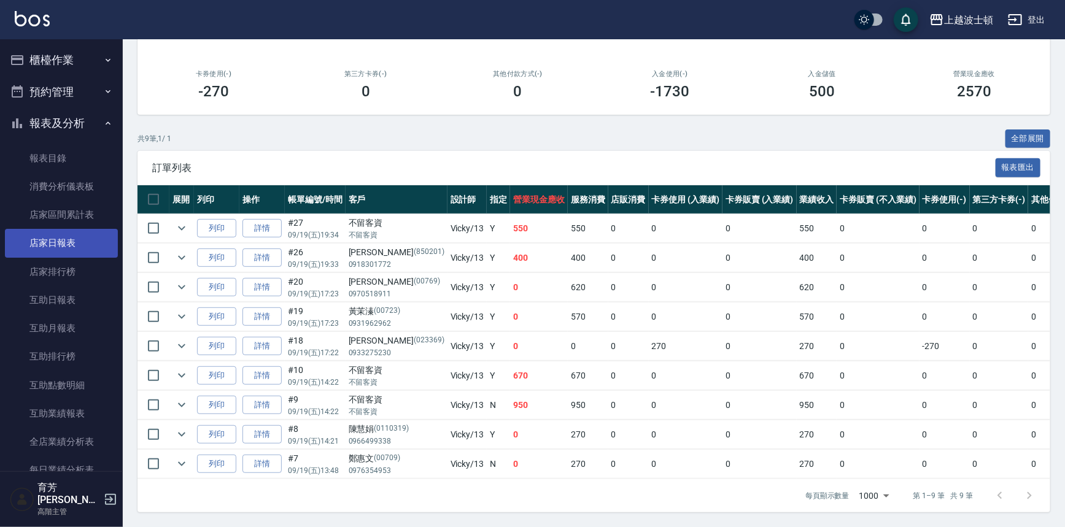
click at [50, 239] on link "店家日報表" at bounding box center [61, 243] width 113 height 28
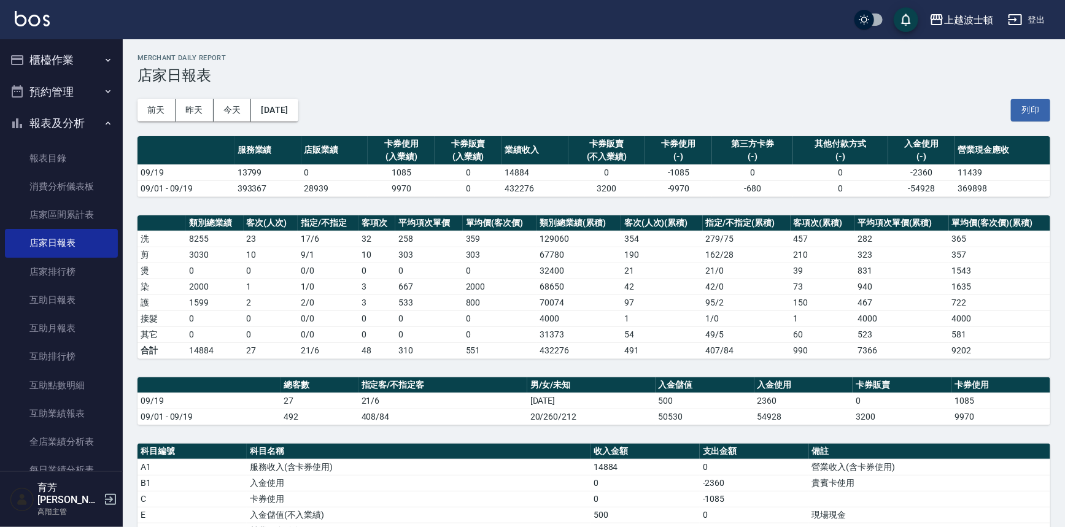
scroll to position [249, 0]
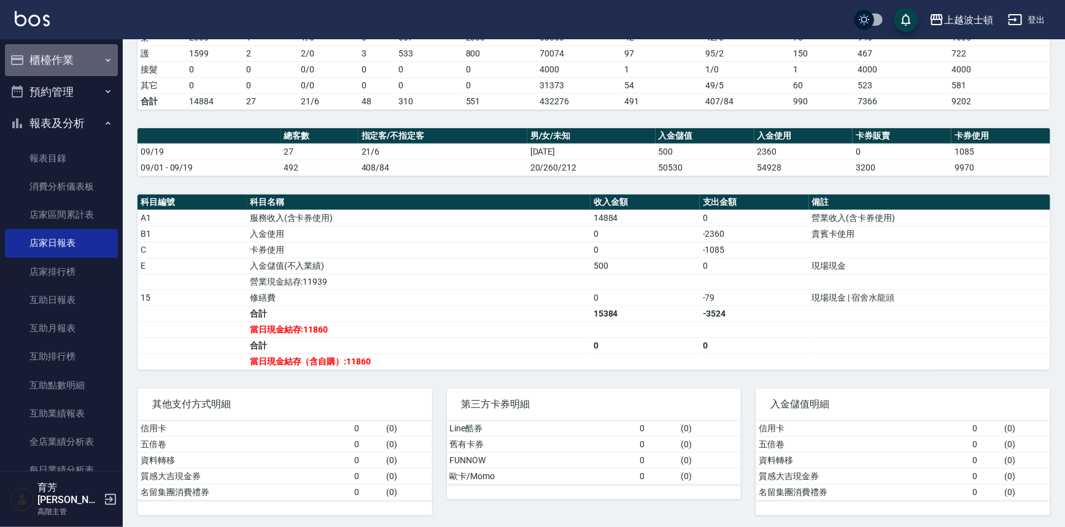
click at [66, 52] on button "櫃檯作業" at bounding box center [61, 60] width 113 height 32
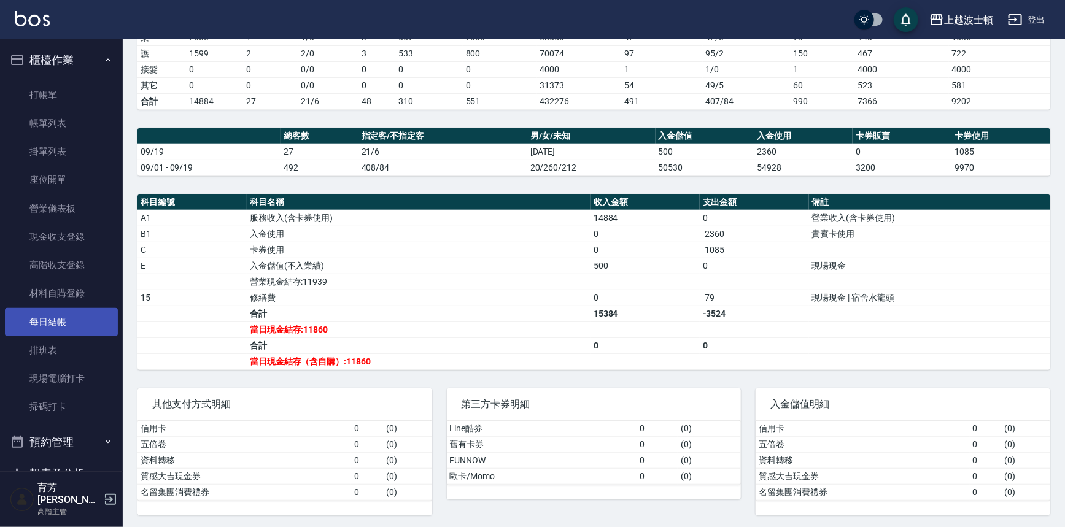
click at [56, 316] on link "每日結帳" at bounding box center [61, 322] width 113 height 28
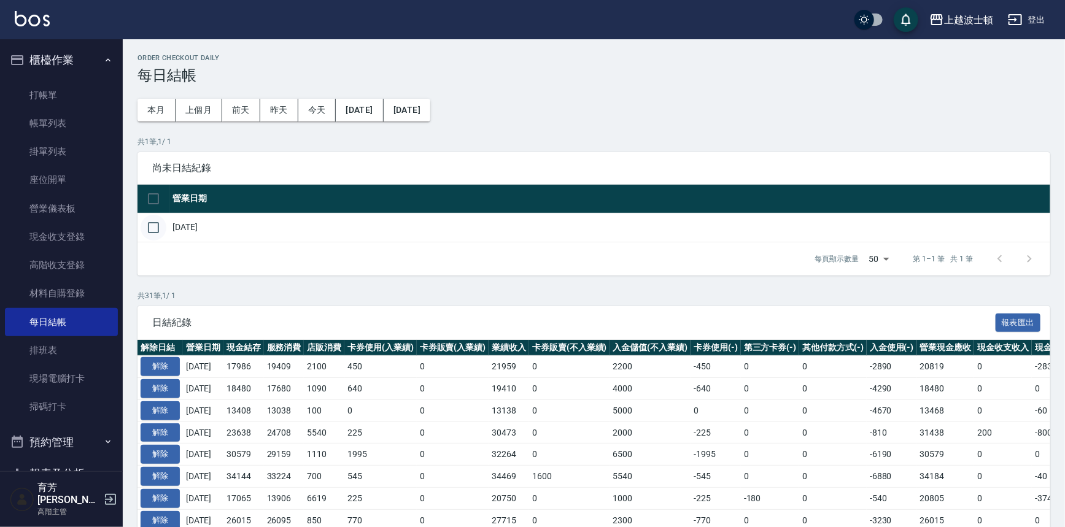
click at [157, 237] on input "checkbox" at bounding box center [154, 228] width 26 height 26
checkbox input "true"
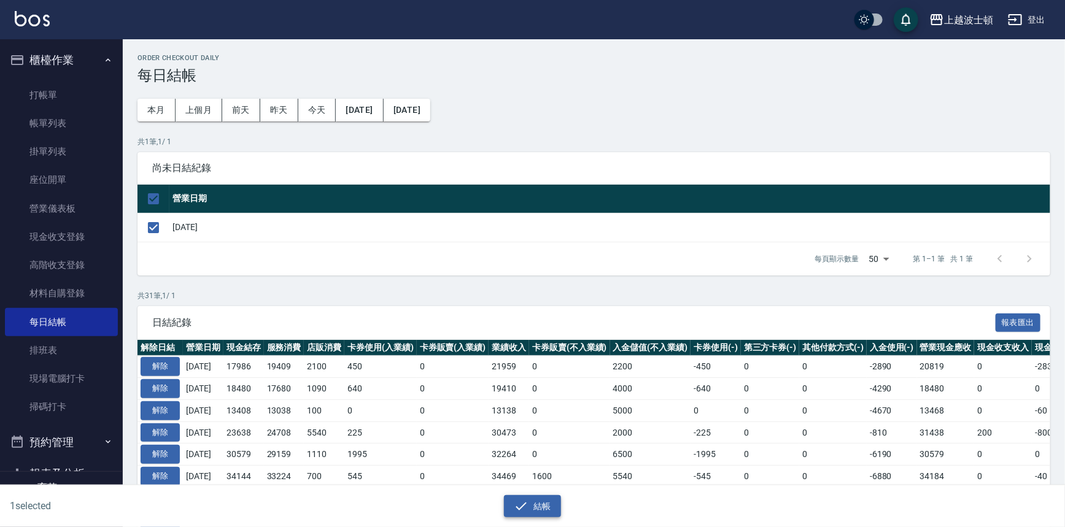
click at [520, 511] on icon "button" at bounding box center [521, 506] width 15 height 15
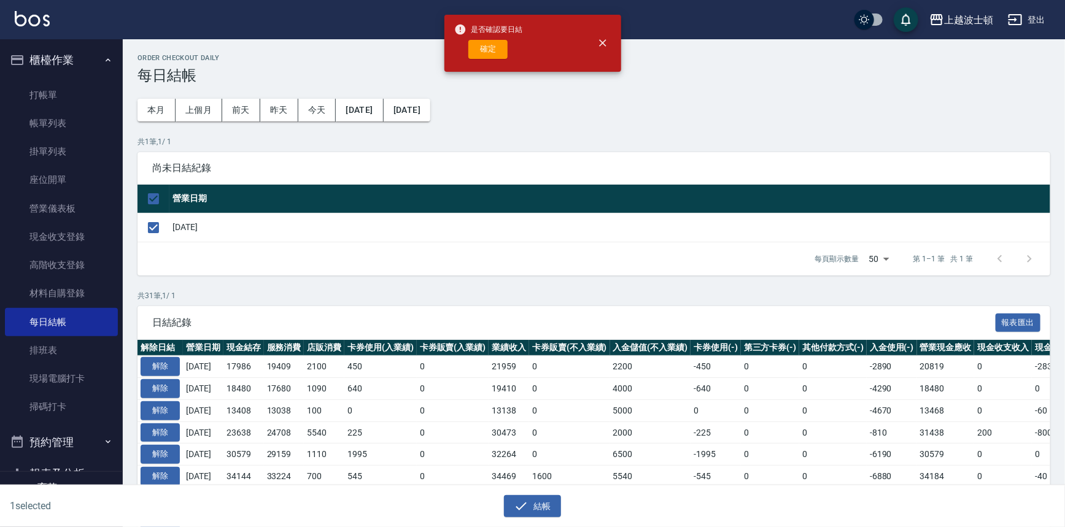
click at [476, 64] on div "是否確認要日結 確定" at bounding box center [488, 43] width 69 height 50
click at [482, 48] on button "確定" at bounding box center [487, 49] width 39 height 19
checkbox input "false"
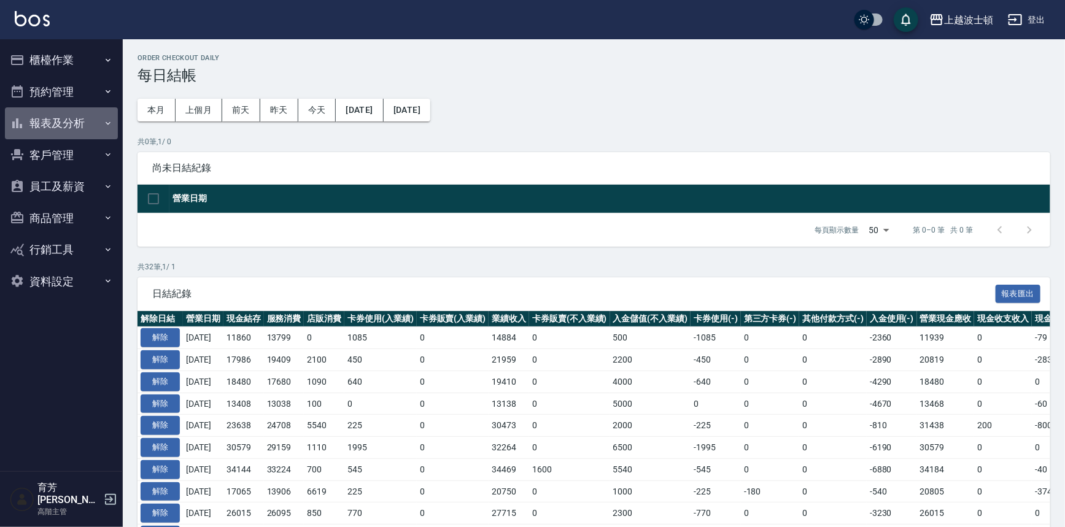
click at [57, 123] on button "報表及分析" at bounding box center [61, 123] width 113 height 32
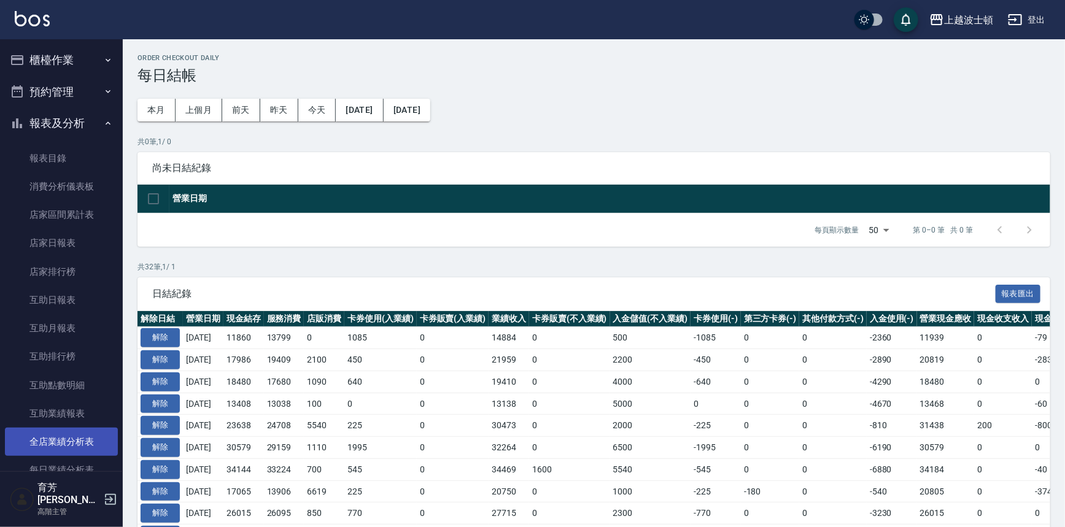
click at [66, 440] on link "全店業績分析表" at bounding box center [61, 442] width 113 height 28
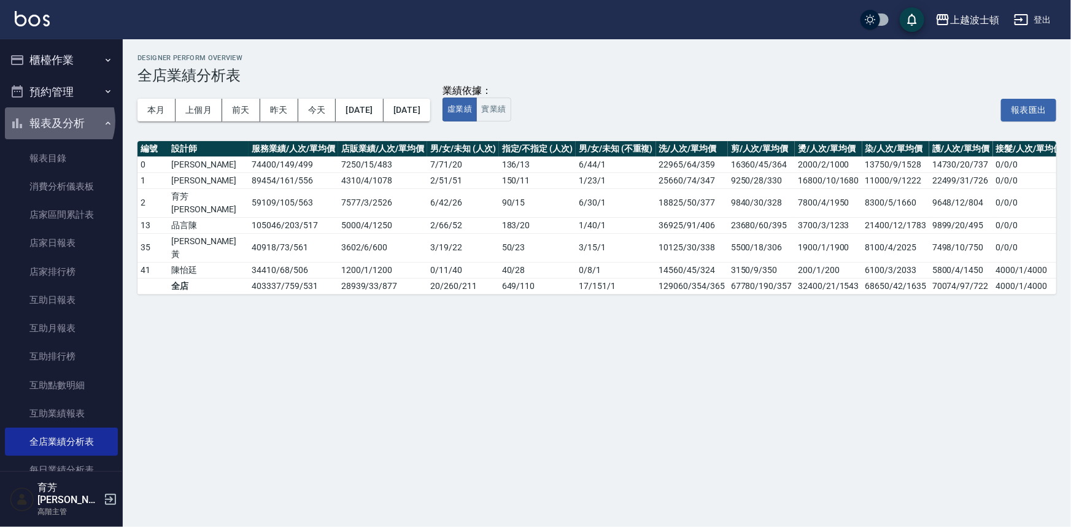
click at [55, 121] on button "報表及分析" at bounding box center [61, 123] width 113 height 32
